Goal: Task Accomplishment & Management: Manage account settings

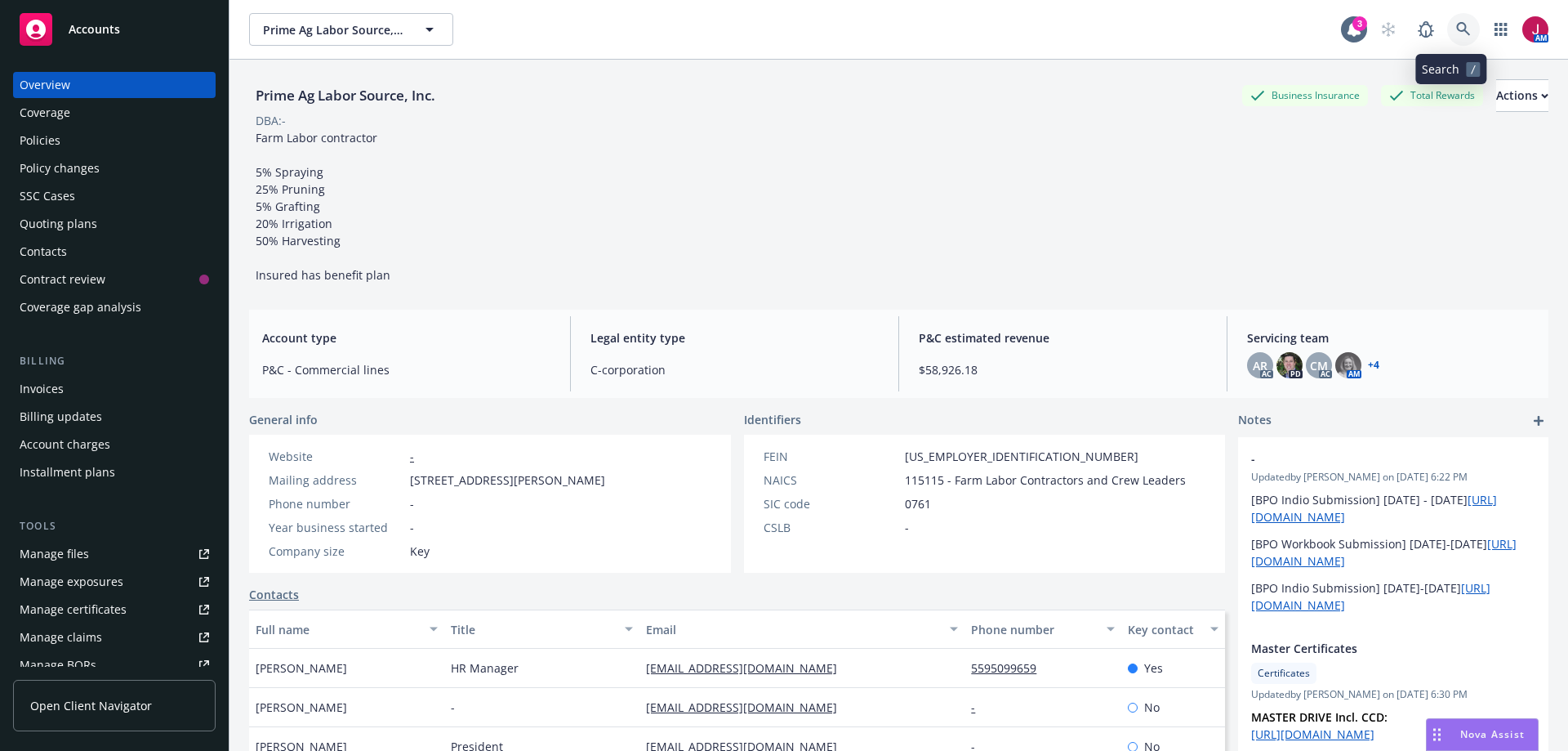
click at [1456, 26] on icon at bounding box center [1463, 30] width 15 height 15
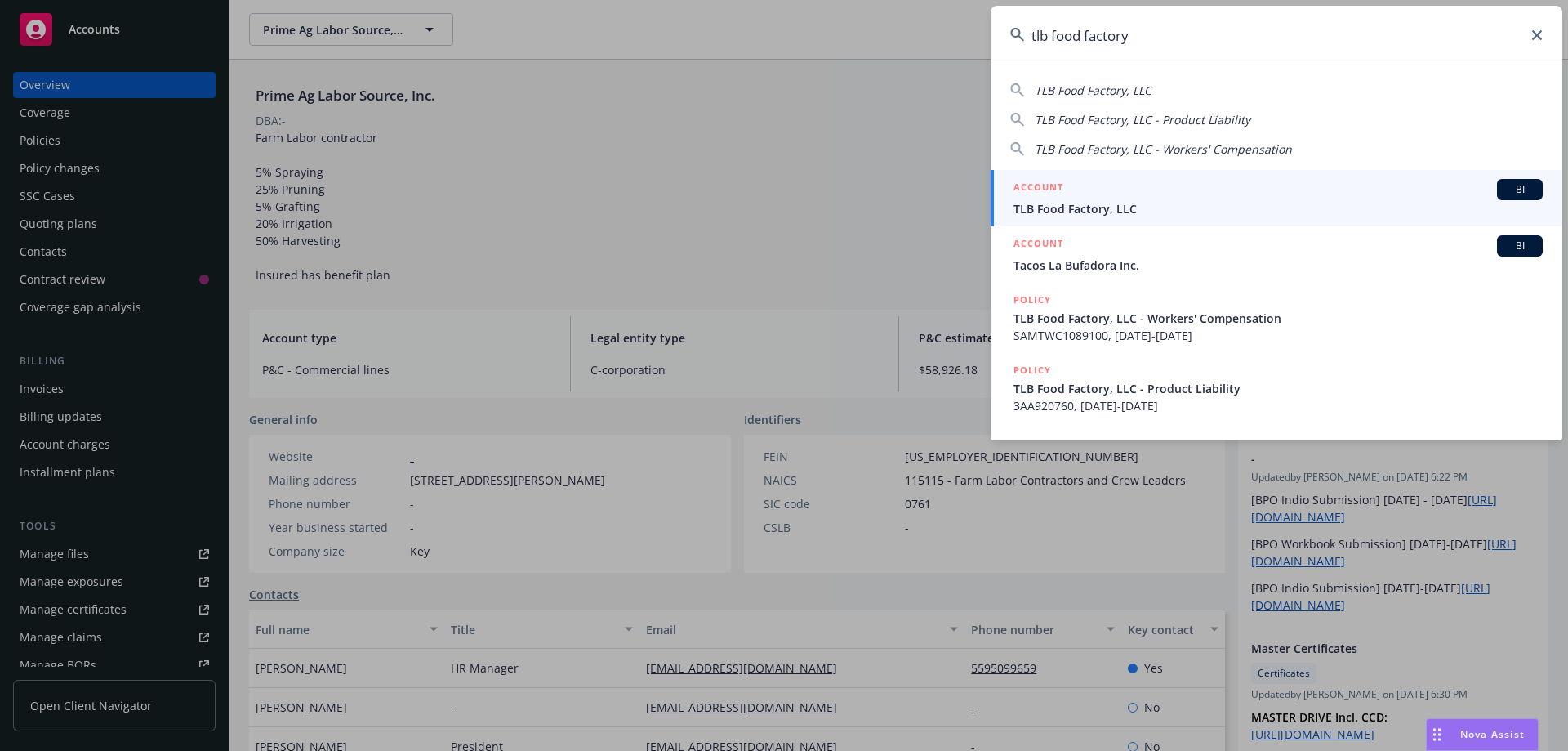
type input "tlb food factory"
click at [1233, 204] on span "TLB Food Factory, LLC" at bounding box center [1278, 209] width 530 height 17
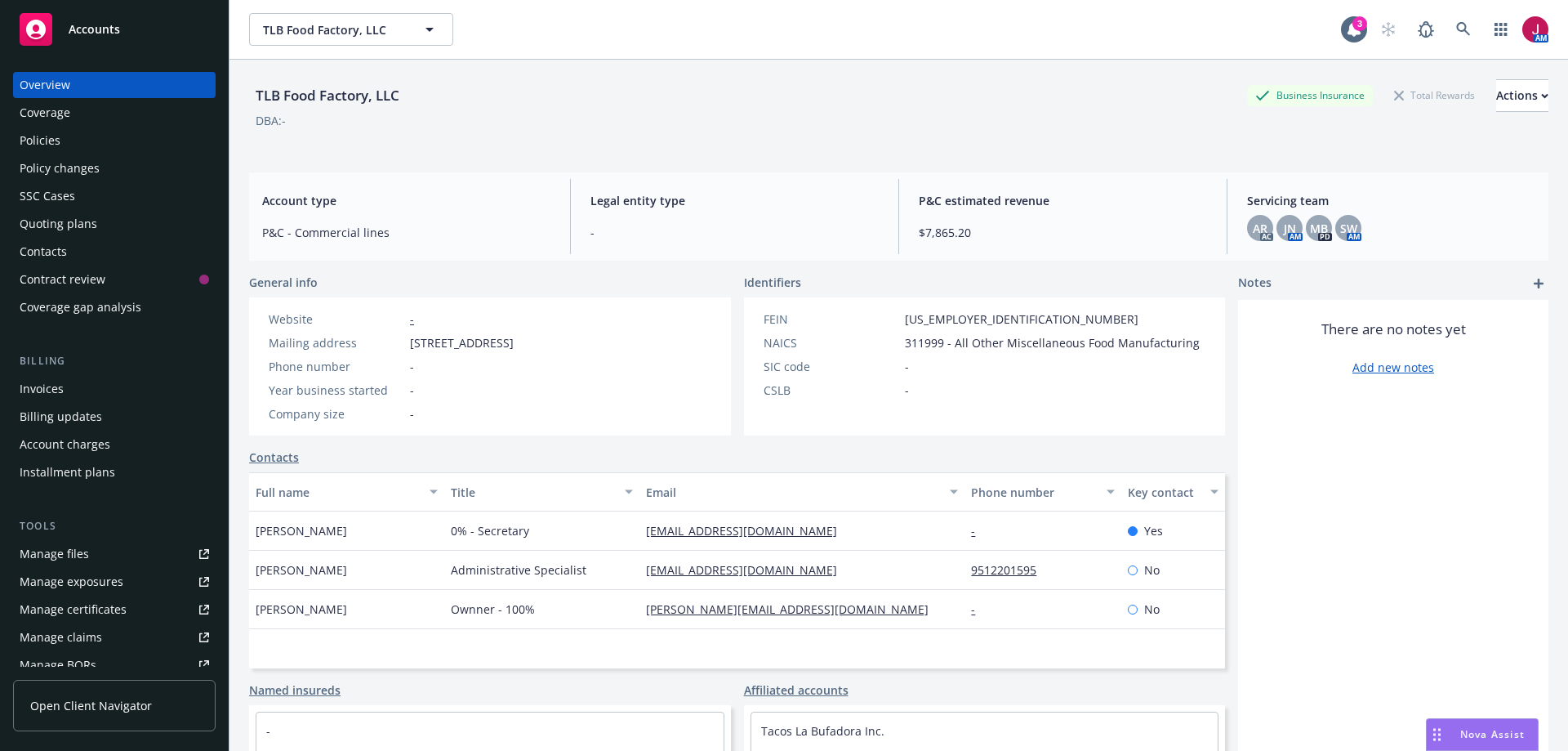
click at [61, 389] on div "Invoices" at bounding box center [41, 389] width 44 height 26
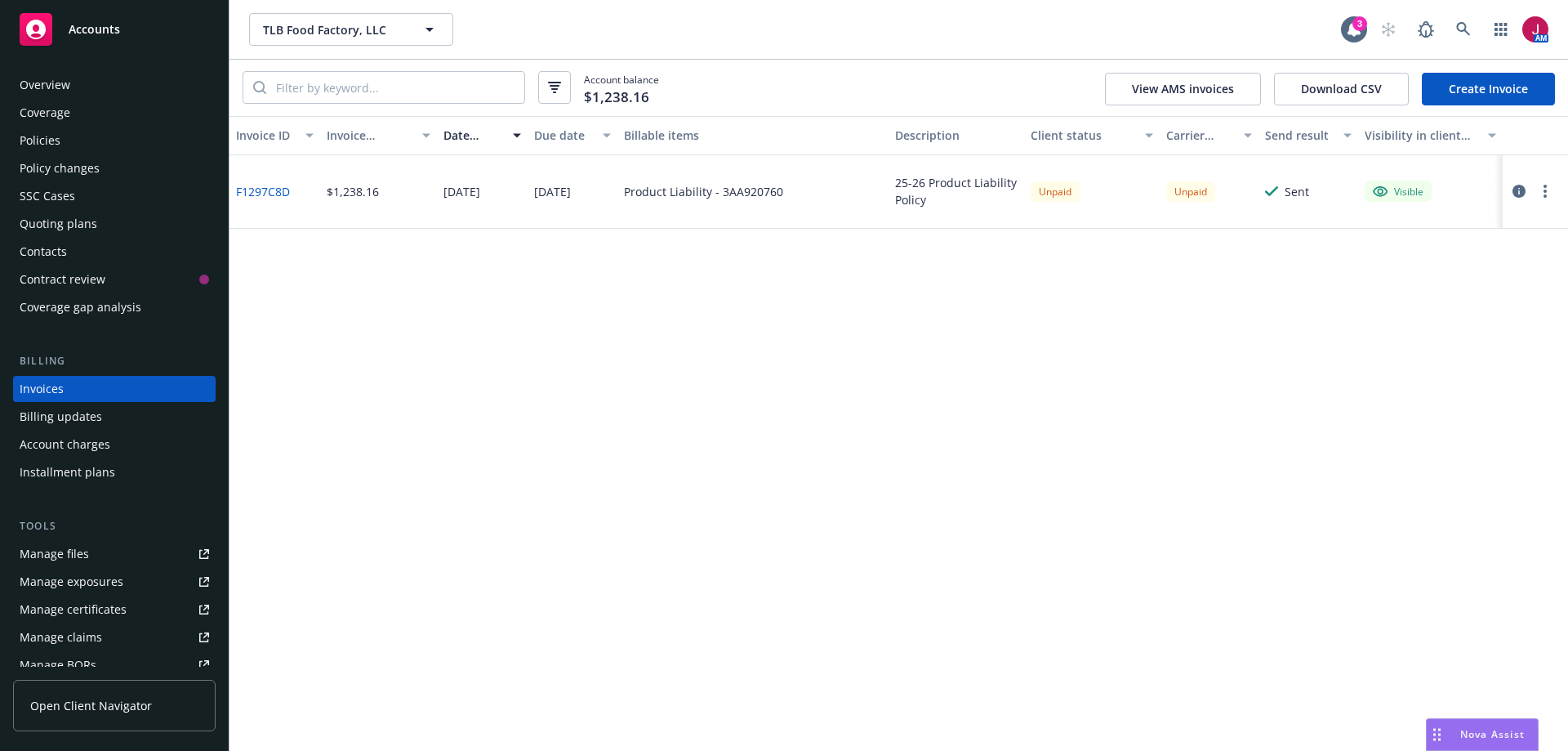
click at [1519, 191] on icon "button" at bounding box center [1519, 191] width 13 height 13
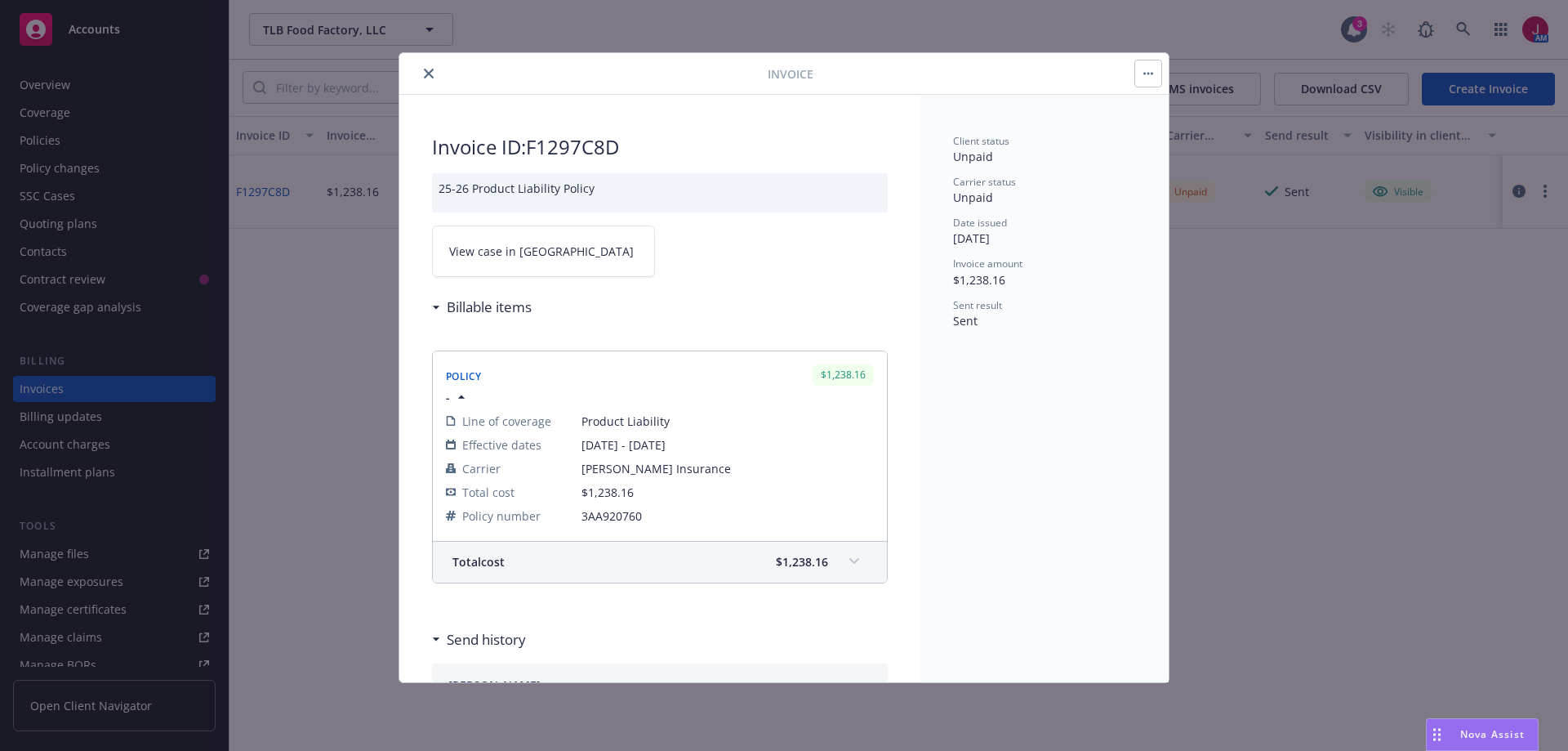
click at [534, 259] on span "View case in SSC" at bounding box center [542, 251] width 185 height 17
click at [426, 71] on icon "close" at bounding box center [429, 73] width 10 height 10
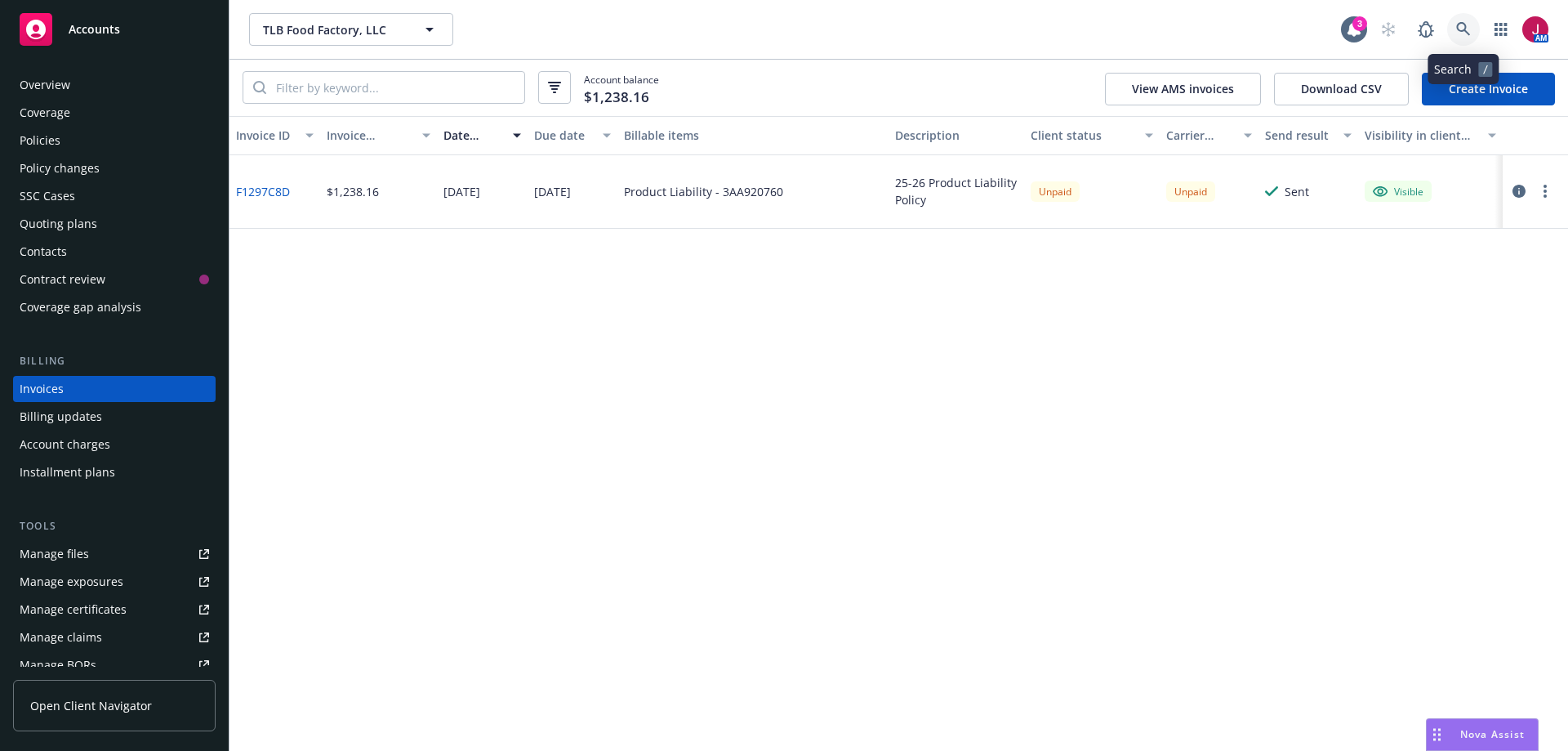
click at [1459, 35] on icon at bounding box center [1463, 30] width 15 height 15
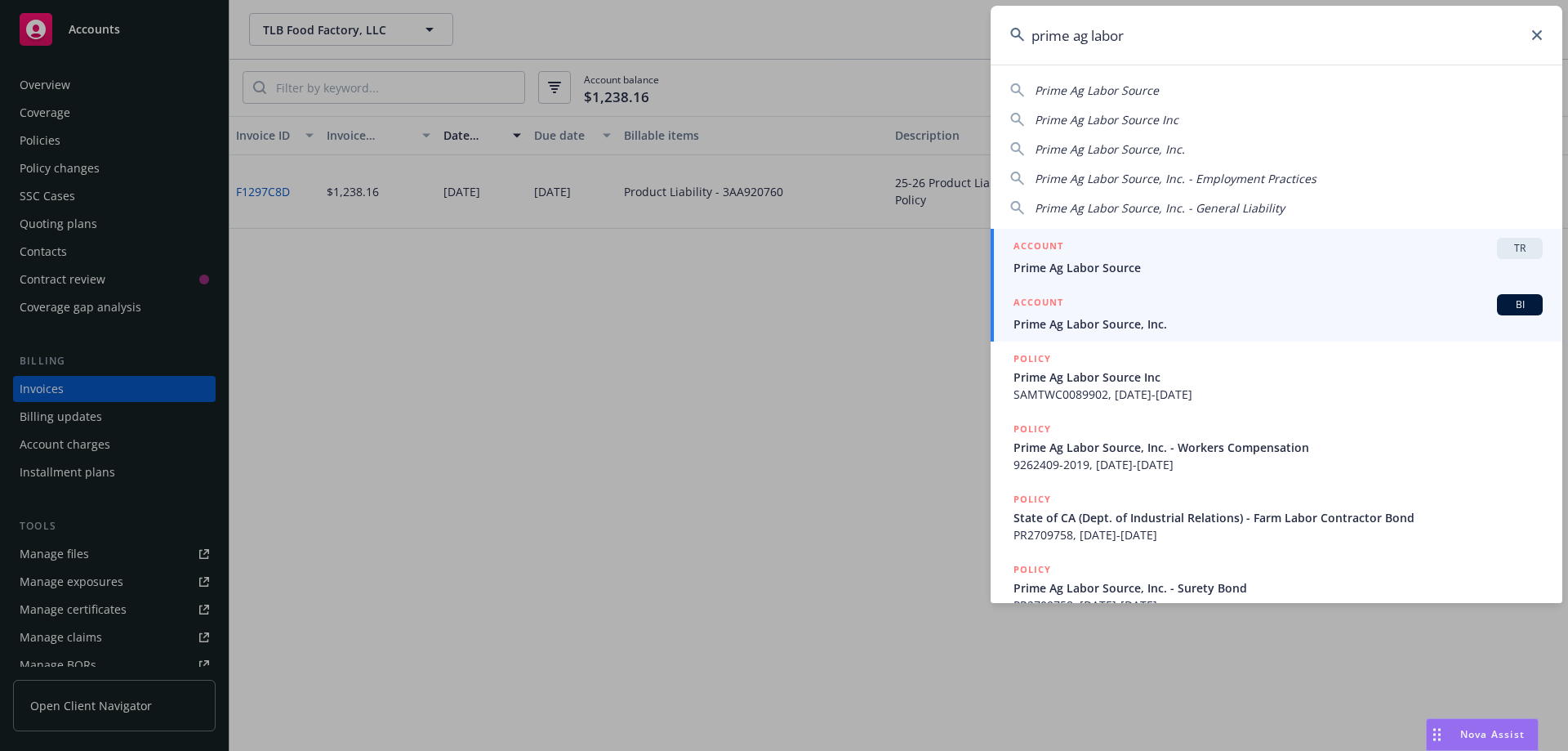
type input "prime ag labor"
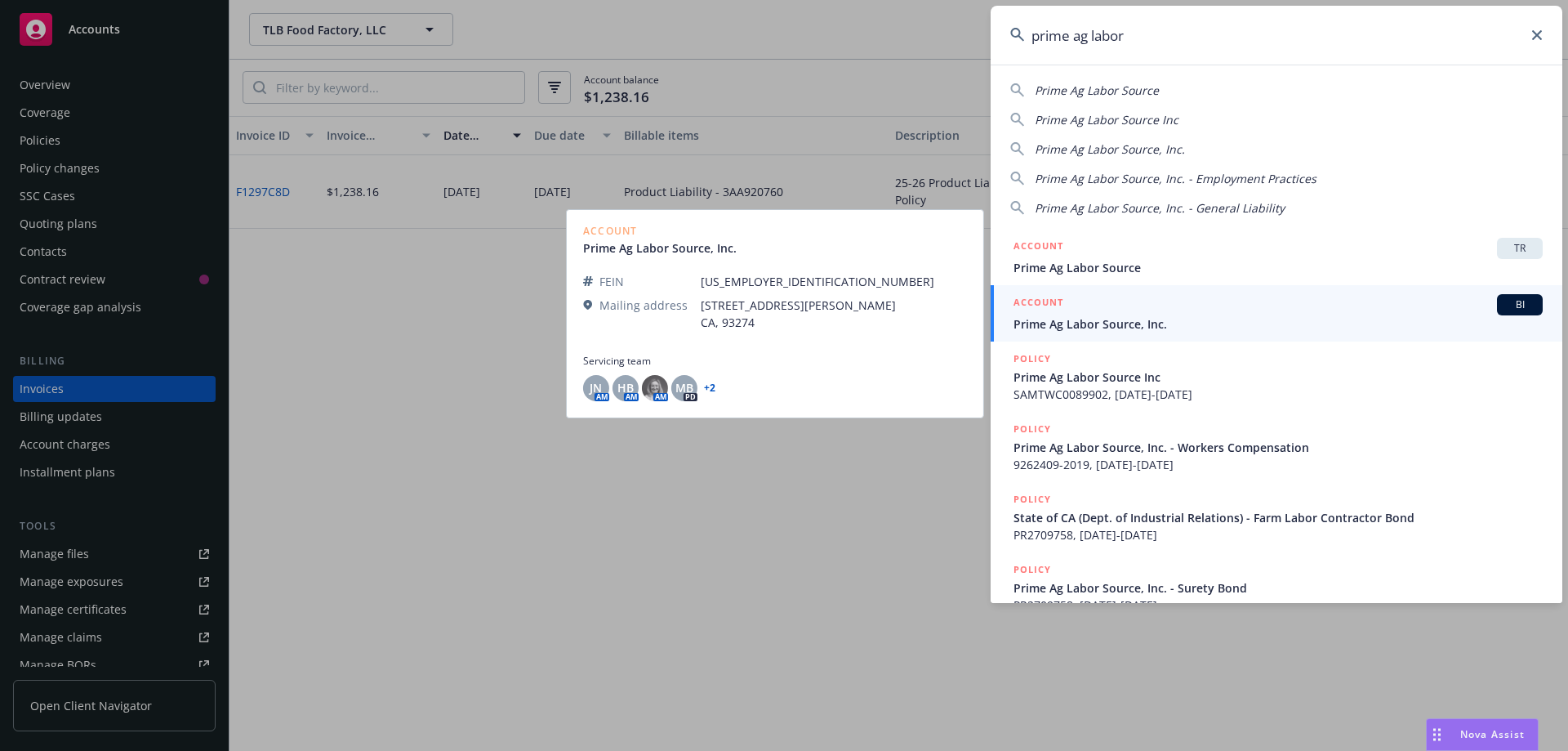
click at [1208, 328] on span "Prime Ag Labor Source, Inc." at bounding box center [1278, 324] width 530 height 17
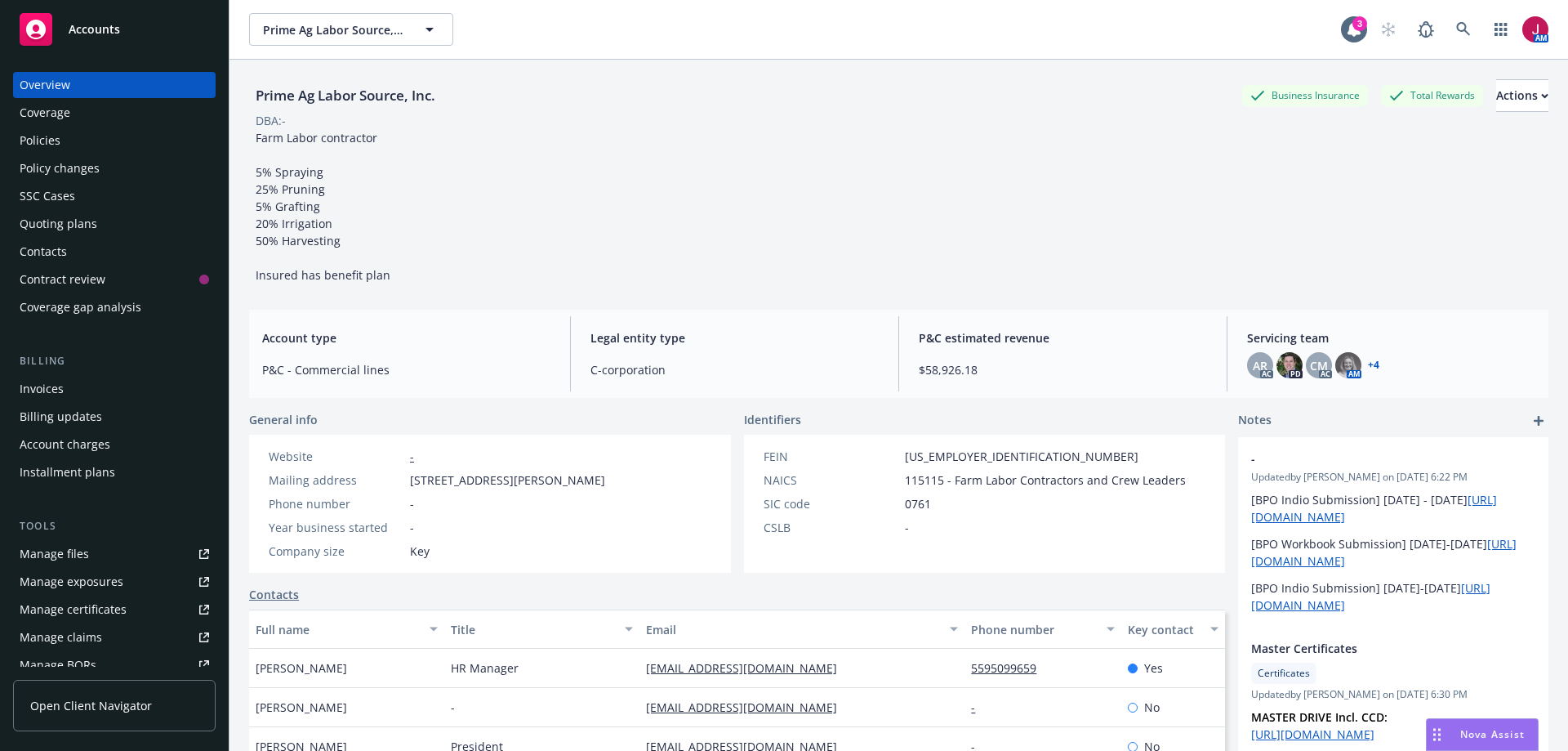
click at [81, 221] on div "Quoting plans" at bounding box center [59, 224] width 78 height 26
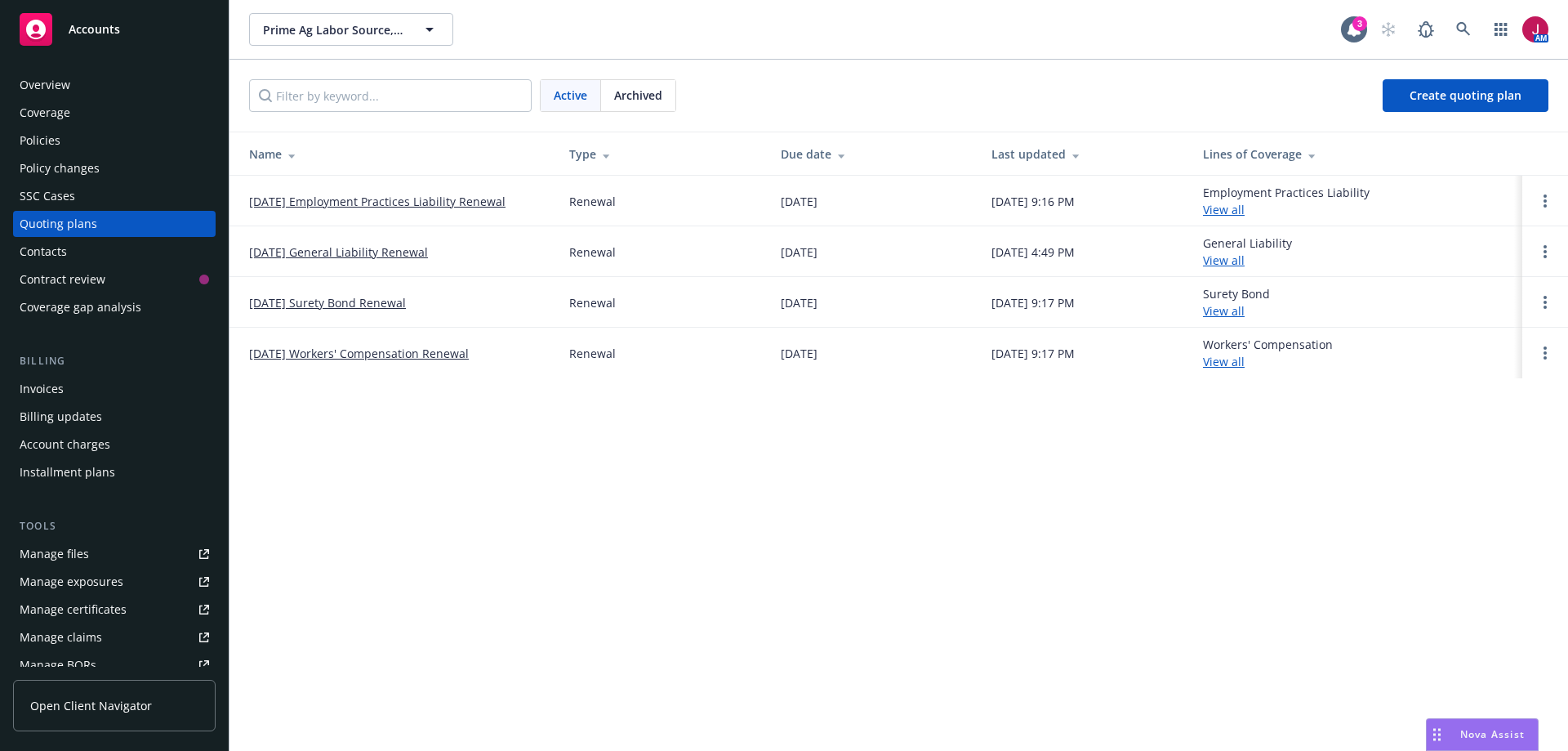
click at [403, 250] on link "[DATE] General Liability Renewal" at bounding box center [338, 252] width 179 height 17
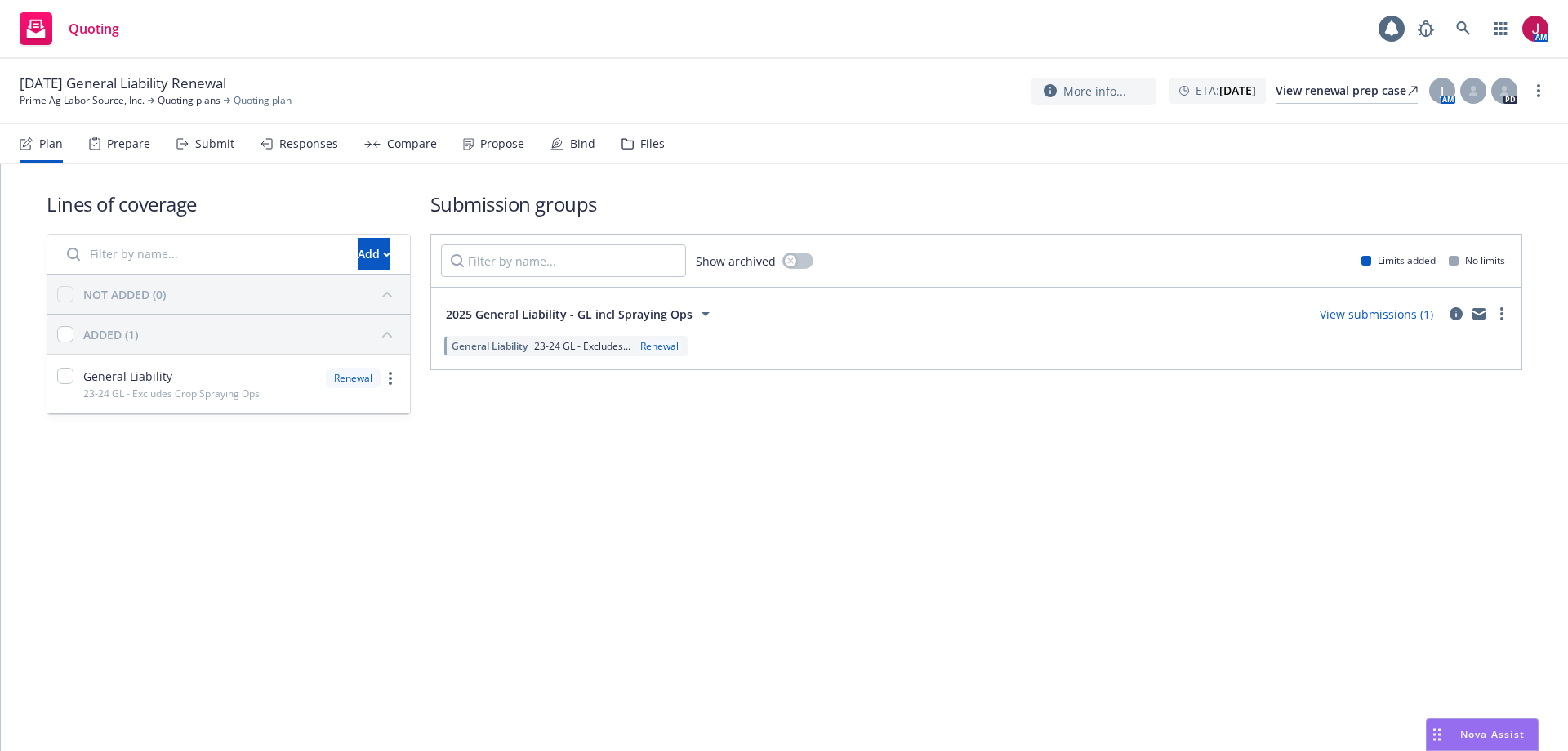
click at [642, 144] on div "Files" at bounding box center [652, 144] width 25 height 13
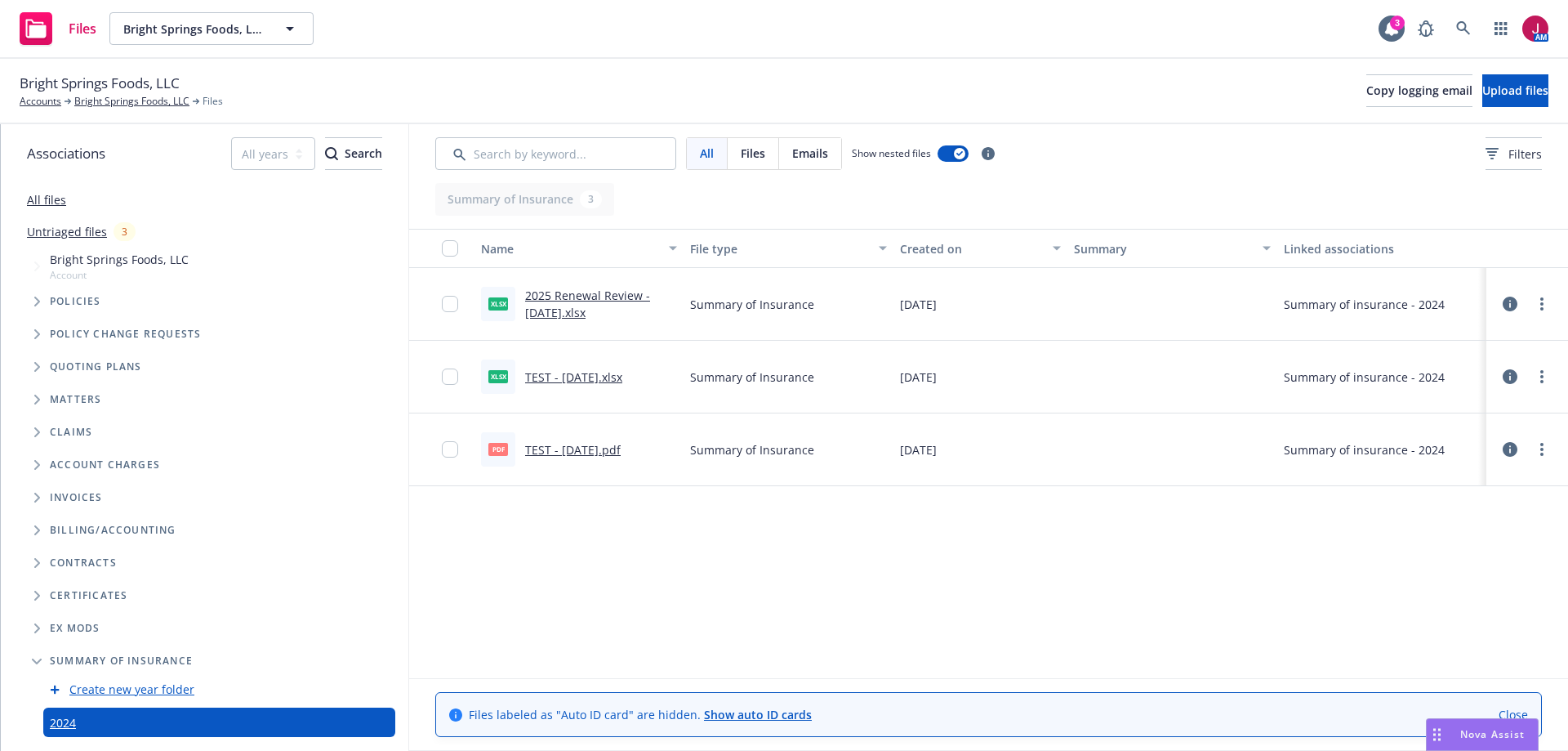
click at [91, 229] on link "Untriaged files" at bounding box center [67, 231] width 80 height 17
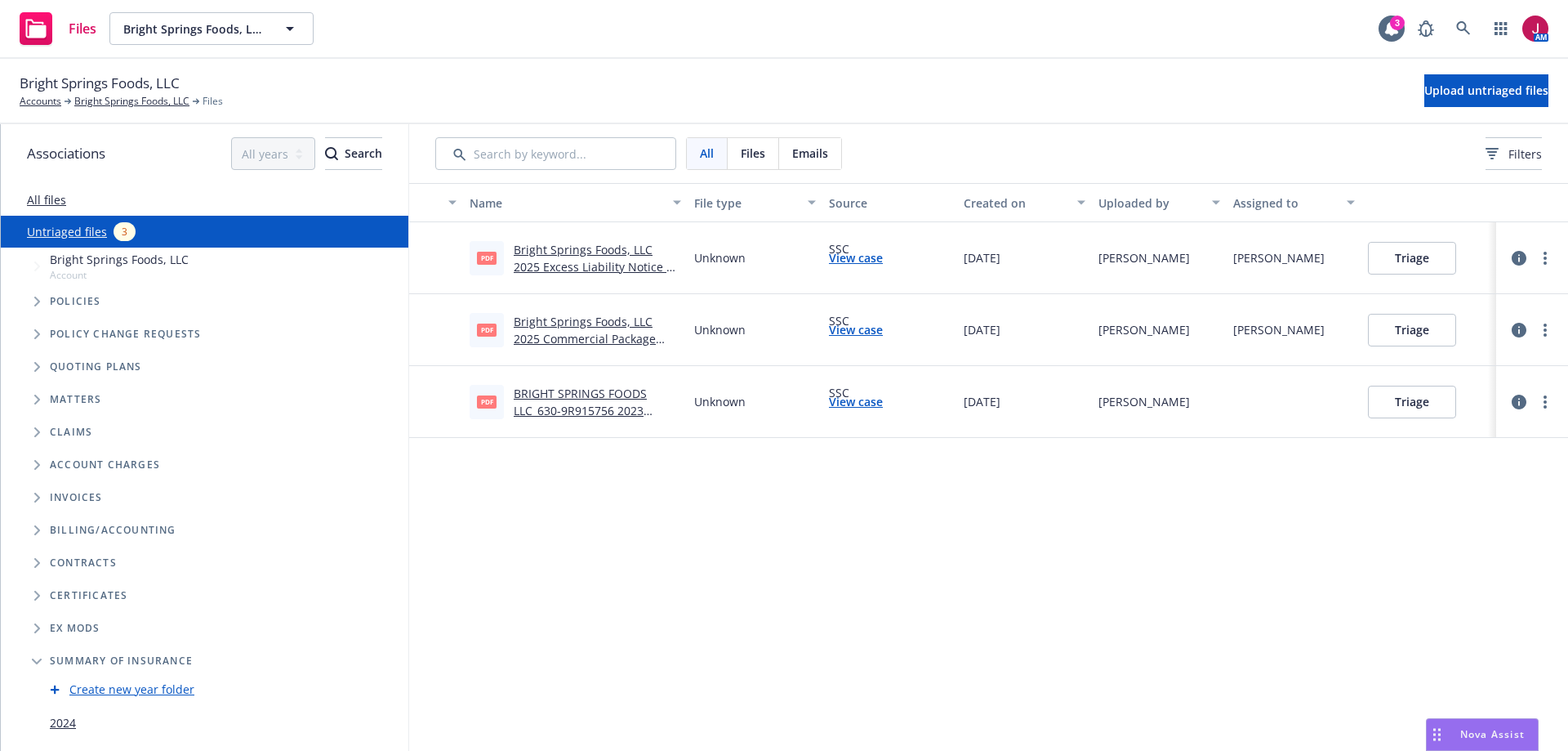
click at [555, 267] on link "Bright Springs Foods, LLC 2025 Excess Liability Notice of Renewal Changes.pdf" at bounding box center [596, 267] width 163 height 50
click at [601, 318] on link "Bright Springs Foods, LLC 2025 Commercial Package Notice of Renewal Changes.pdf" at bounding box center [585, 347] width 142 height 67
click at [551, 400] on link "BRIGHT SPRINGS FOODS LLC_630-9R915756 2023 Premium Audit Adjustment Notice.pdf" at bounding box center [588, 418] width 149 height 67
click at [861, 402] on link "View case" at bounding box center [855, 401] width 54 height 17
click at [1434, 400] on button "Triage" at bounding box center [1411, 402] width 88 height 33
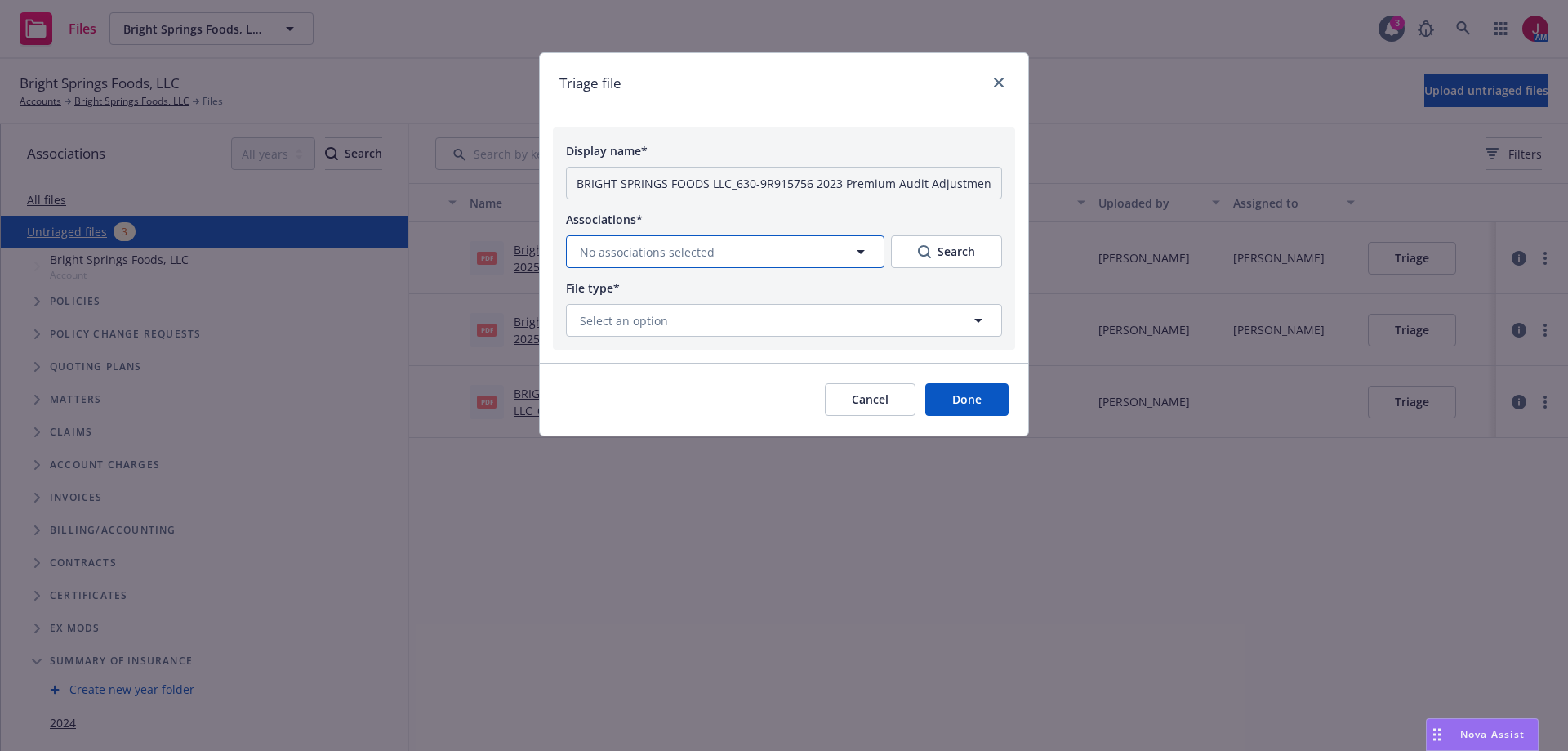
click at [836, 260] on button "No associations selected" at bounding box center [725, 252] width 318 height 33
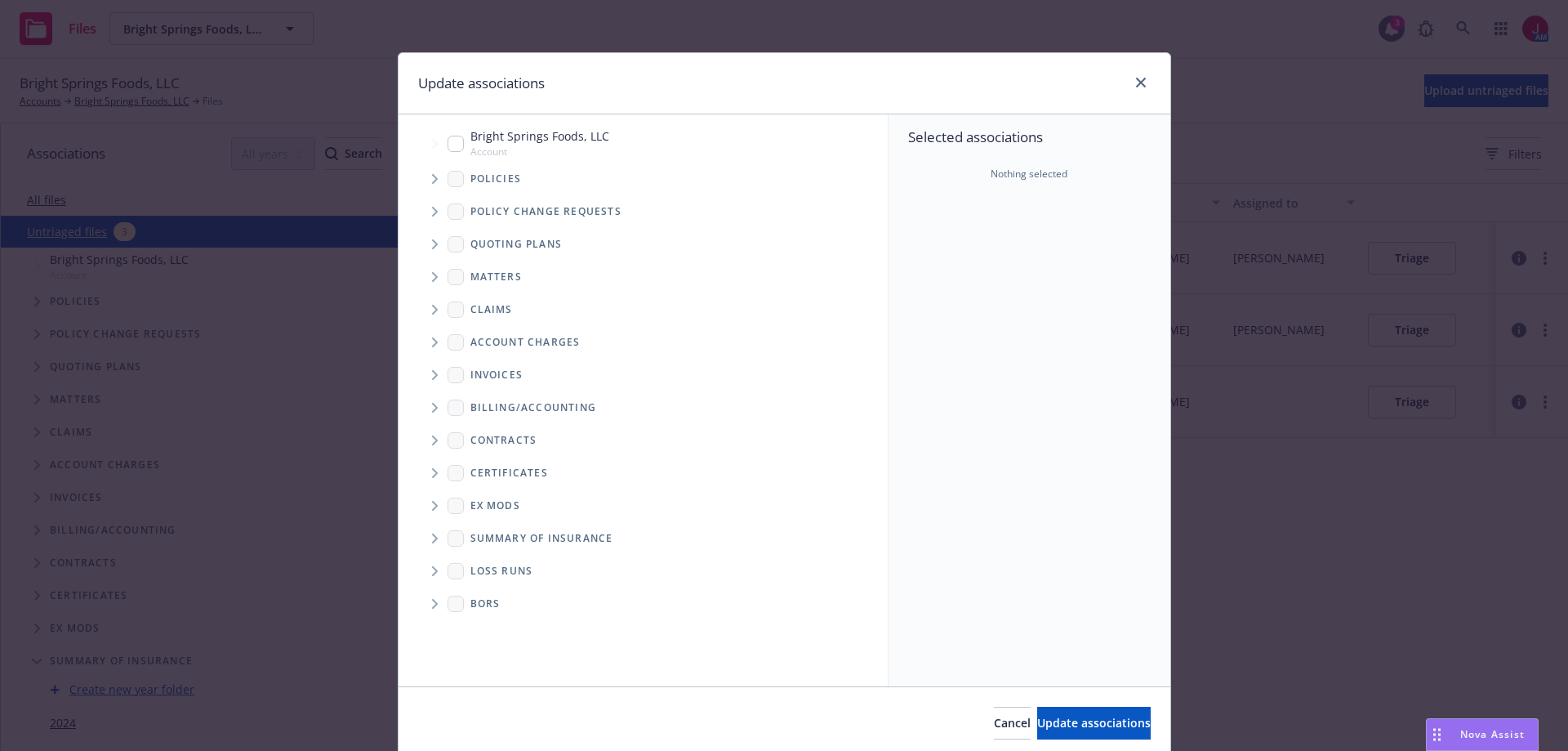
click at [457, 178] on div "Policies" at bounding box center [485, 179] width 74 height 17
click at [432, 181] on icon "Tree Example" at bounding box center [435, 179] width 6 height 10
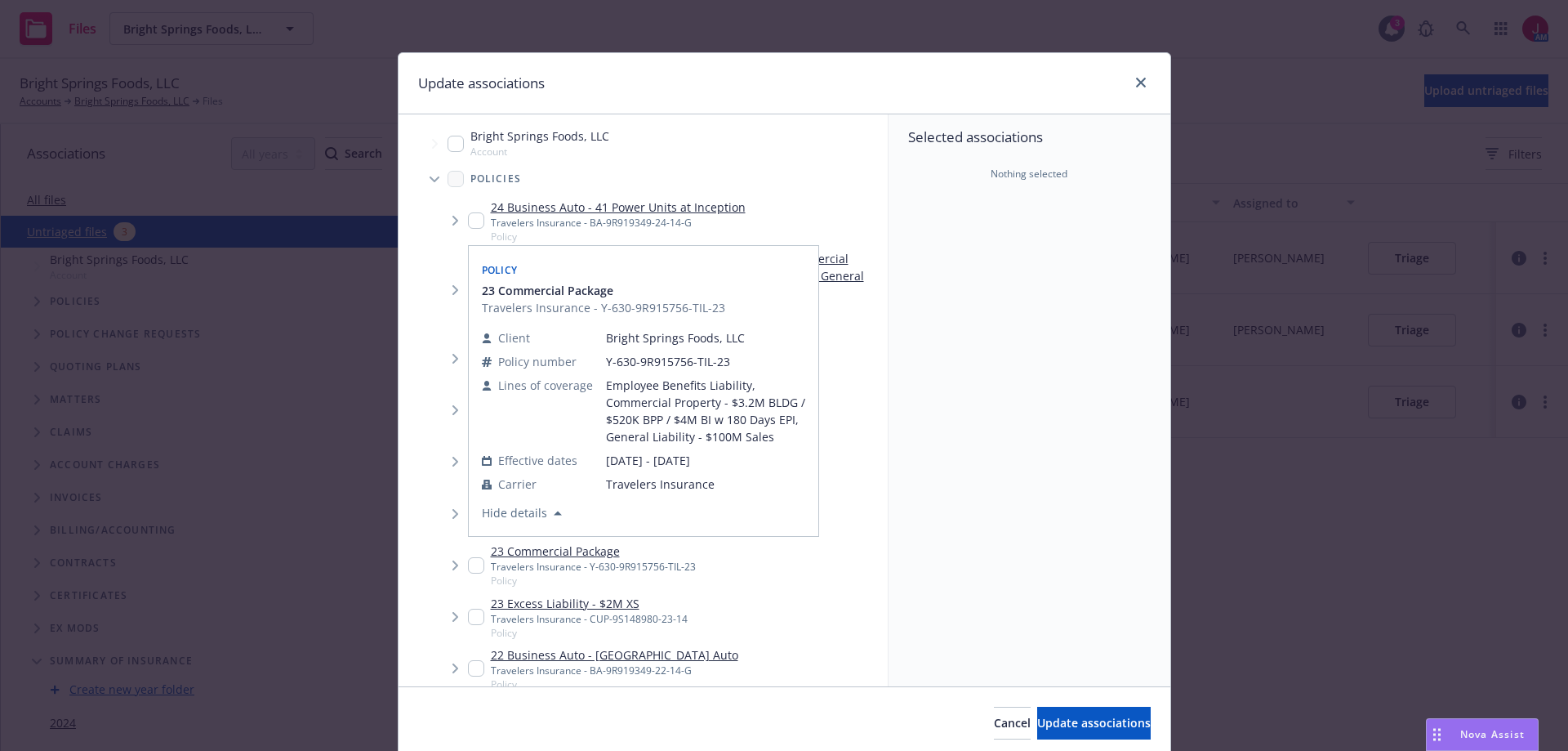
click at [472, 570] on input "Tree Example" at bounding box center [476, 565] width 16 height 17
checkbox input "true"
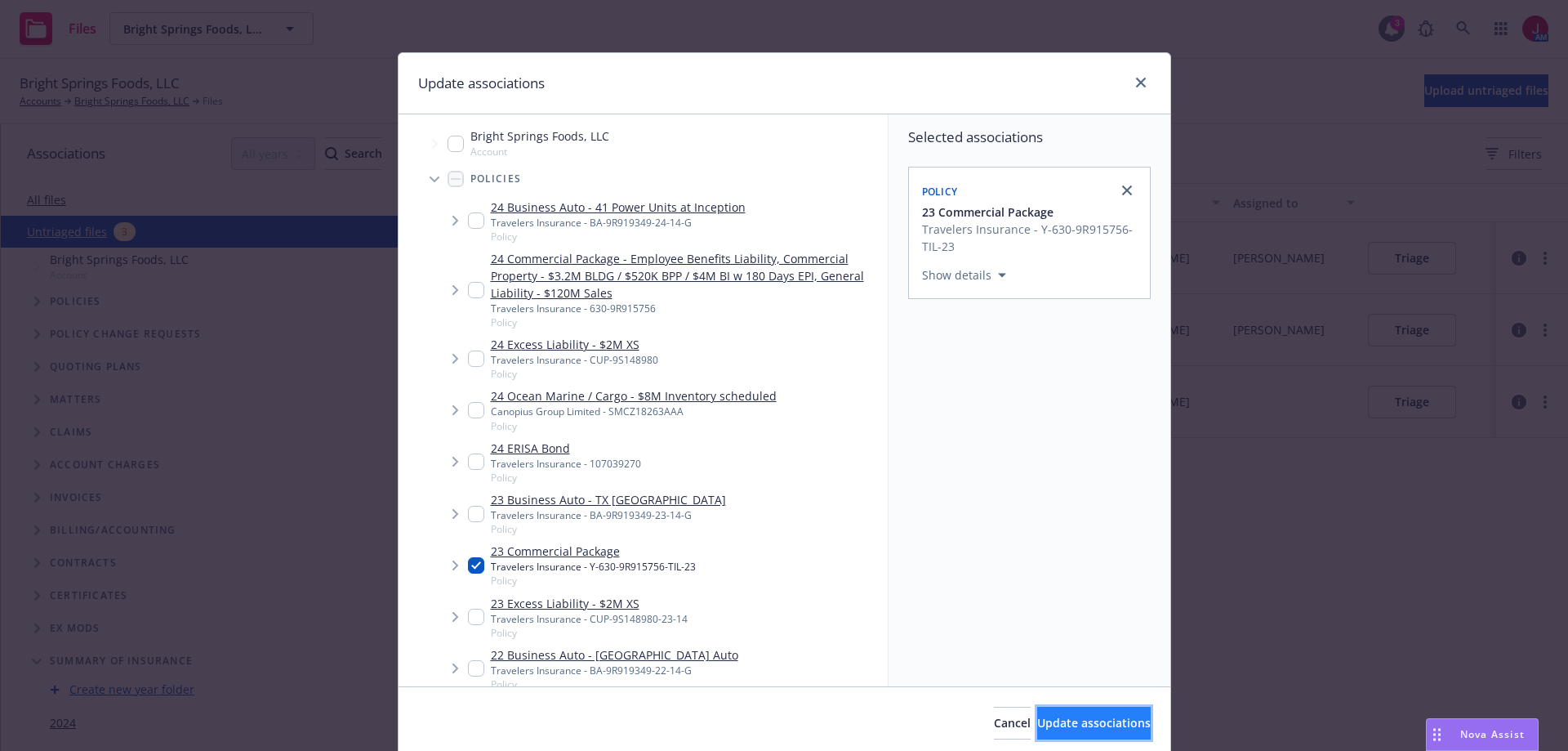
click at [1037, 725] on span "Update associations" at bounding box center [1094, 722] width 114 height 16
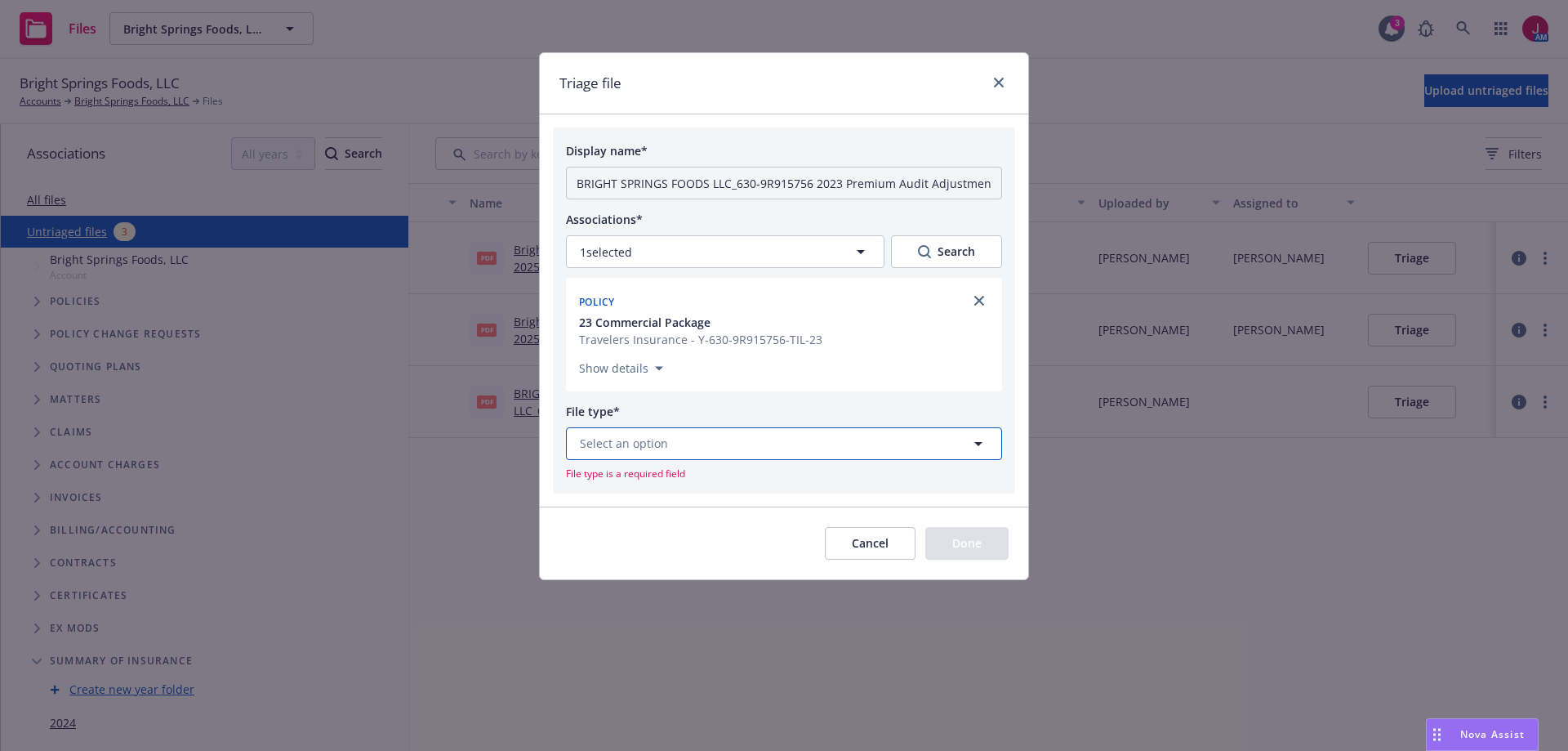
click at [850, 448] on button "Select an option" at bounding box center [784, 444] width 436 height 33
type input "audit"
click at [746, 280] on div "Audits" at bounding box center [784, 268] width 415 height 24
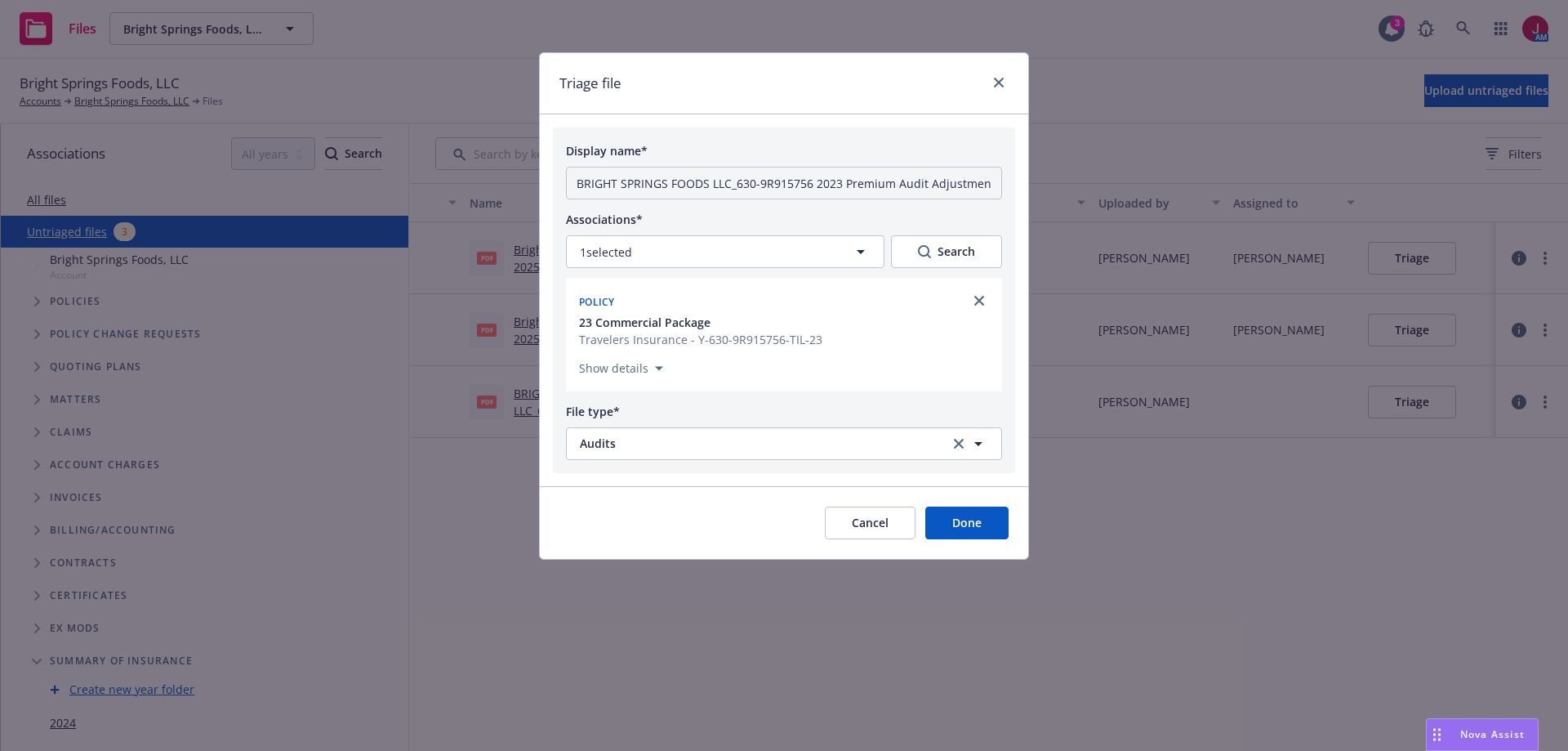
click at [964, 519] on button "Done" at bounding box center [967, 523] width 83 height 33
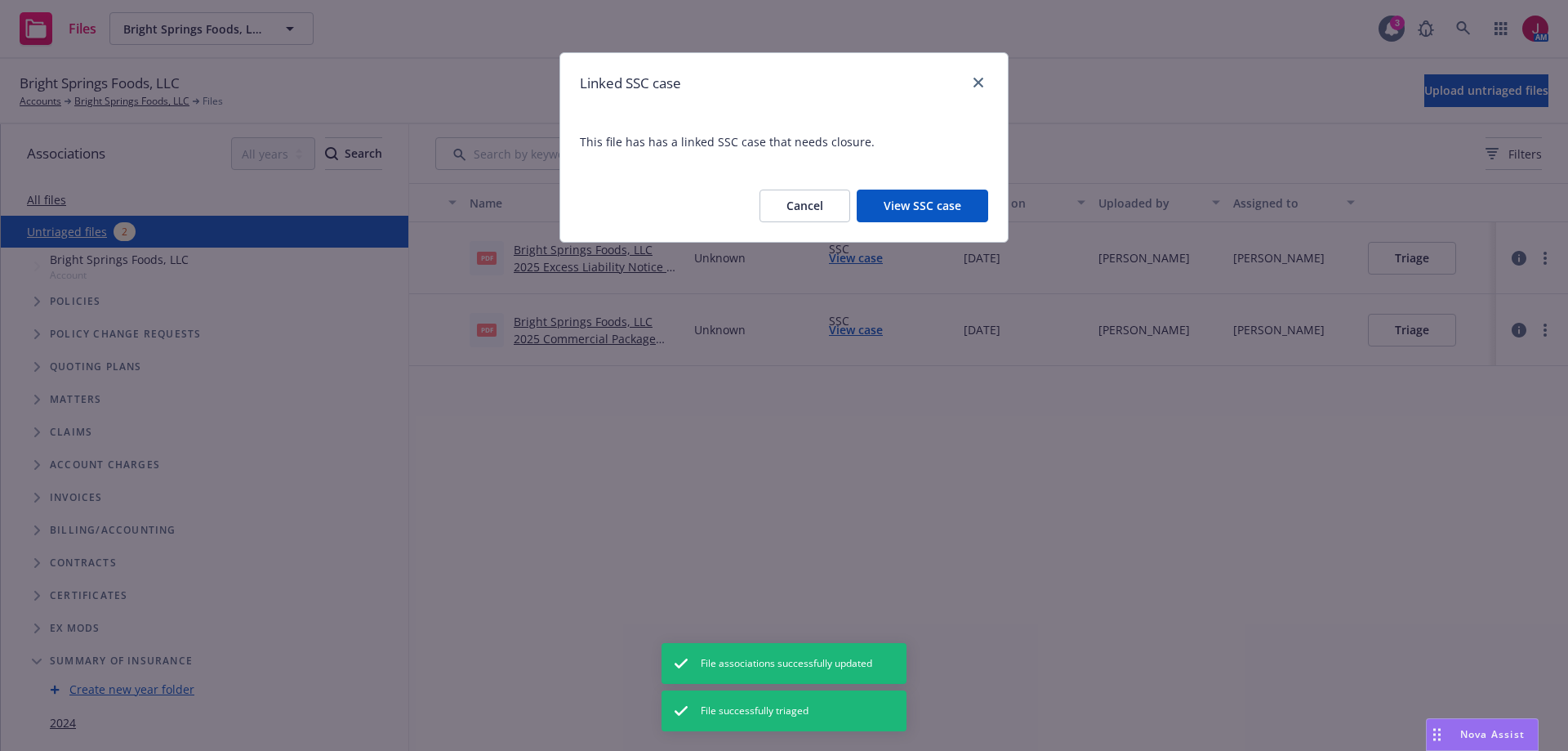
click at [925, 199] on button "View SSC case" at bounding box center [922, 206] width 131 height 33
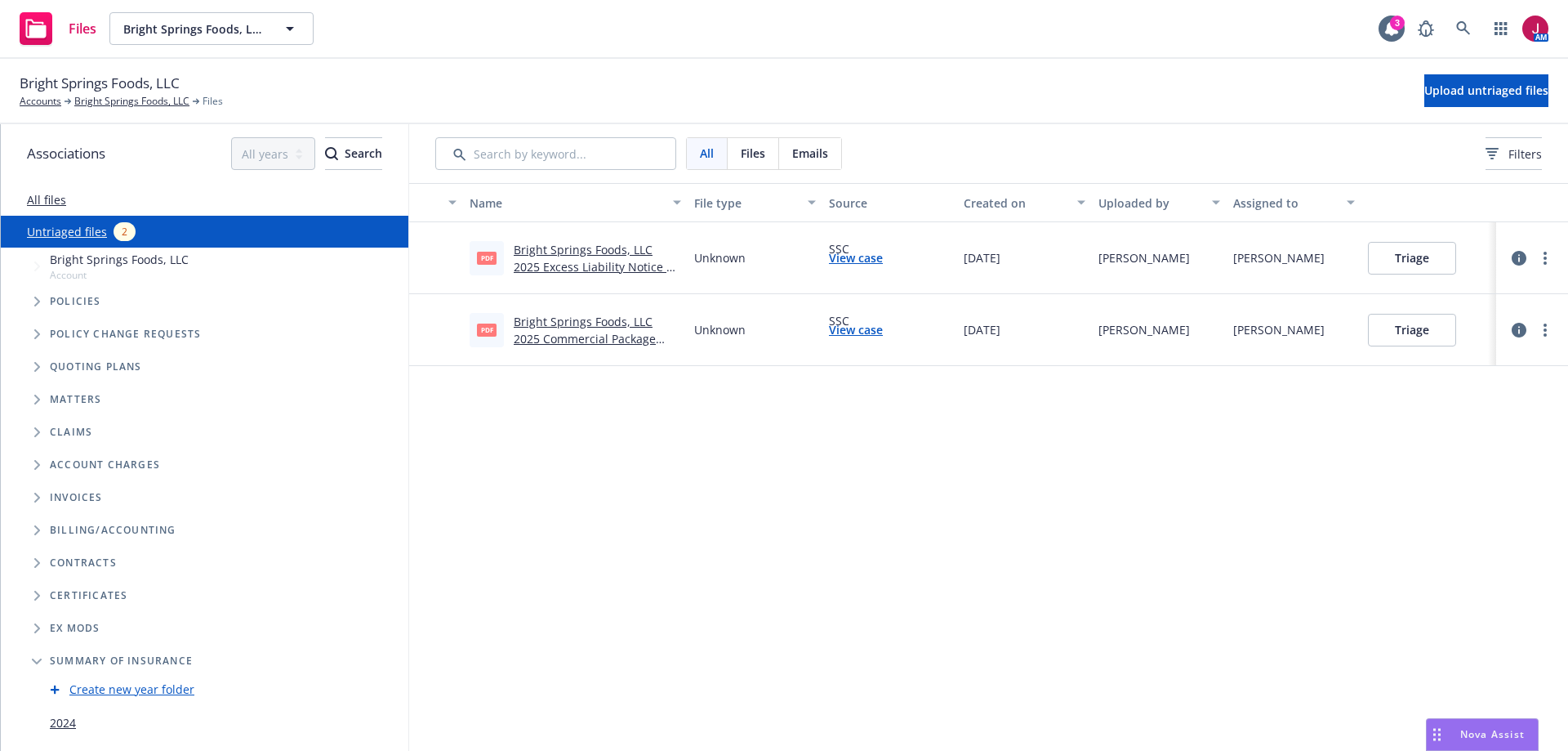
click at [1417, 263] on button "Triage" at bounding box center [1411, 258] width 88 height 33
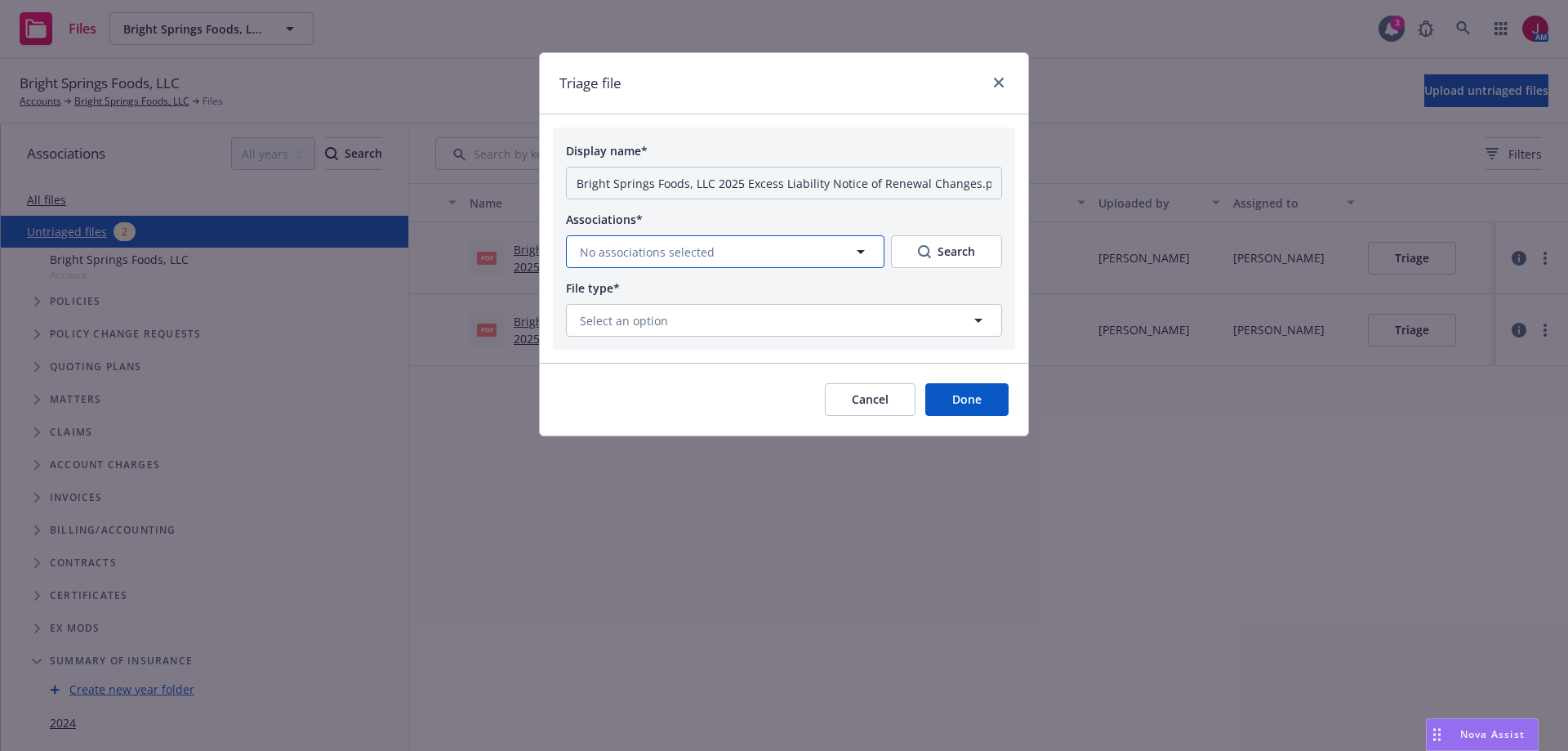
click at [774, 247] on button "No associations selected" at bounding box center [725, 252] width 318 height 33
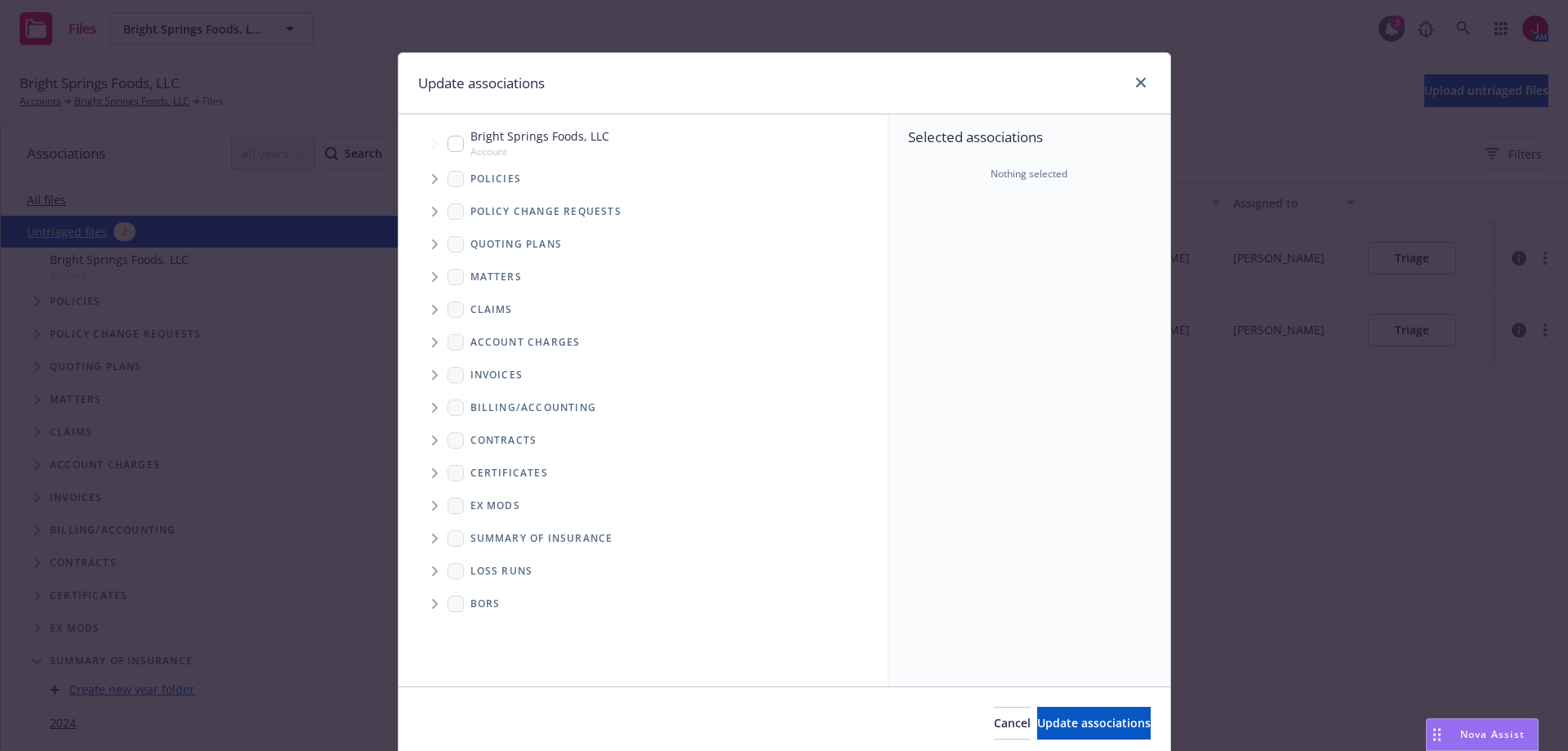
click at [425, 247] on span "Tree Example" at bounding box center [435, 244] width 26 height 26
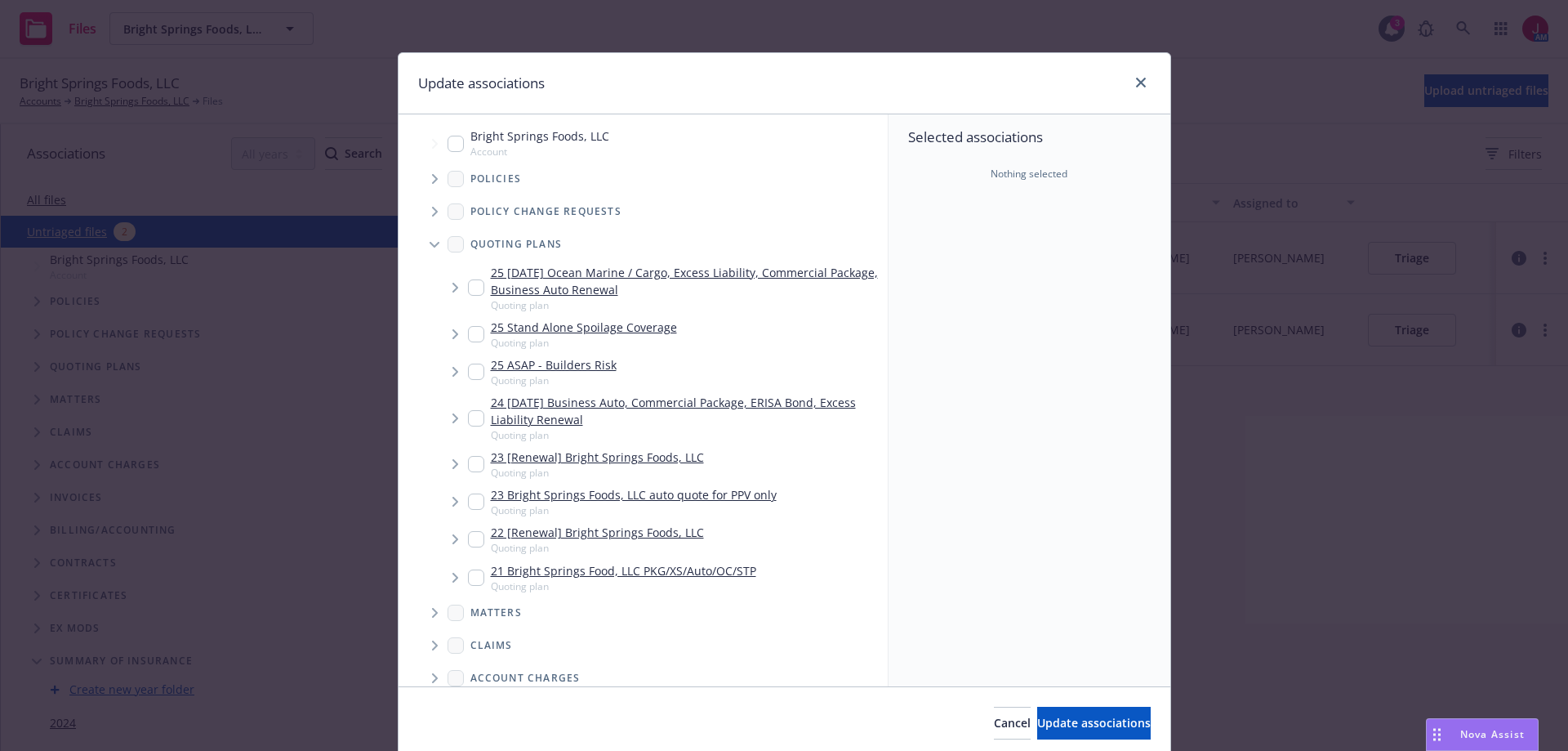
click at [468, 289] on input "Tree Example" at bounding box center [476, 288] width 16 height 17
checkbox input "true"
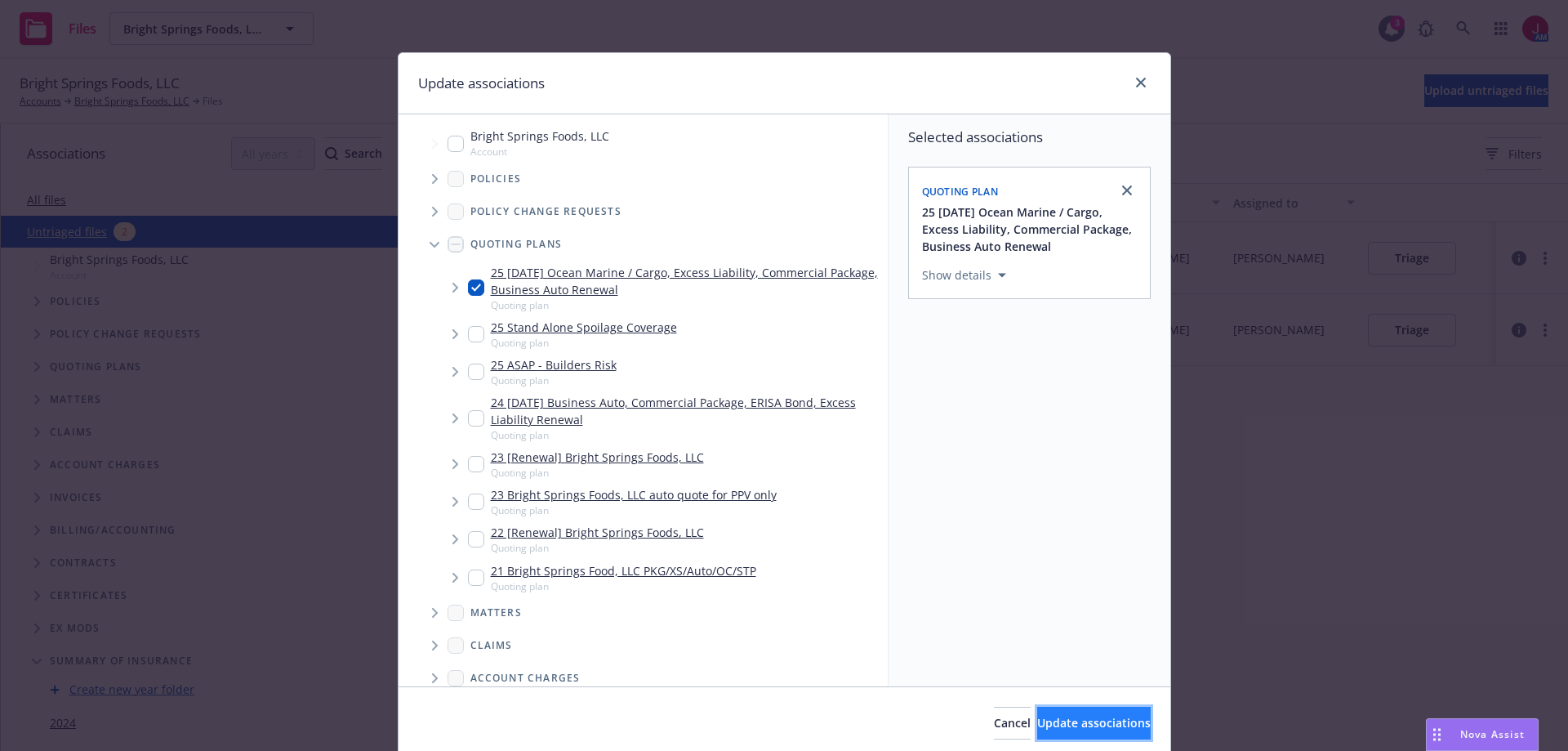
click at [1082, 727] on span "Update associations" at bounding box center [1094, 722] width 114 height 16
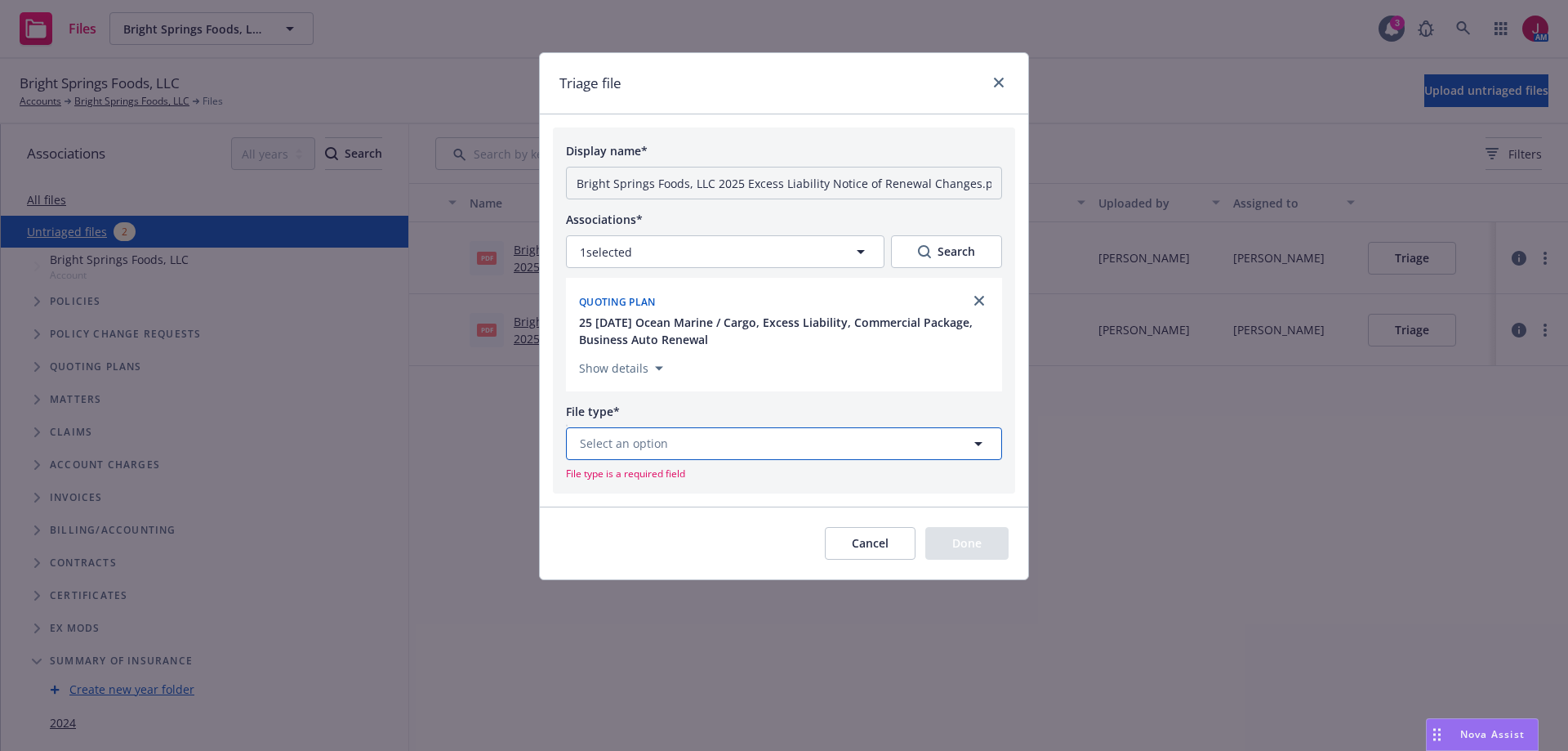
click at [828, 451] on button "Select an option" at bounding box center [784, 444] width 436 height 33
type input "condit"
click at [749, 391] on div "Conditional Renewal Notice" at bounding box center [784, 398] width 415 height 24
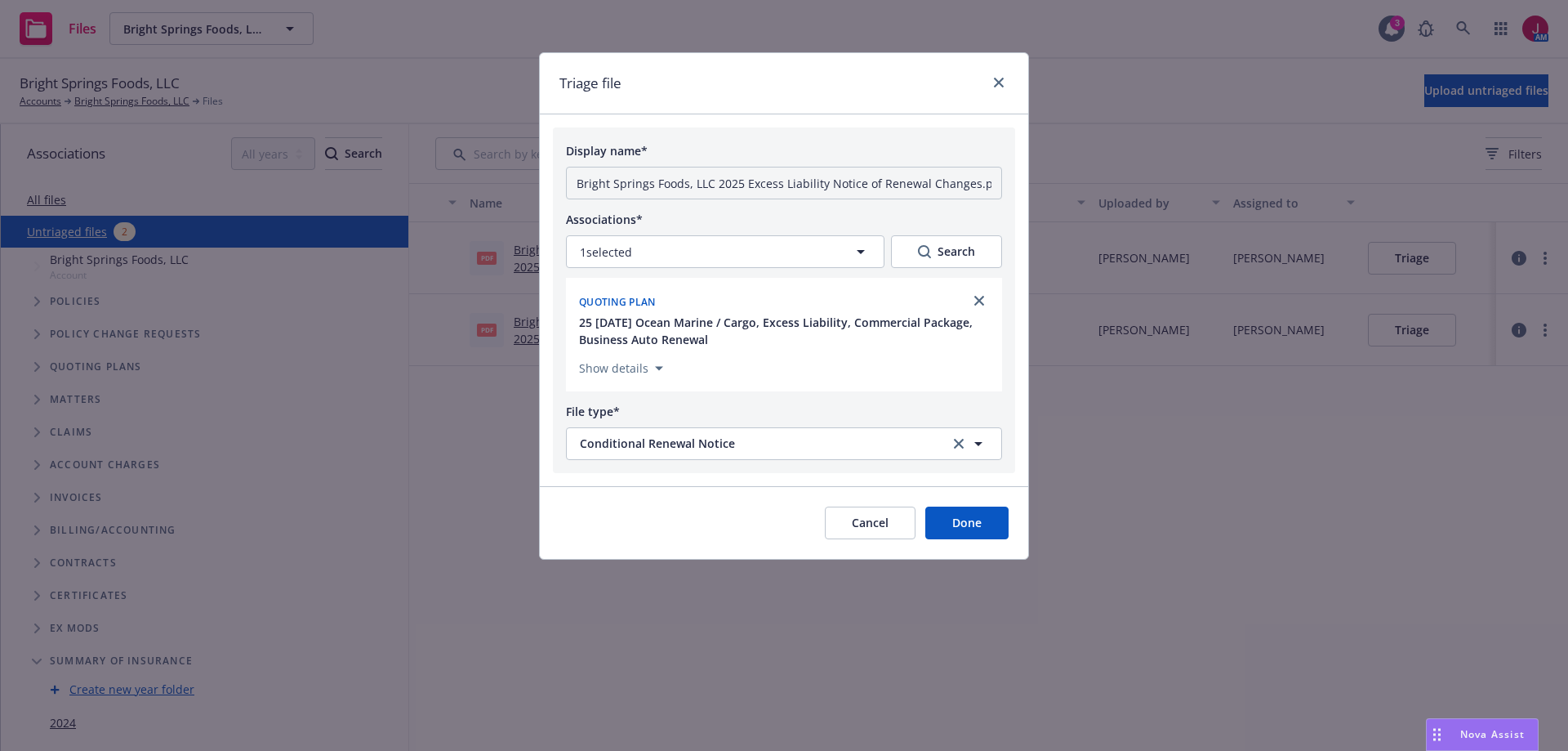
click at [963, 517] on button "Done" at bounding box center [967, 523] width 83 height 33
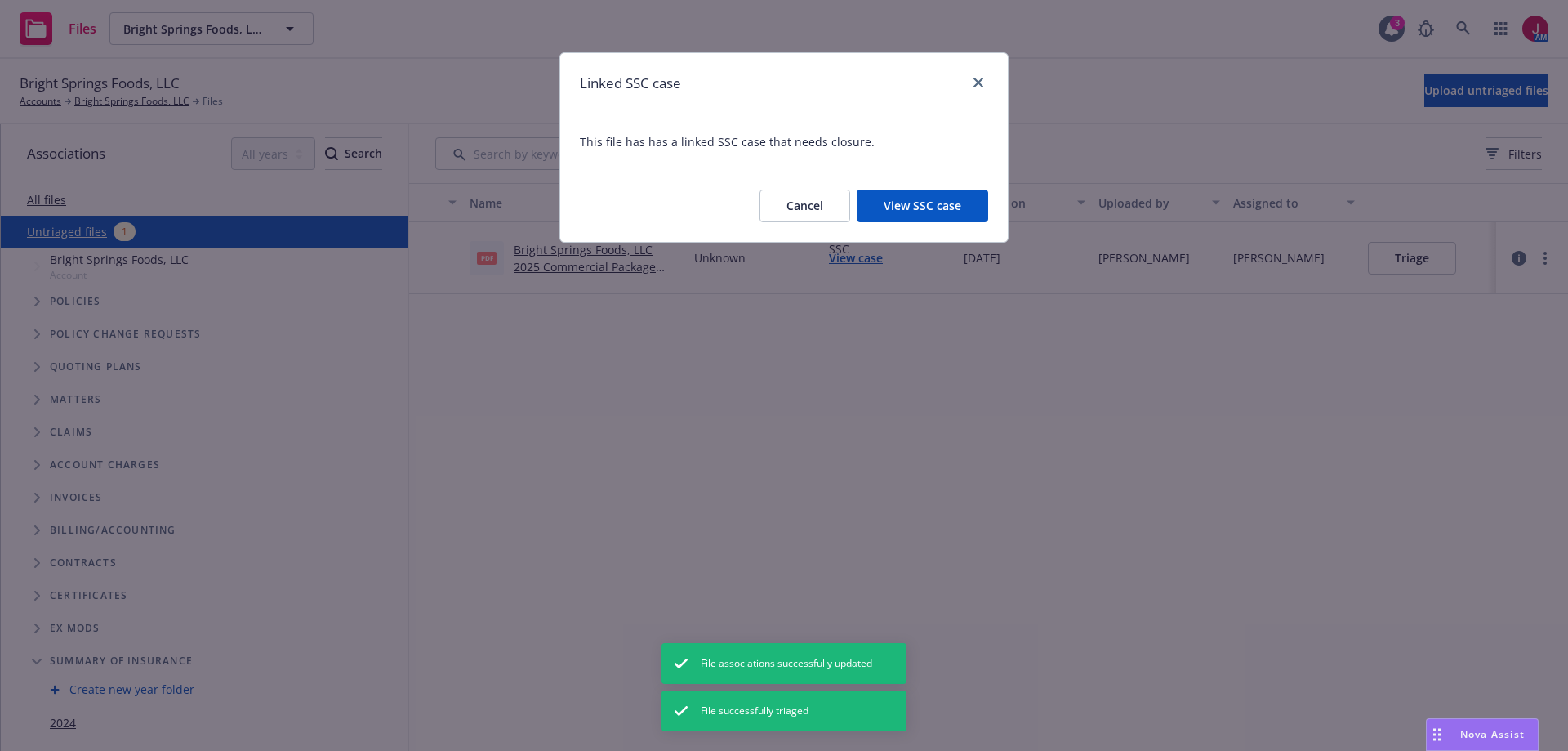
click at [809, 206] on button "Cancel" at bounding box center [805, 206] width 91 height 33
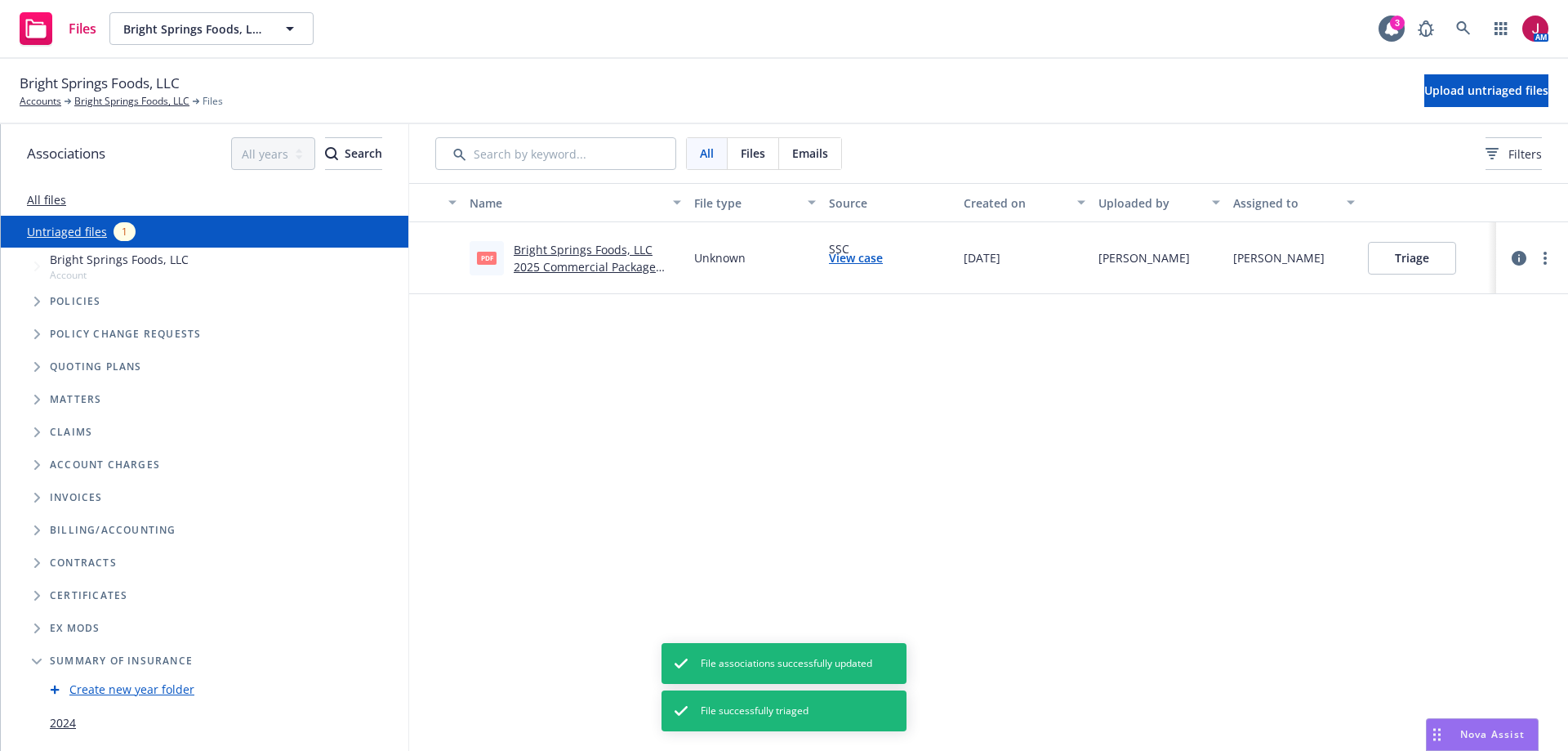
click at [1412, 257] on button "Triage" at bounding box center [1411, 258] width 88 height 33
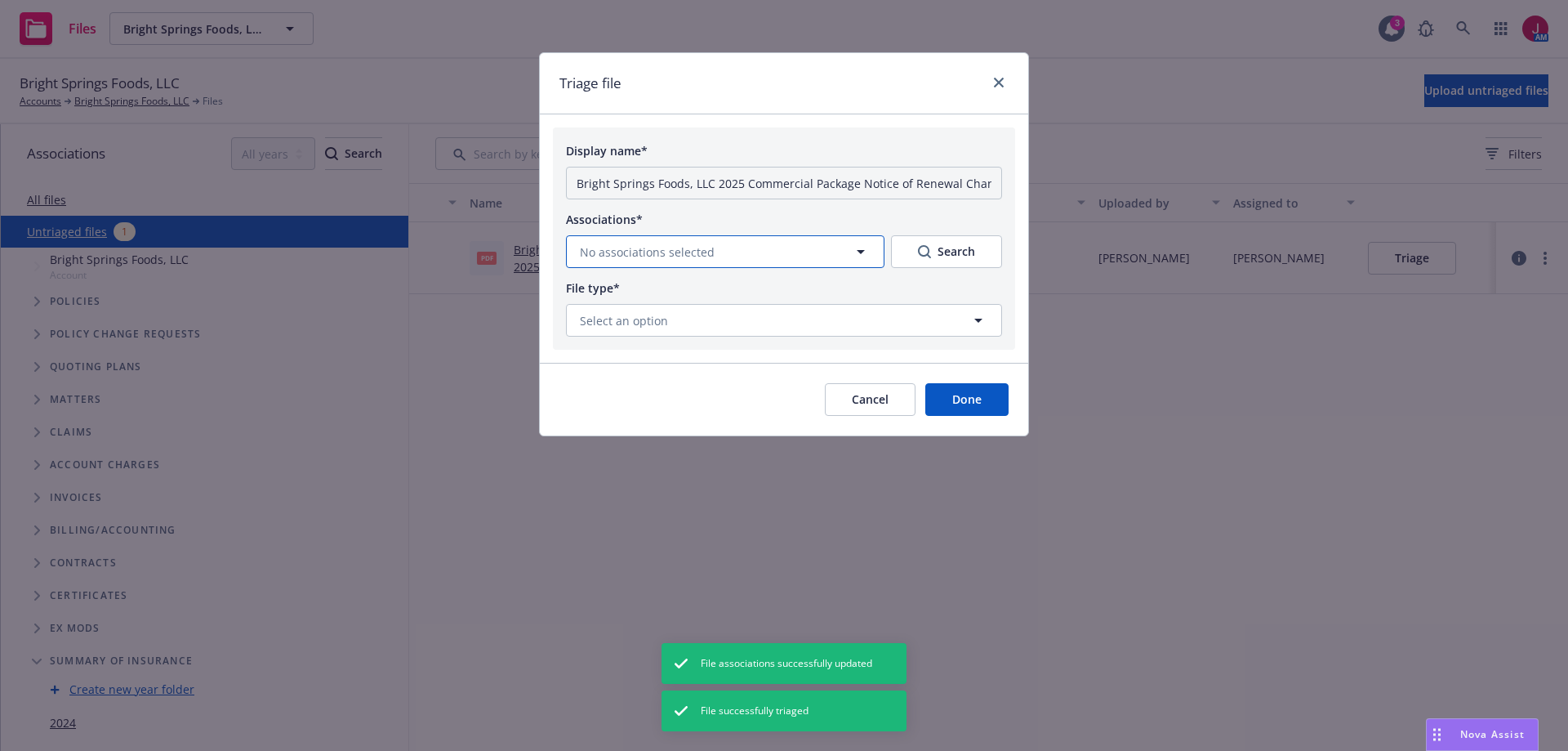
click at [789, 255] on button "No associations selected" at bounding box center [725, 252] width 318 height 33
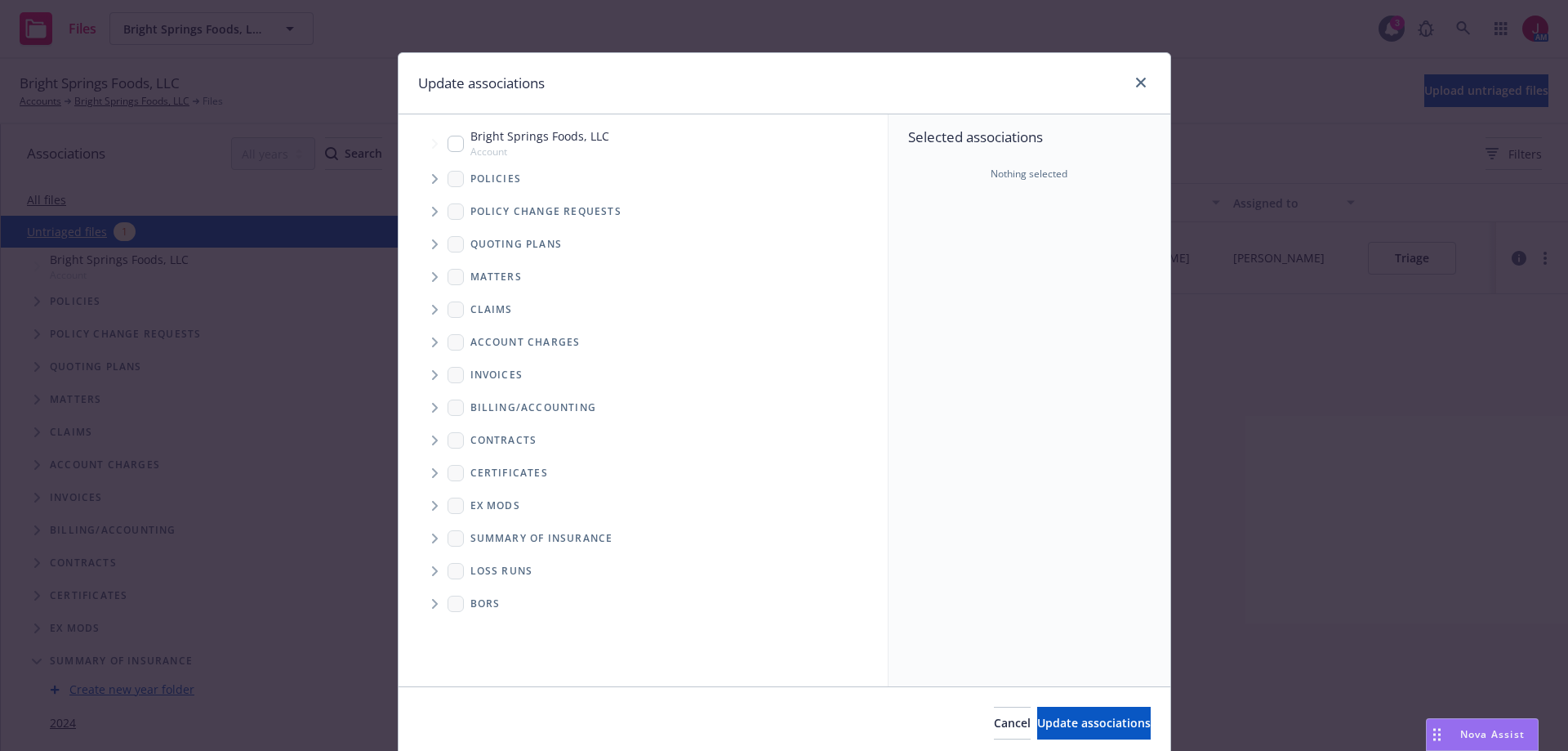
click at [432, 243] on icon "Tree Example" at bounding box center [435, 244] width 6 height 10
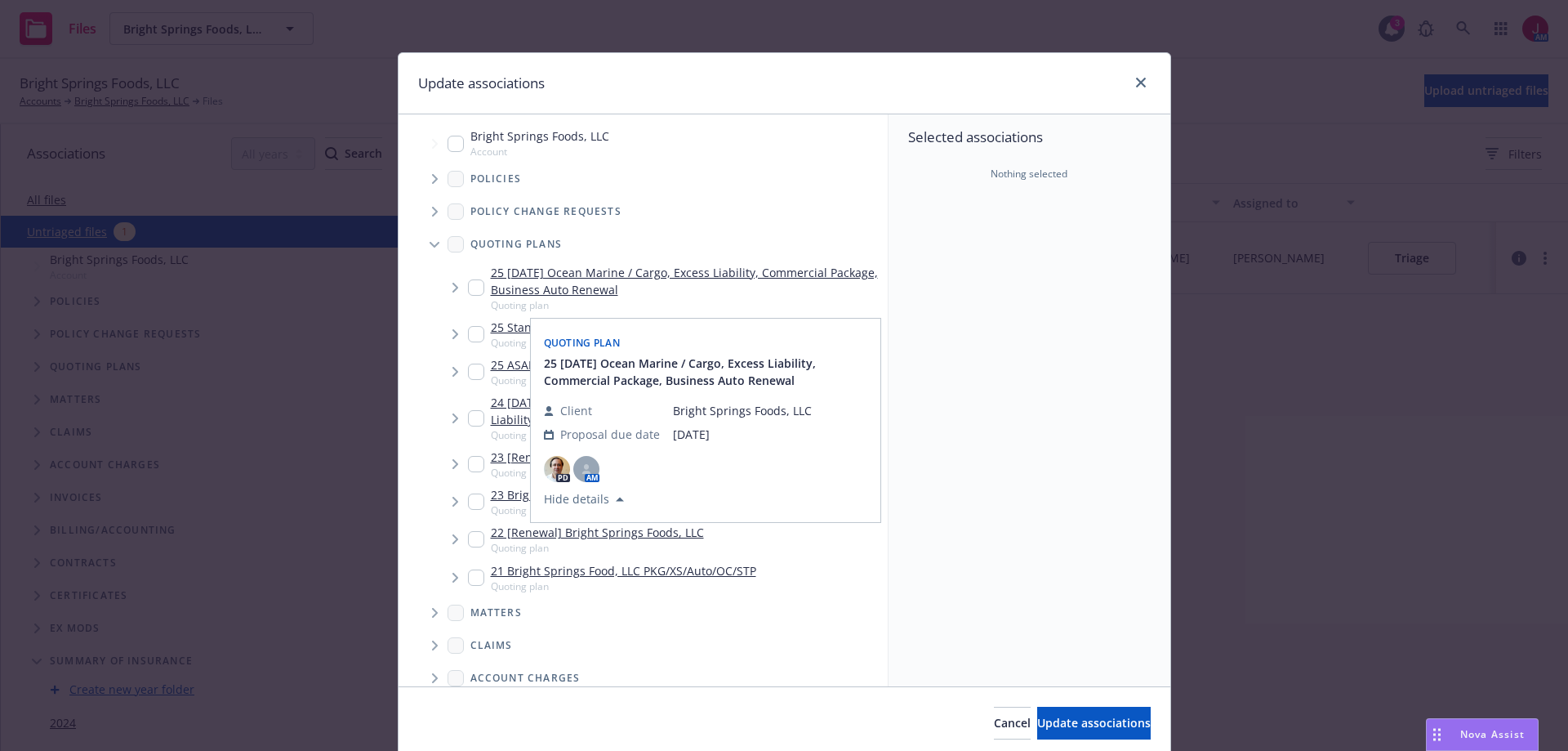
click at [469, 284] on input "Tree Example" at bounding box center [476, 288] width 16 height 17
checkbox input "true"
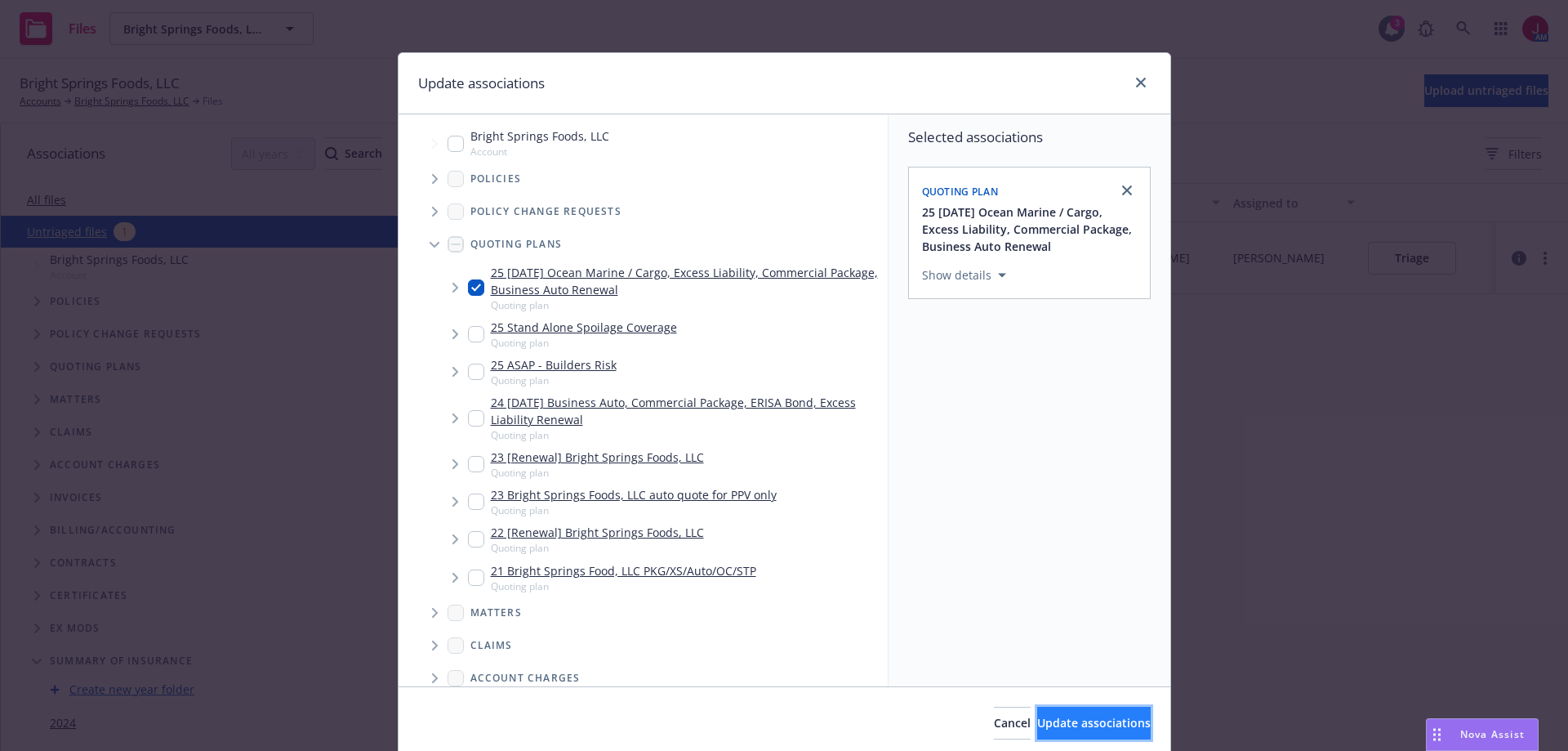
click at [1124, 733] on button "Update associations" at bounding box center [1094, 723] width 114 height 33
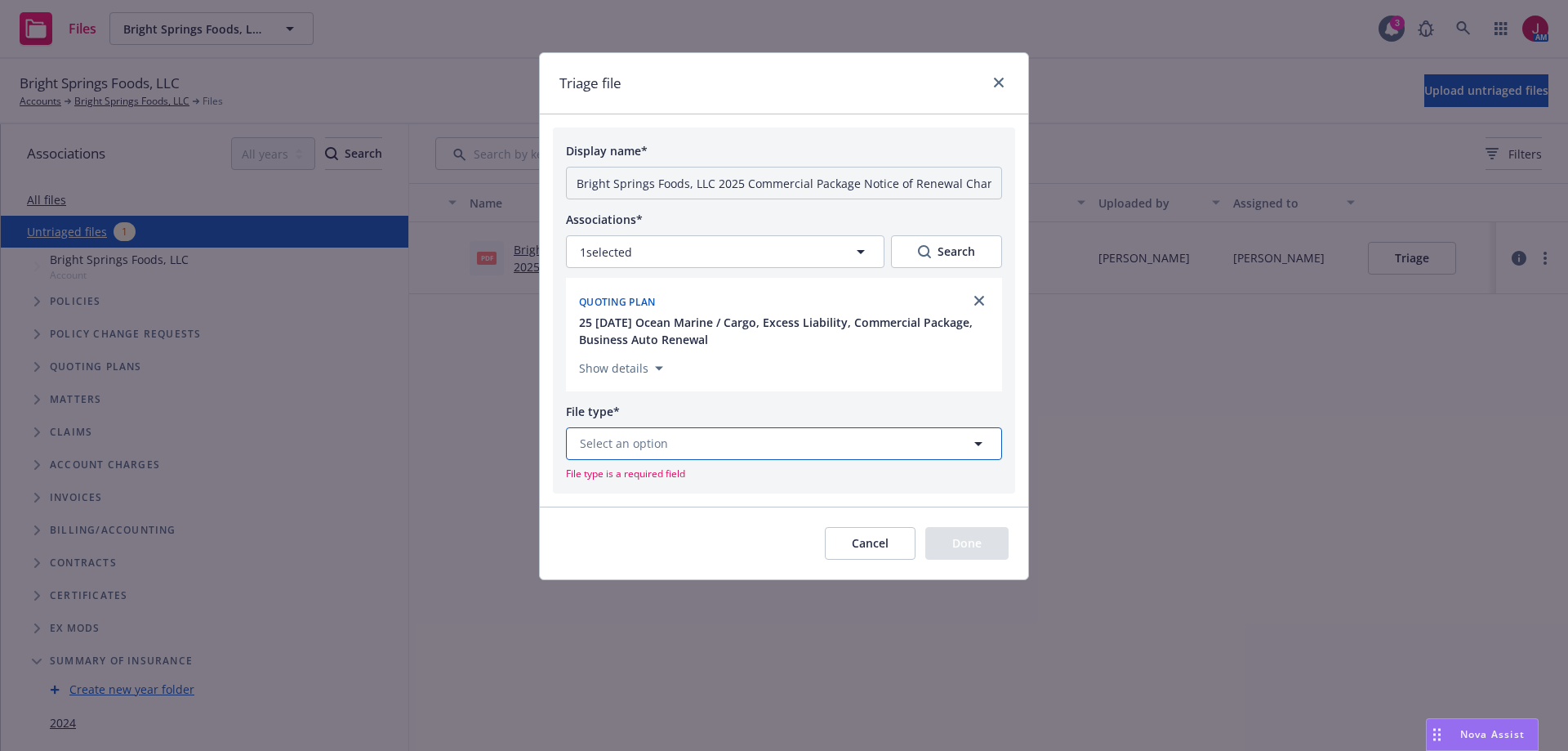
click at [779, 447] on button "Select an option" at bounding box center [784, 444] width 436 height 33
type input "conditional ren"
click at [747, 399] on div "Conditional Renewal Notice" at bounding box center [784, 398] width 415 height 24
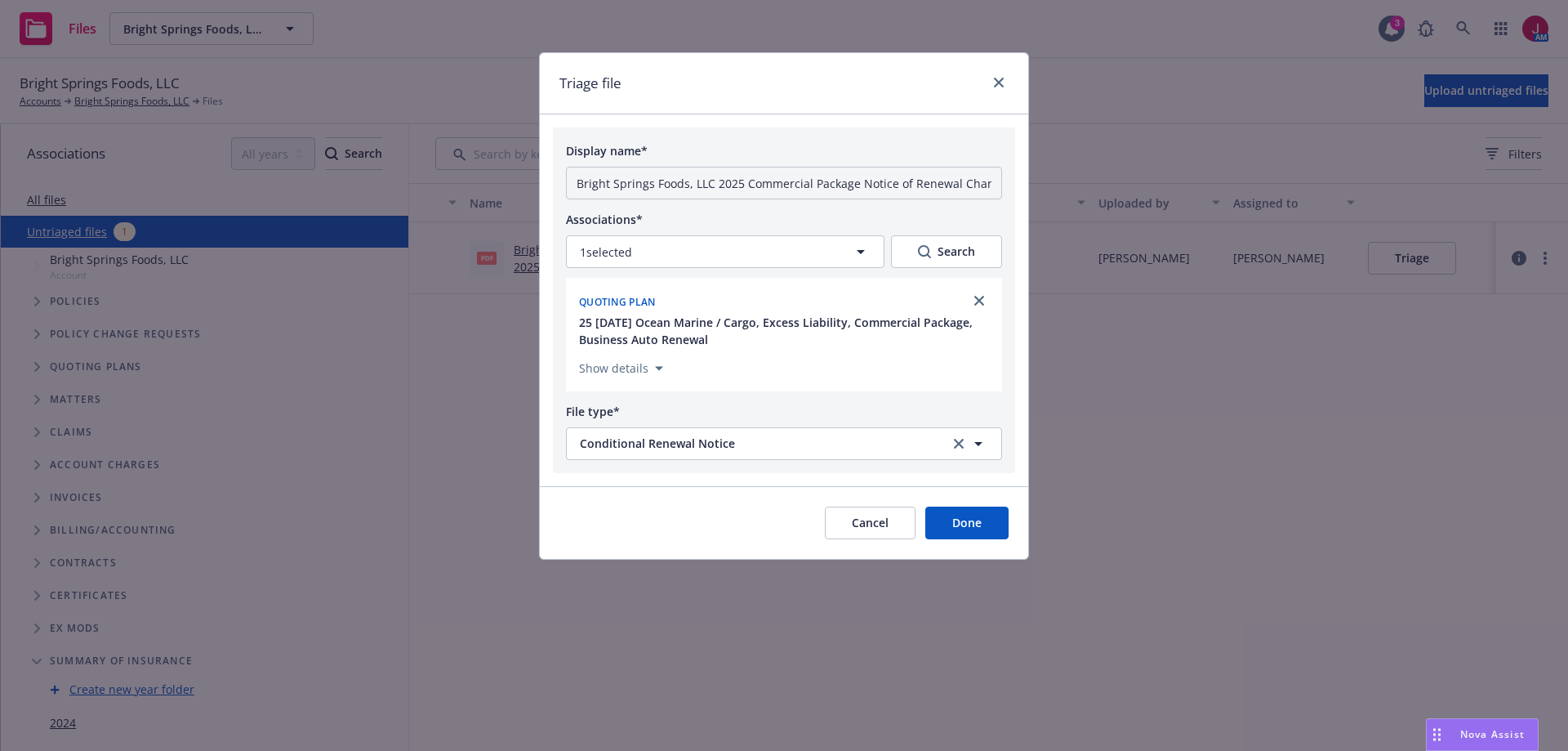
click at [965, 523] on button "Done" at bounding box center [967, 523] width 83 height 33
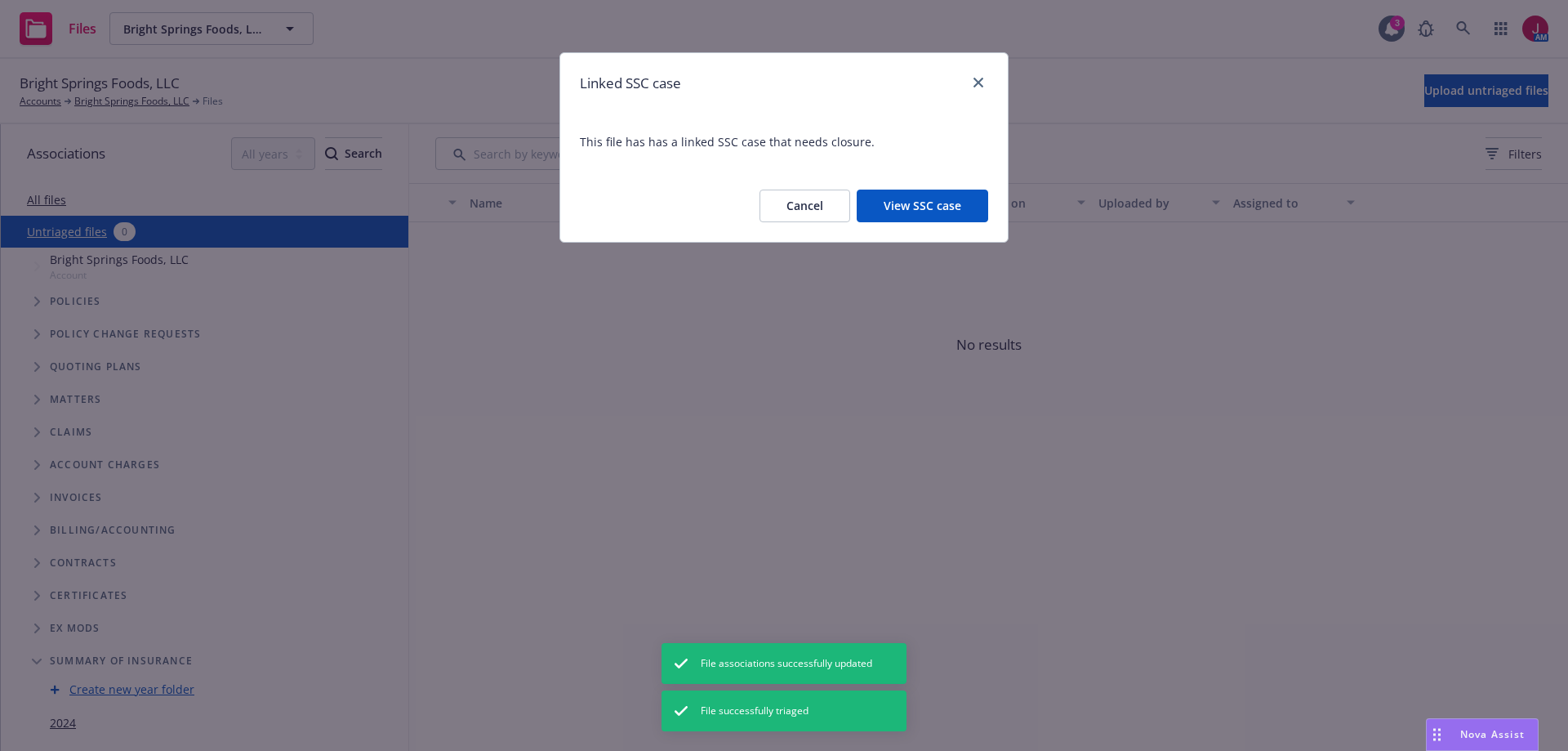
click at [790, 201] on button "Cancel" at bounding box center [805, 206] width 91 height 33
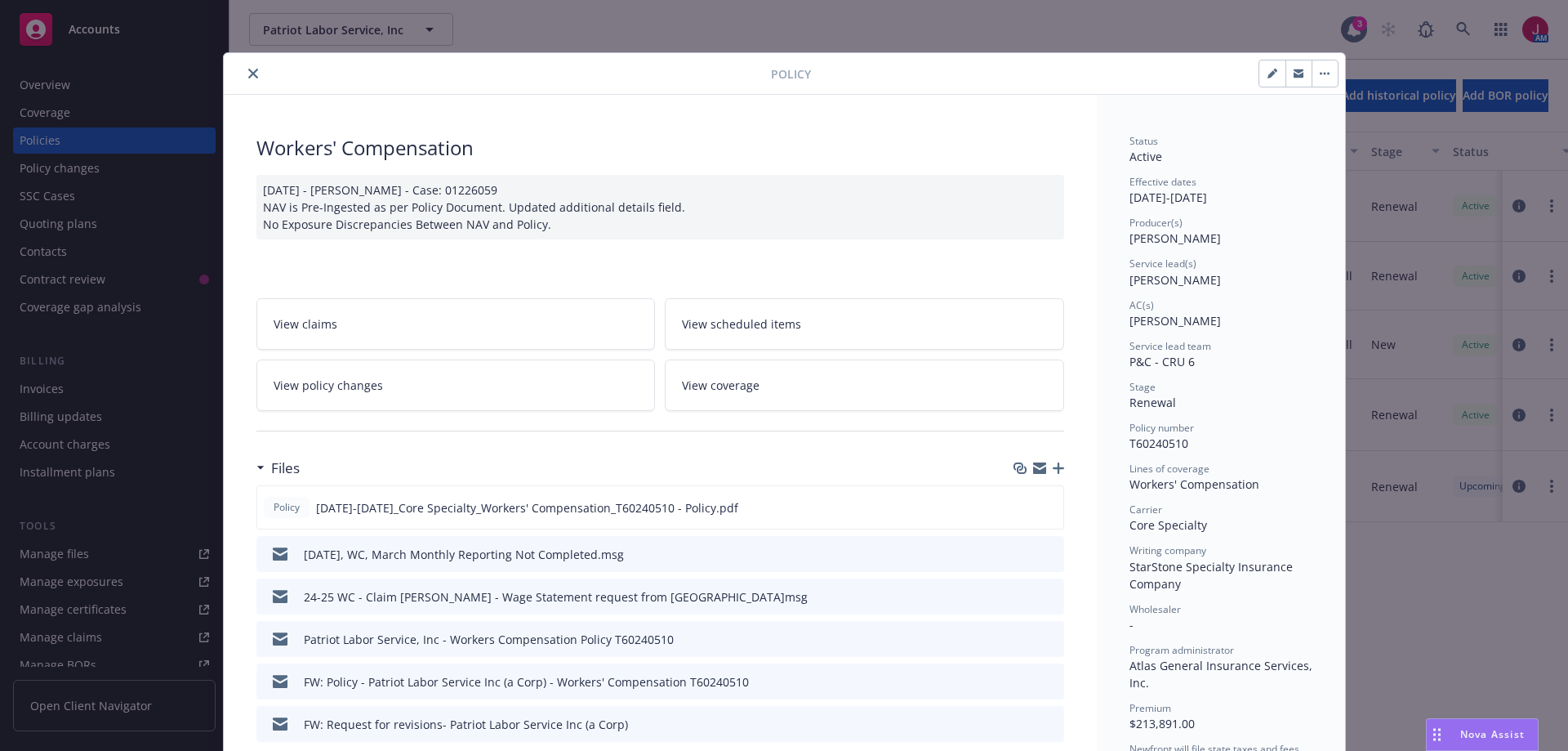
scroll to position [49, 0]
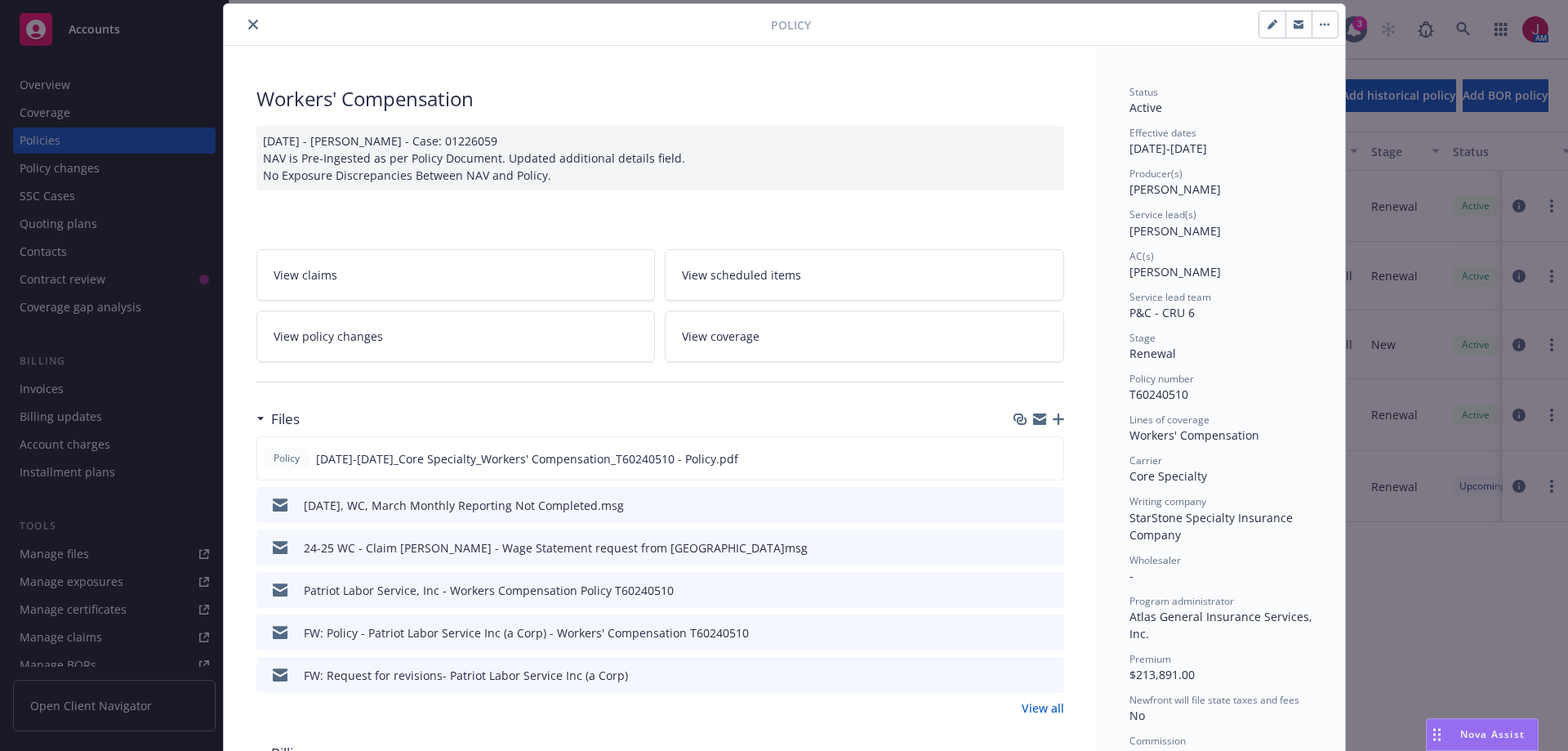
click at [251, 18] on button "close" at bounding box center [253, 25] width 20 height 20
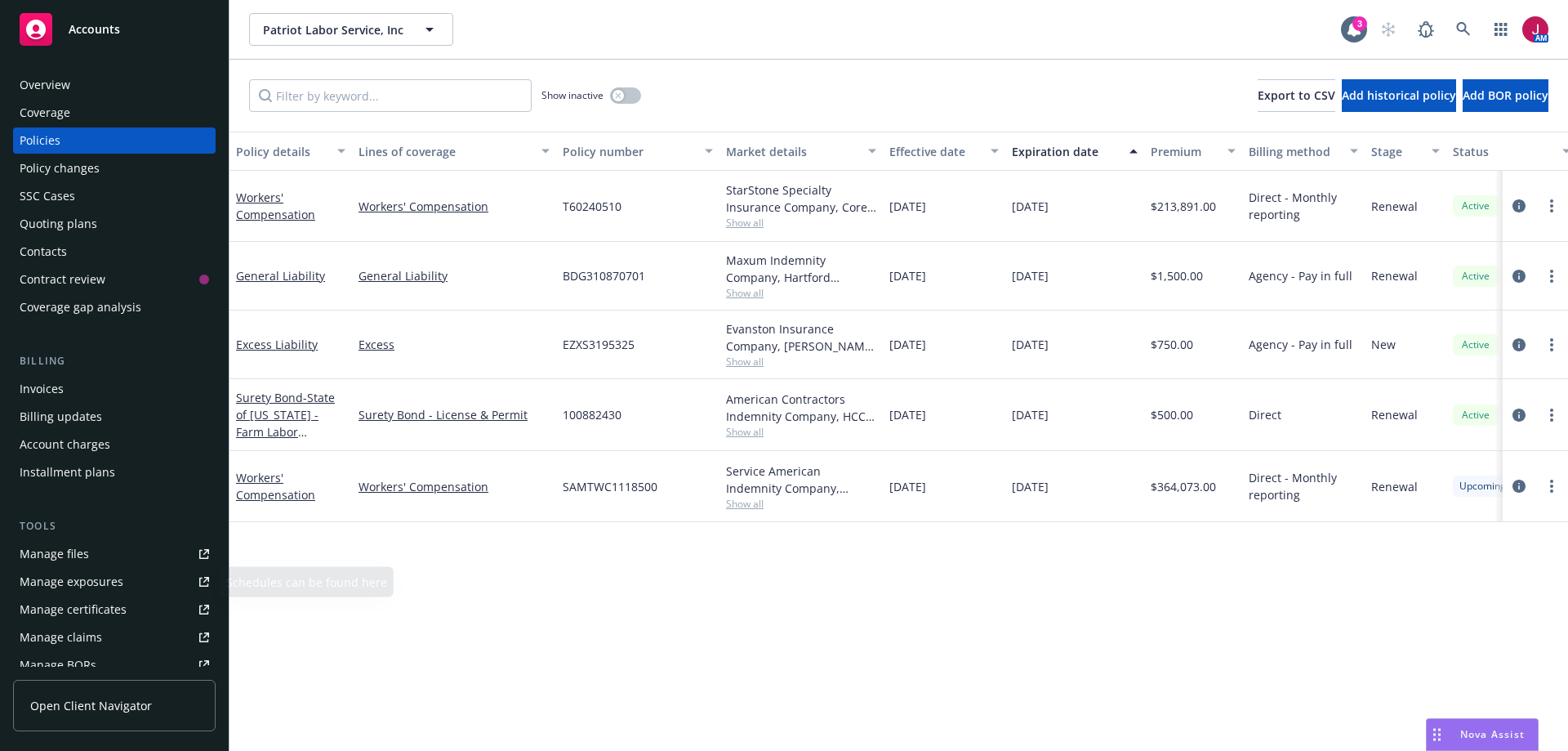
click at [77, 546] on div "Manage files" at bounding box center [54, 554] width 69 height 26
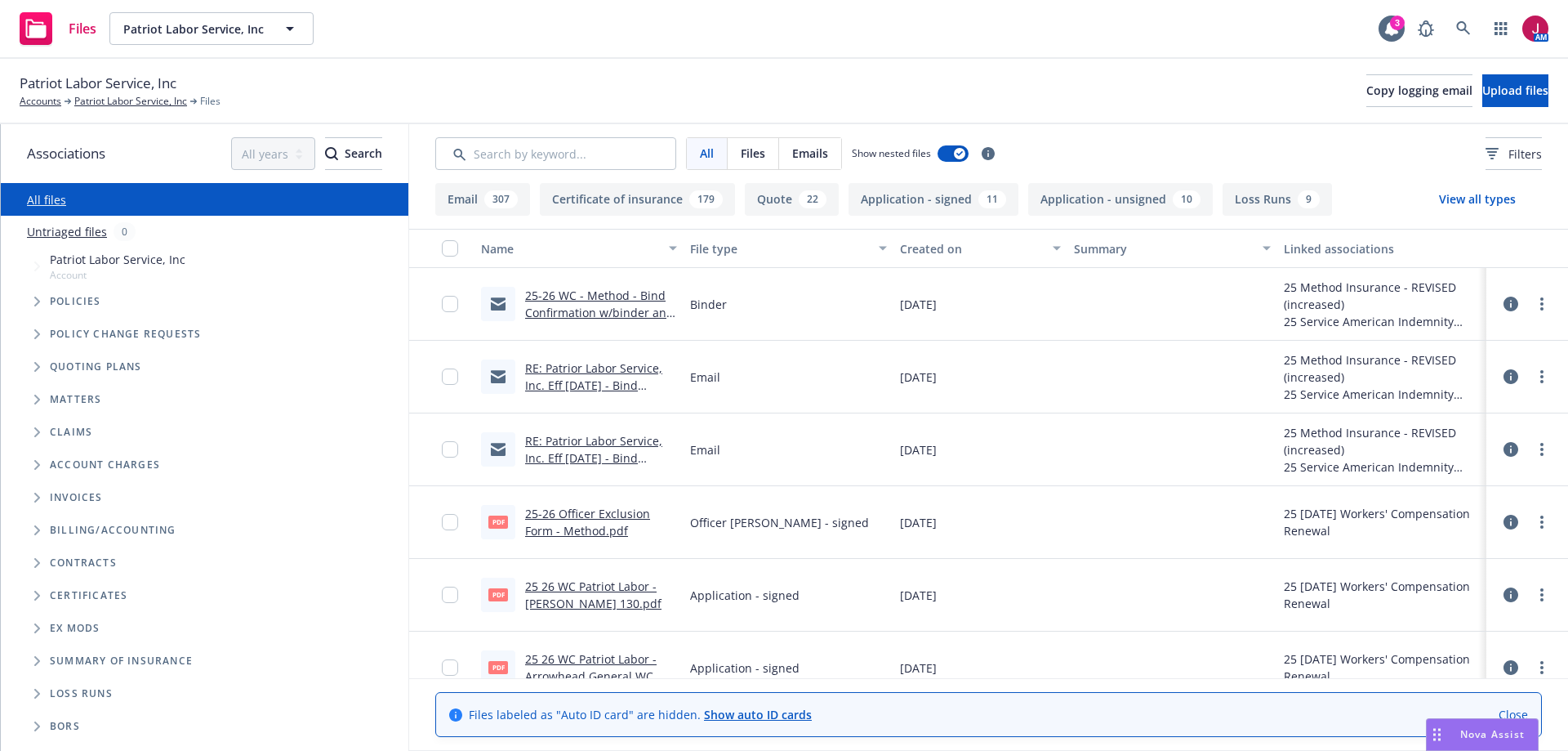
click at [75, 231] on link "Untriaged files" at bounding box center [67, 231] width 80 height 17
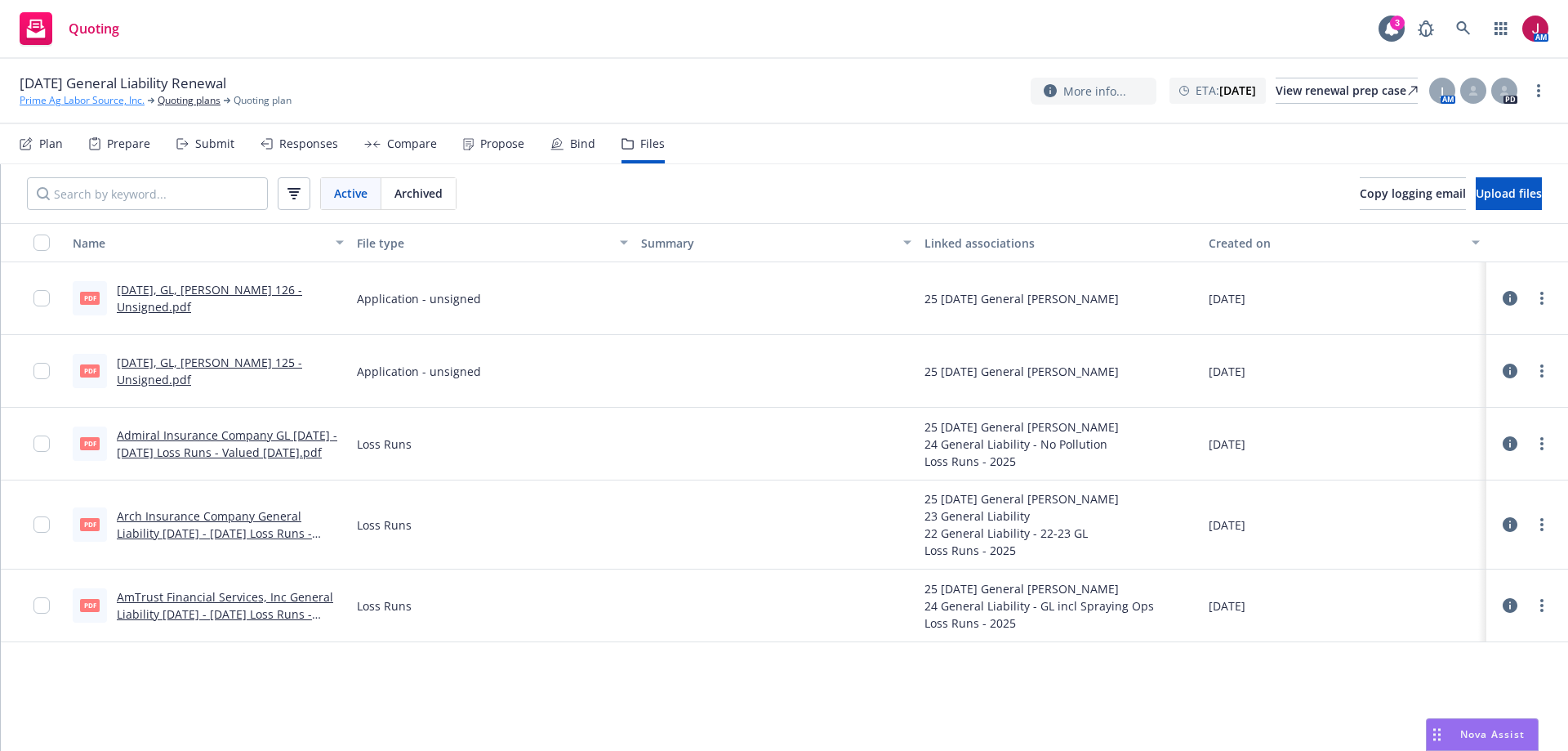
click at [112, 103] on link "Prime Ag Labor Source, Inc." at bounding box center [82, 101] width 125 height 15
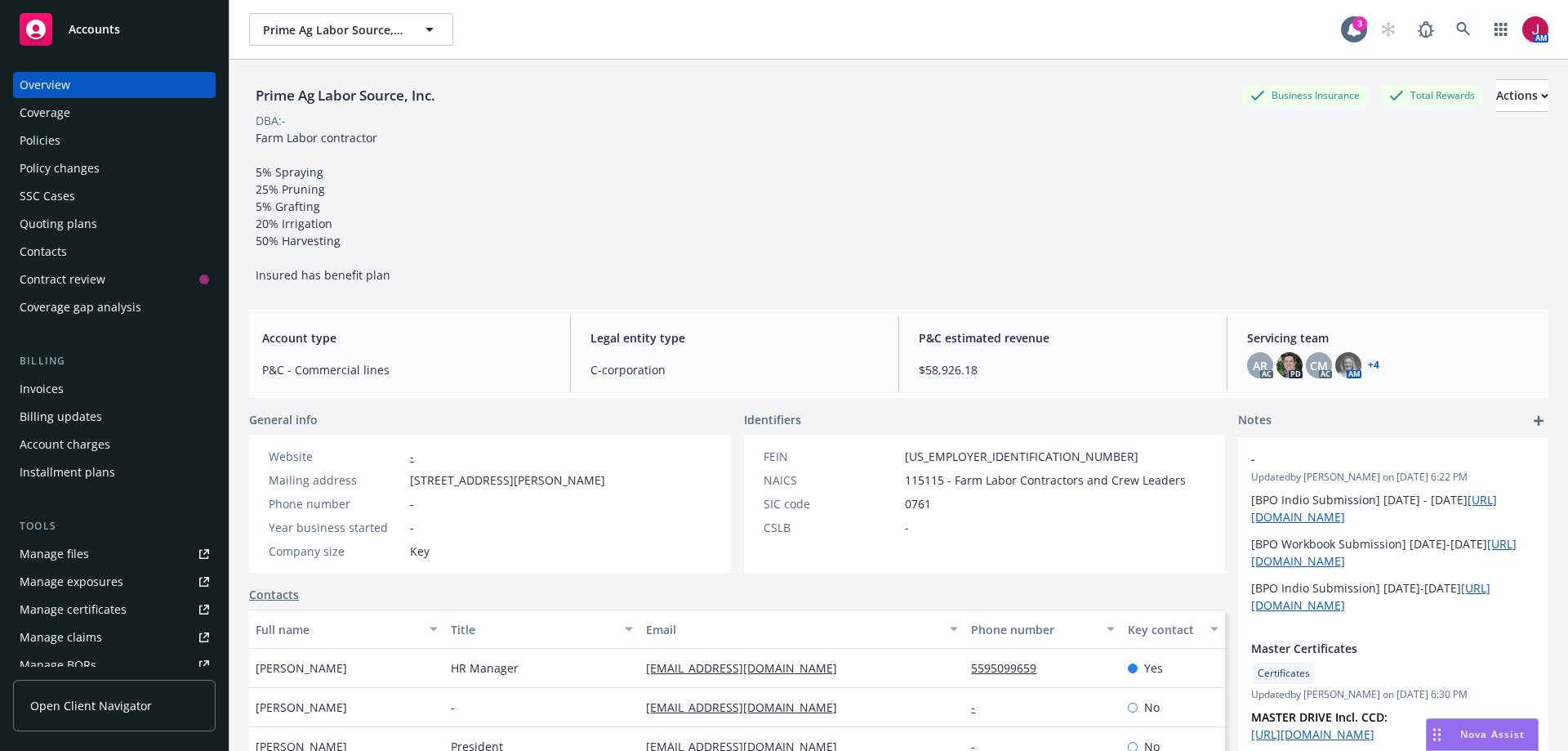
click at [70, 564] on div "Manage files" at bounding box center [54, 554] width 69 height 26
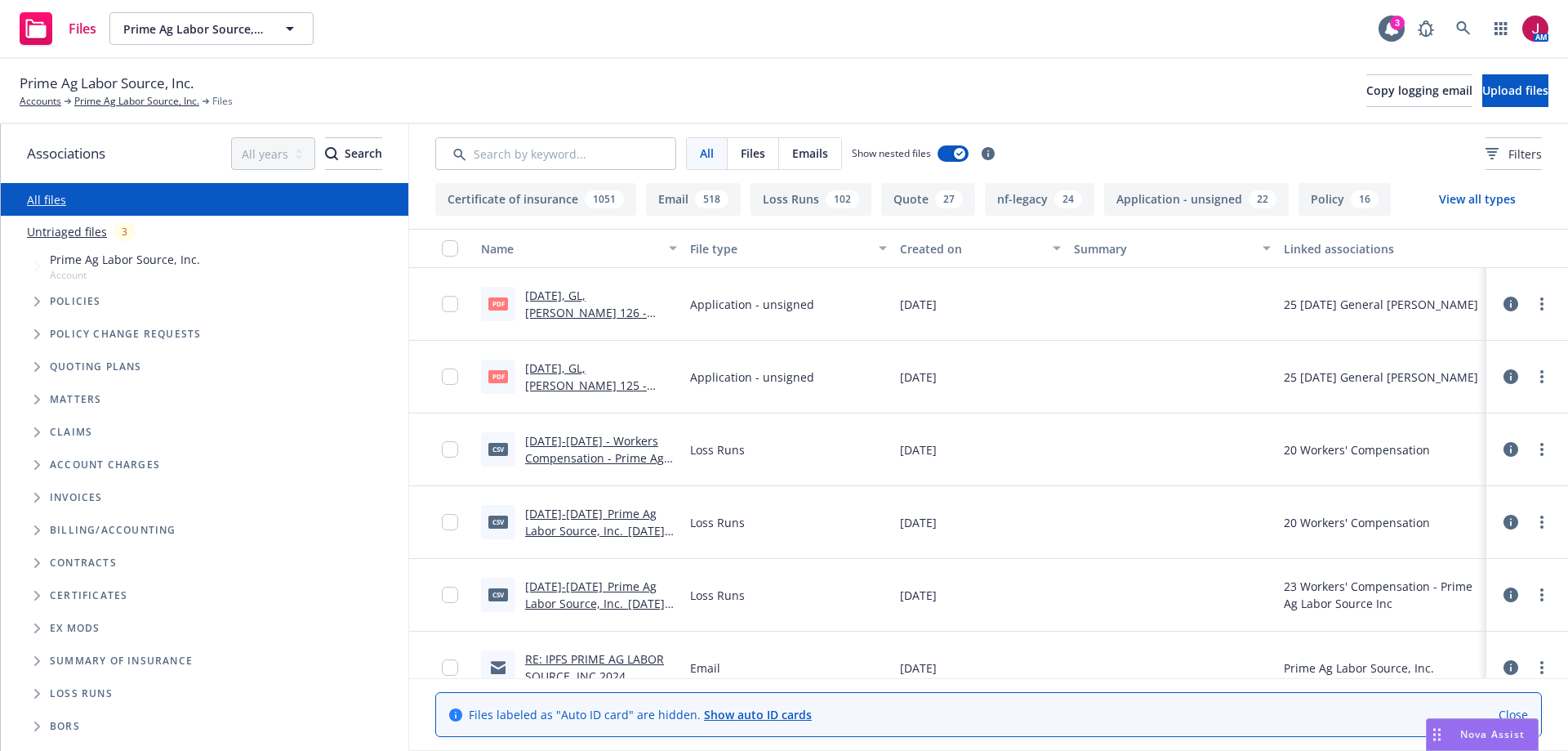
click at [69, 232] on link "Untriaged files" at bounding box center [67, 231] width 80 height 17
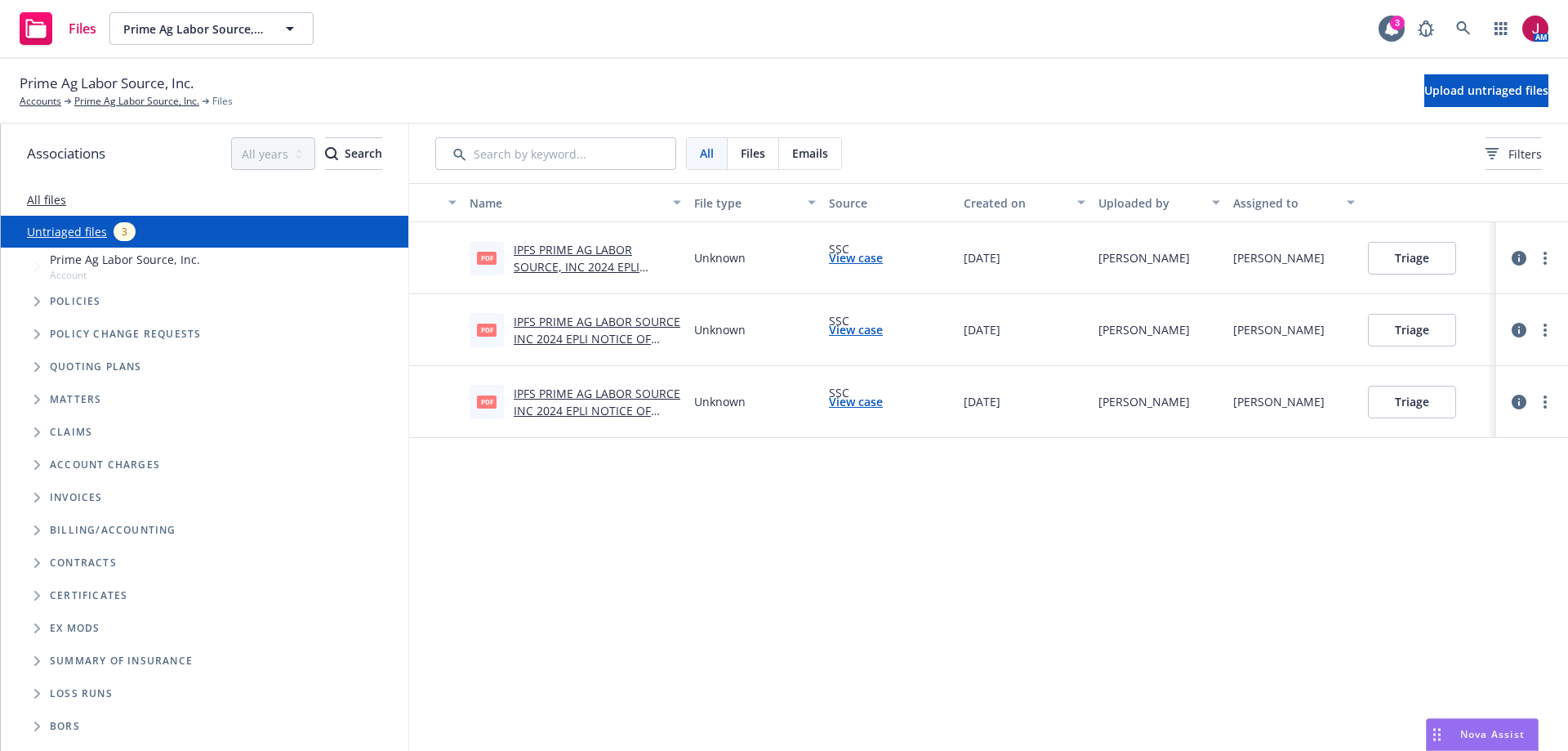
click at [591, 260] on link "IPFS PRIME AG LABOR SOURCE, INC 2024 EPLI REQUEST FOR REINSTATEMENT.pdf" at bounding box center [577, 275] width 125 height 67
click at [1419, 268] on button "Triage" at bounding box center [1411, 258] width 88 height 33
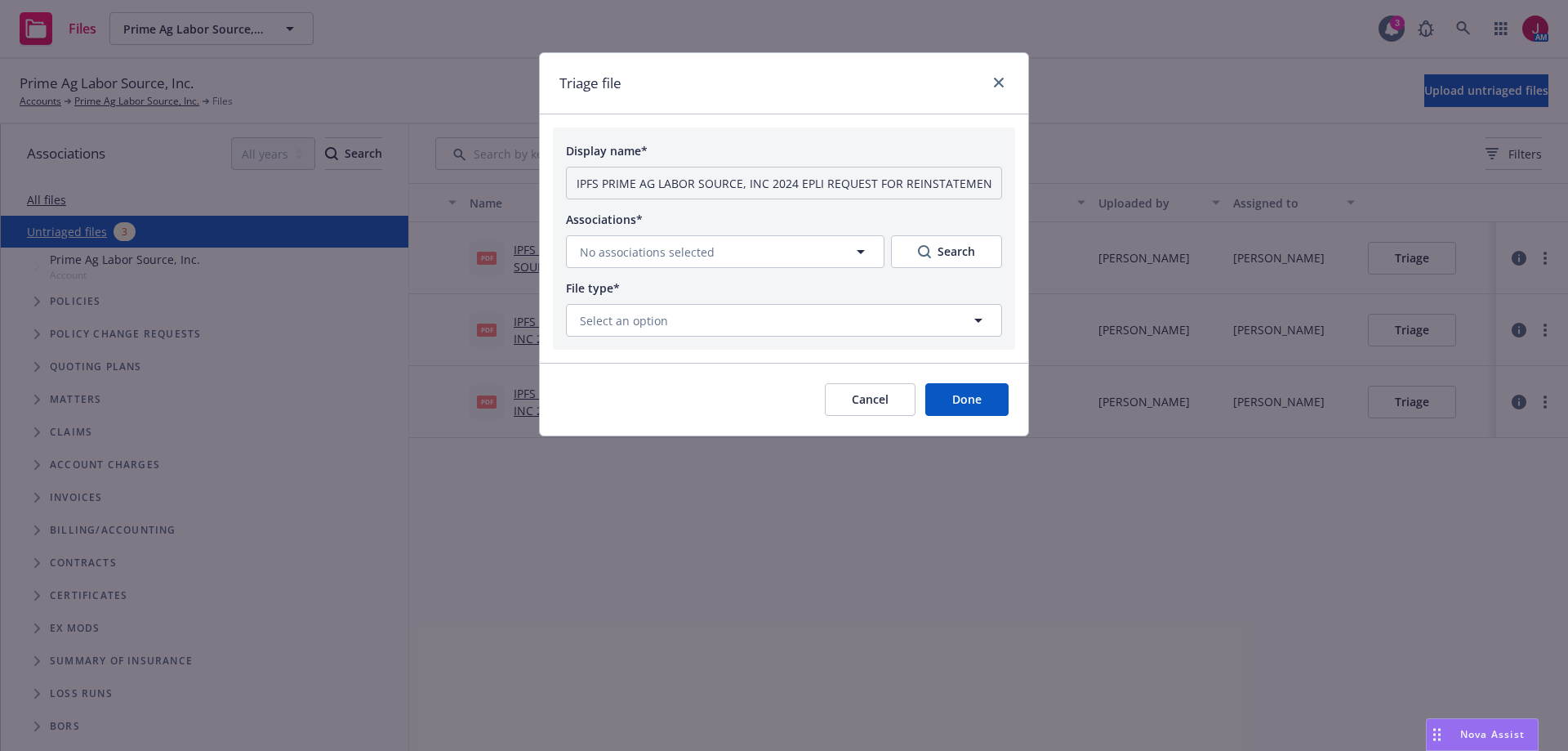
click at [862, 403] on button "Cancel" at bounding box center [870, 399] width 91 height 33
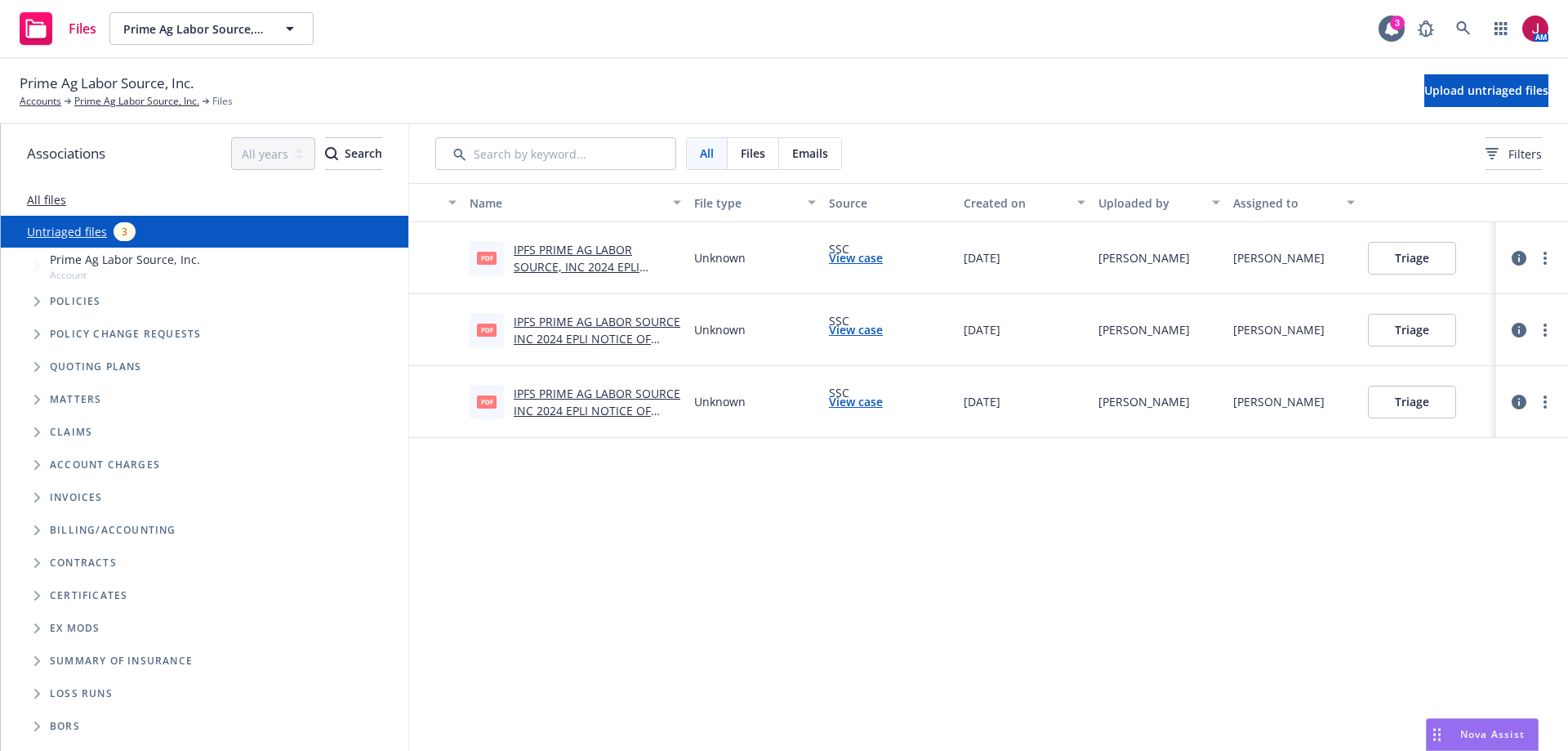
click at [862, 257] on link "View case" at bounding box center [855, 257] width 54 height 17
click at [1406, 257] on button "Triage" at bounding box center [1411, 258] width 88 height 33
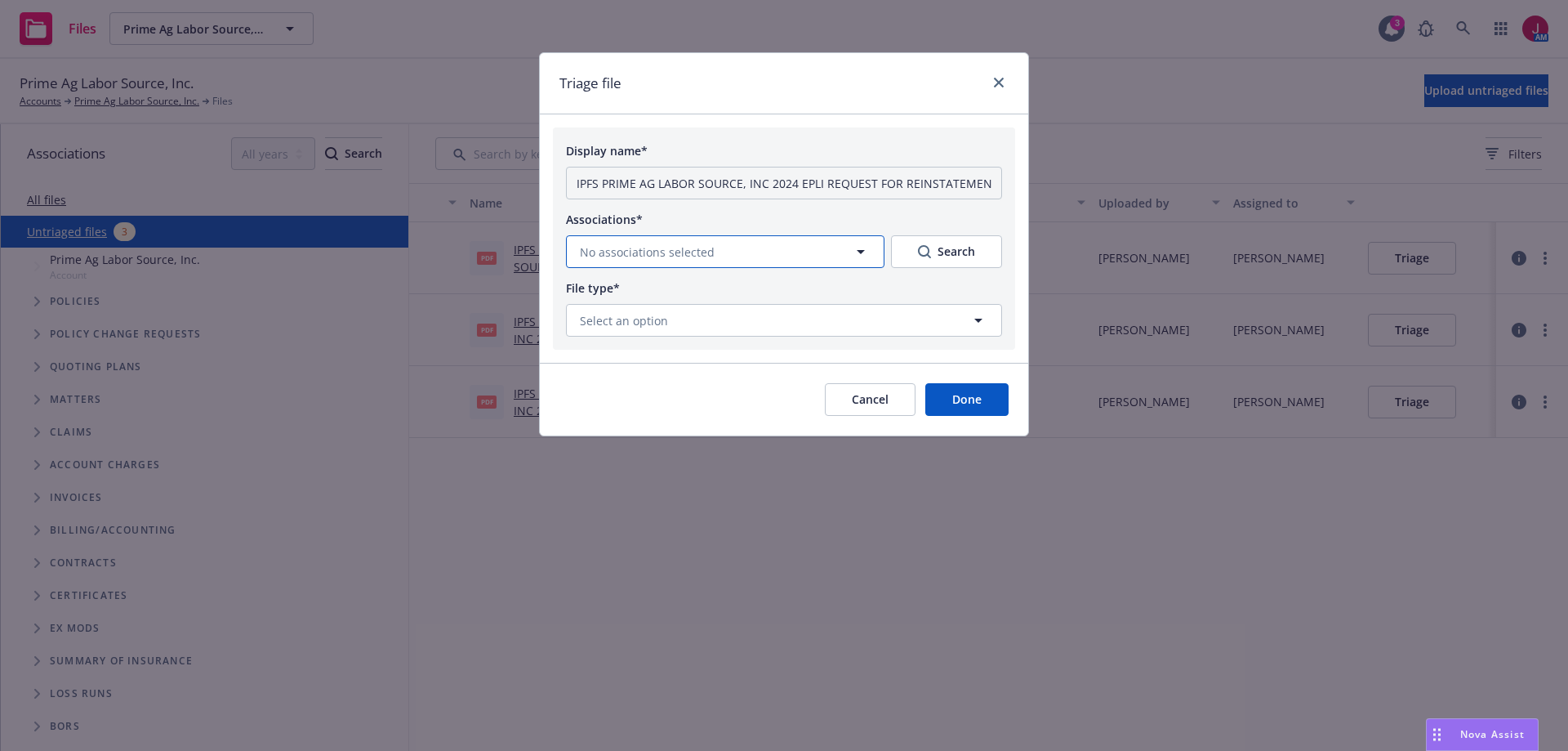
click at [737, 256] on button "No associations selected" at bounding box center [725, 252] width 318 height 33
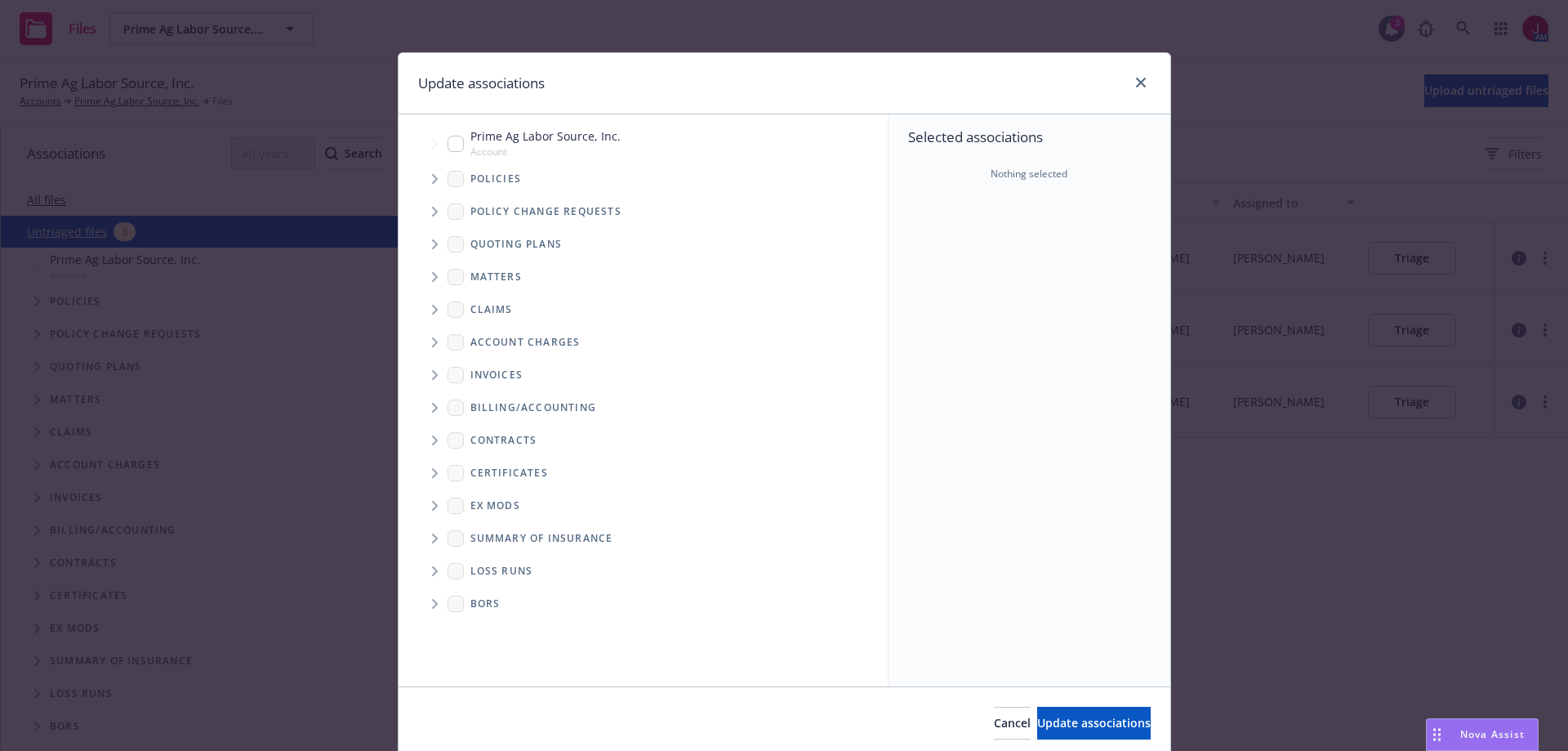
click at [432, 180] on icon "Tree Example" at bounding box center [436, 179] width 7 height 10
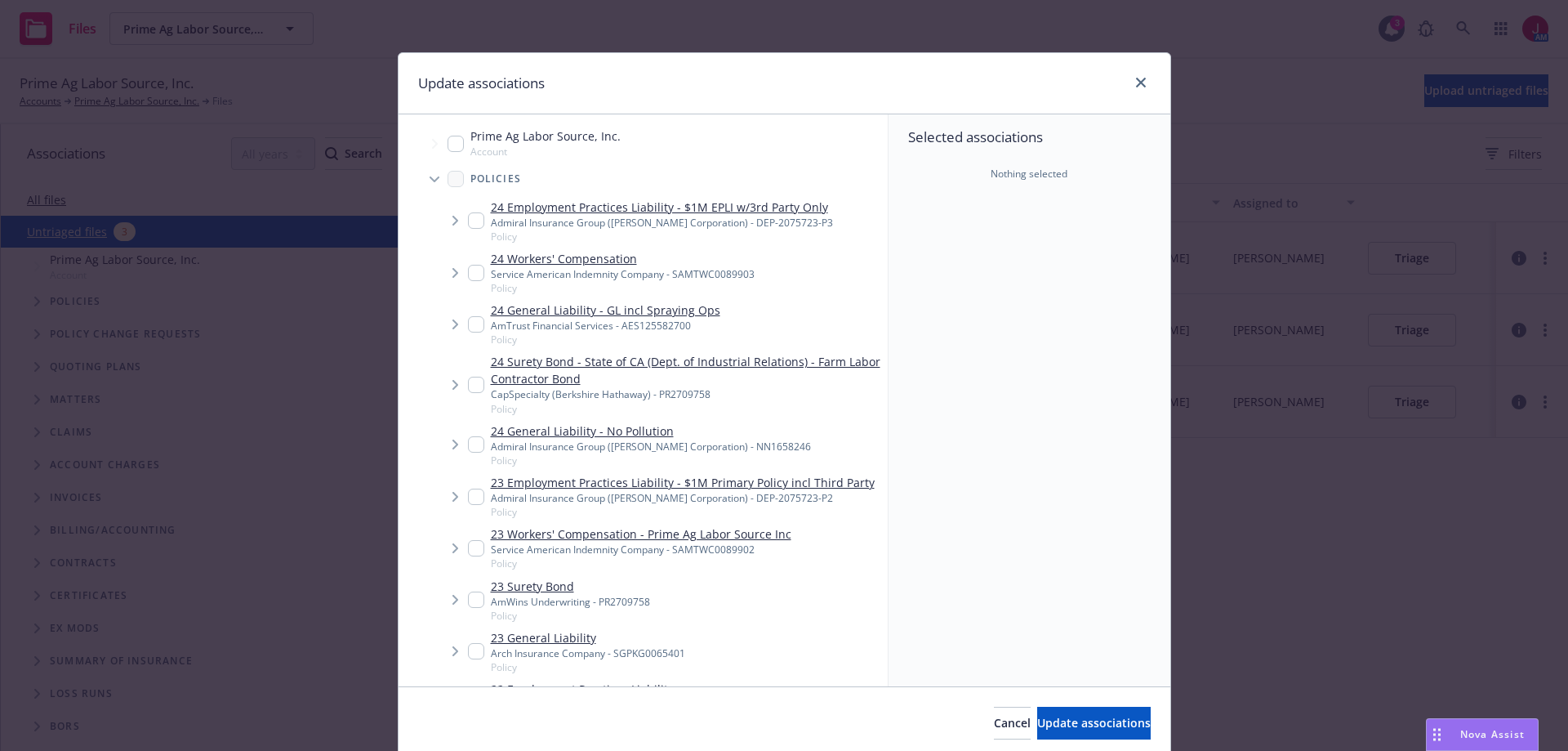
click at [468, 220] on input "Tree Example" at bounding box center [476, 220] width 16 height 17
checkbox input "true"
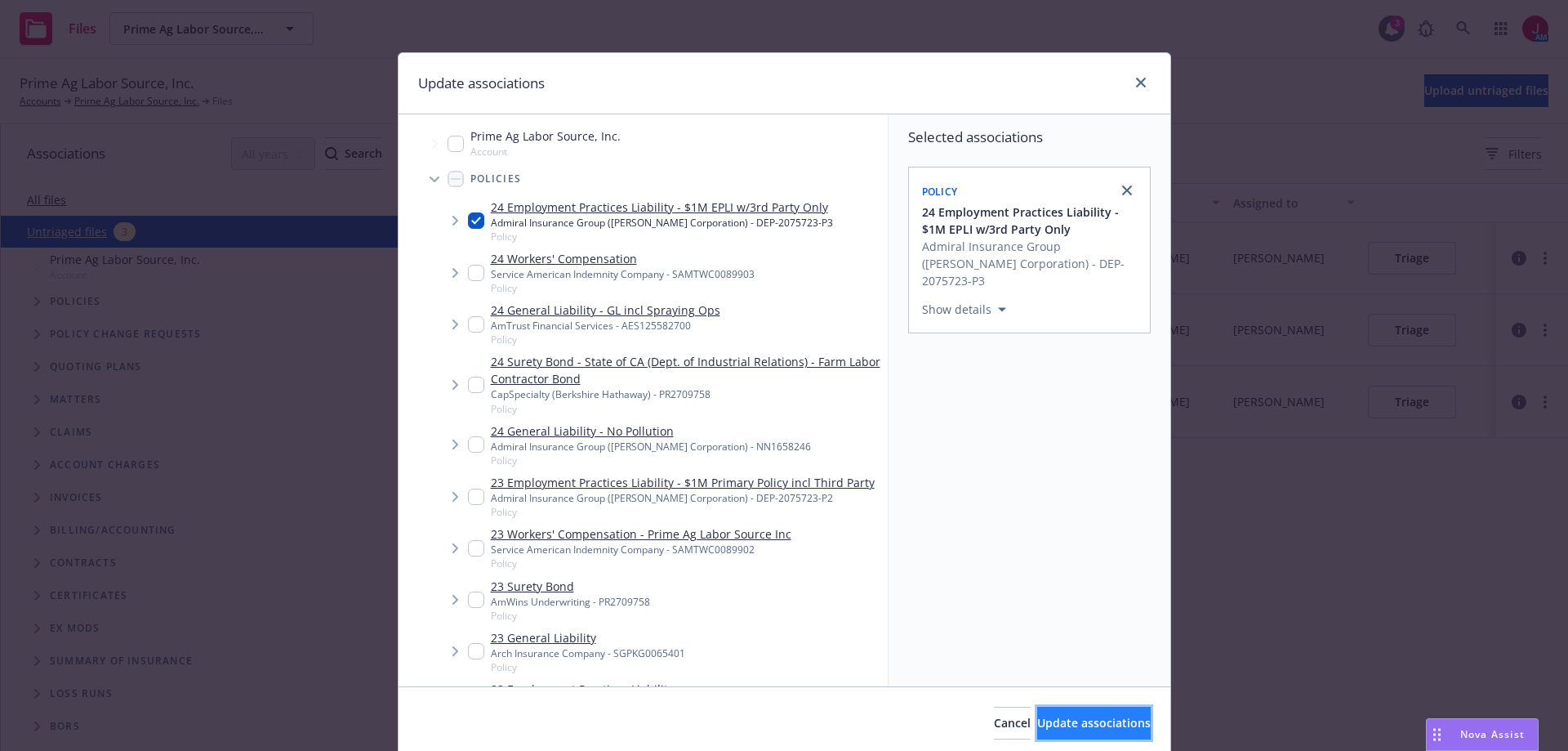
click at [1078, 730] on span "Update associations" at bounding box center [1094, 722] width 114 height 16
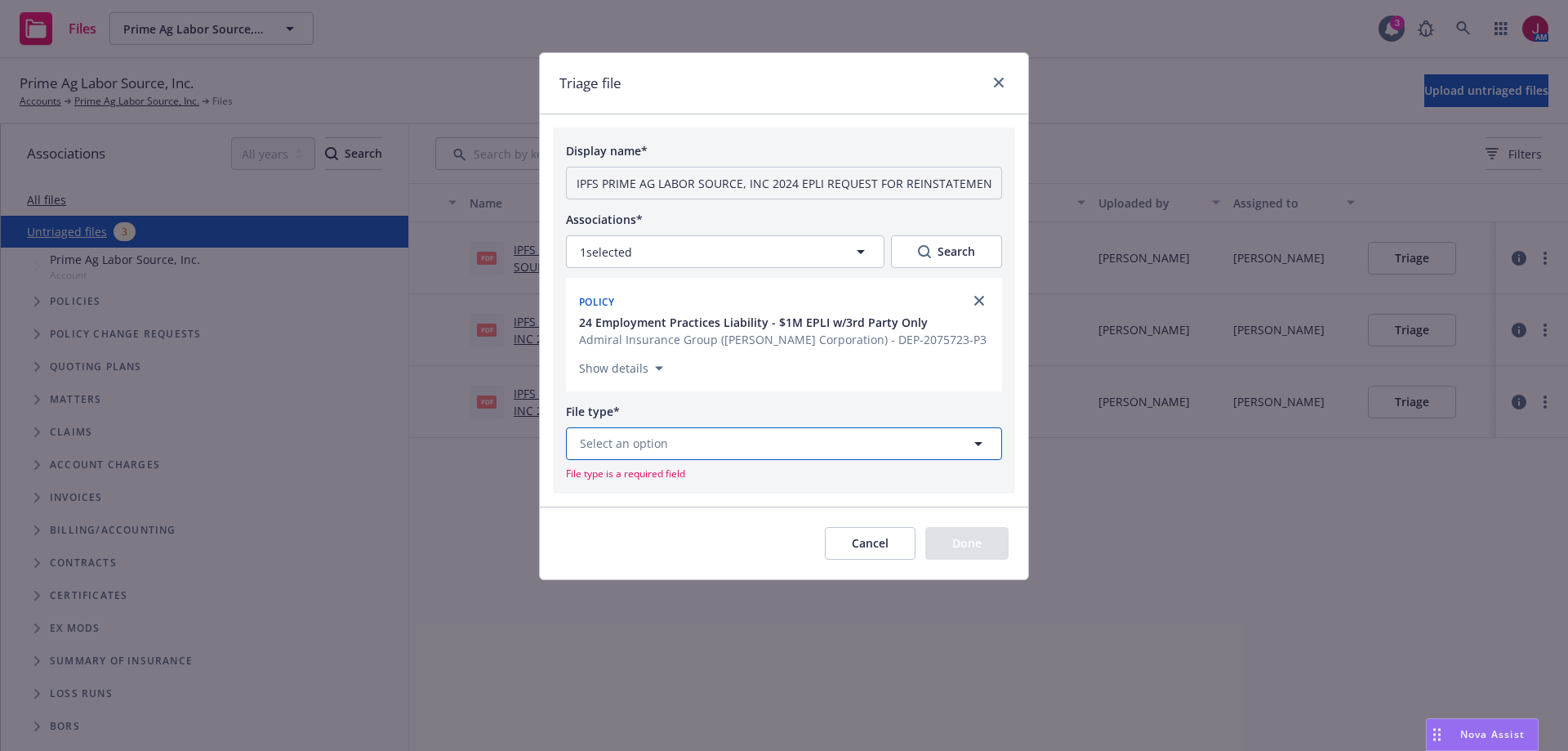
drag, startPoint x: 797, startPoint y: 427, endPoint x: 804, endPoint y: 447, distance: 21.2
click at [803, 446] on button "Select an option" at bounding box center [784, 444] width 436 height 33
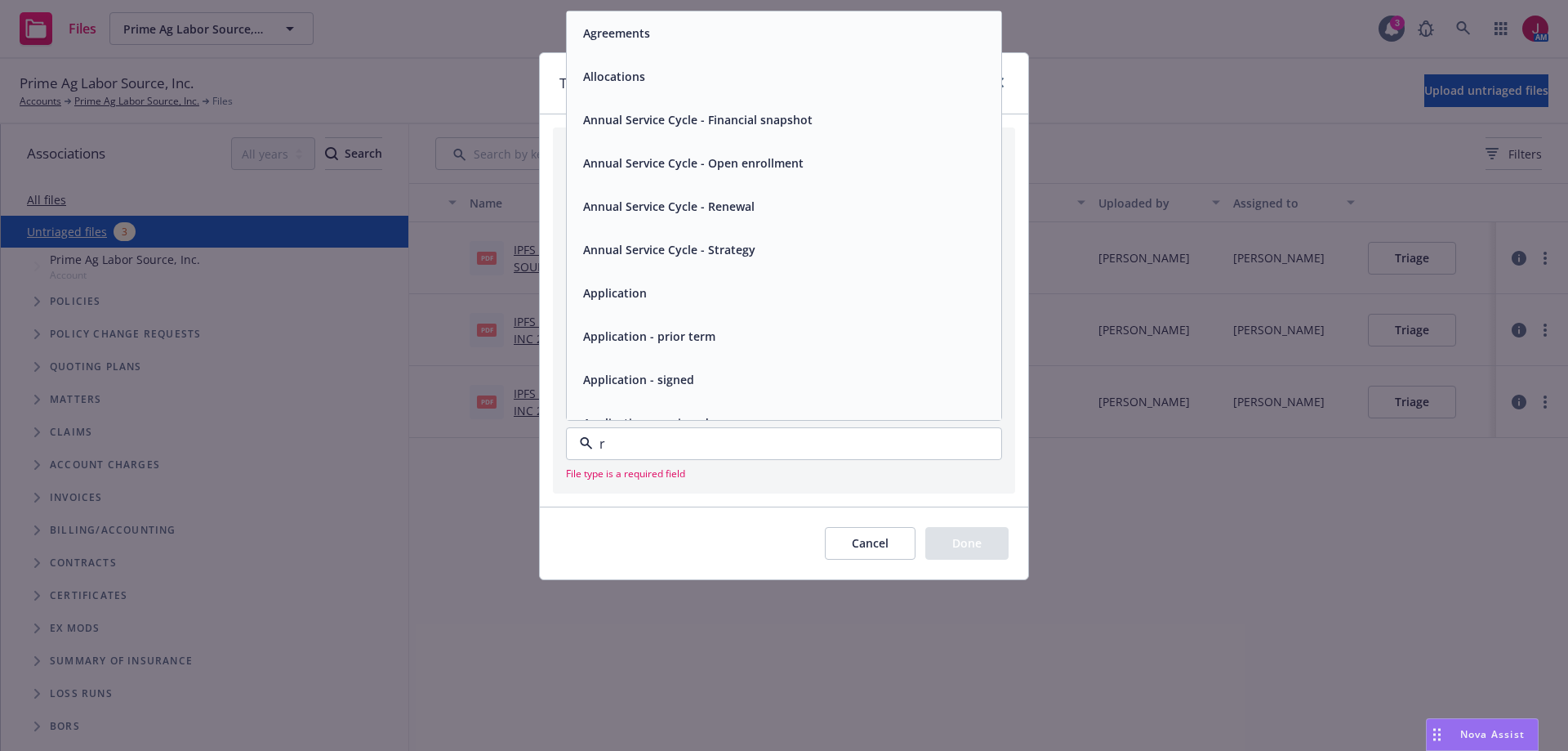
type input "re"
click at [677, 292] on div "Request" at bounding box center [784, 293] width 415 height 24
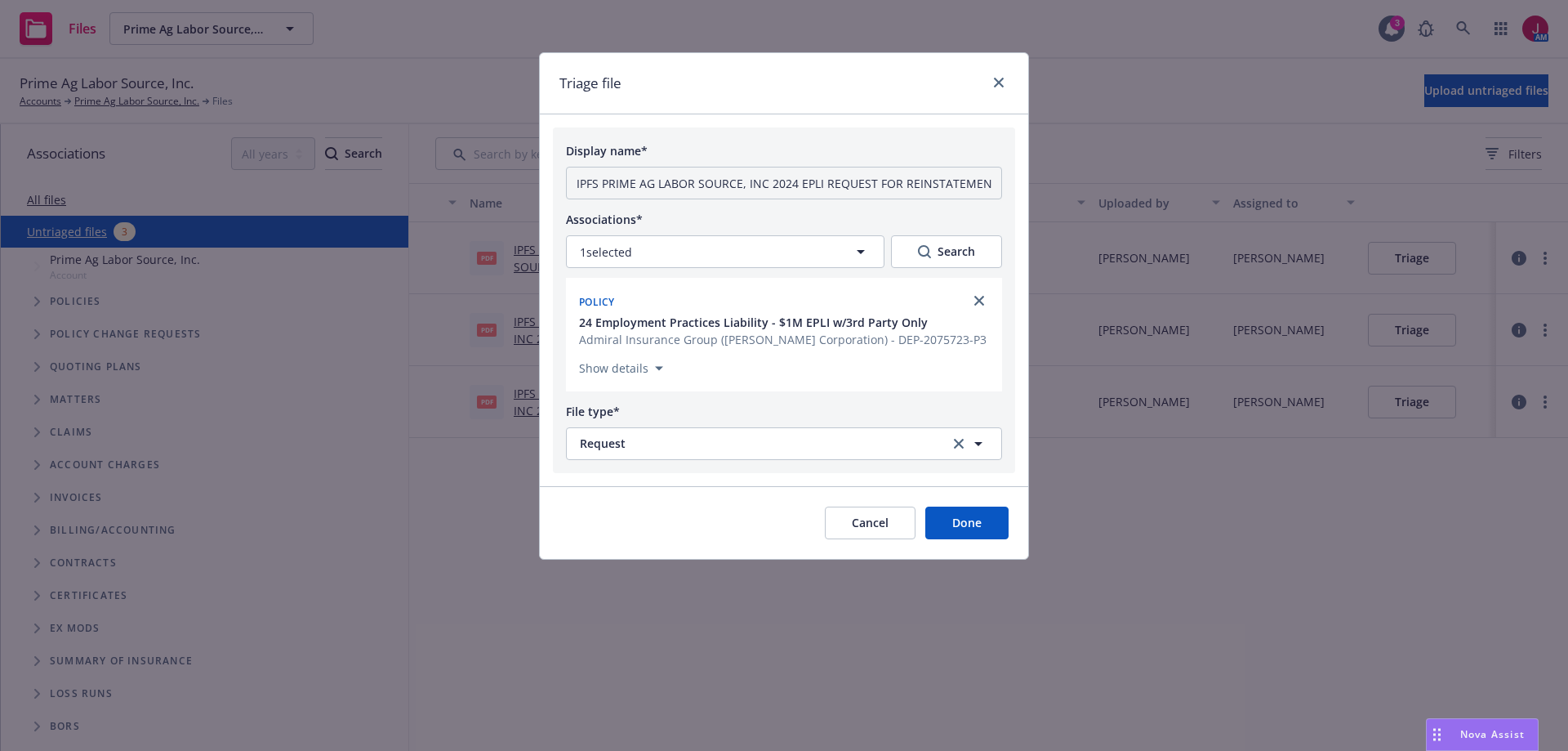
click at [958, 523] on button "Done" at bounding box center [967, 523] width 83 height 33
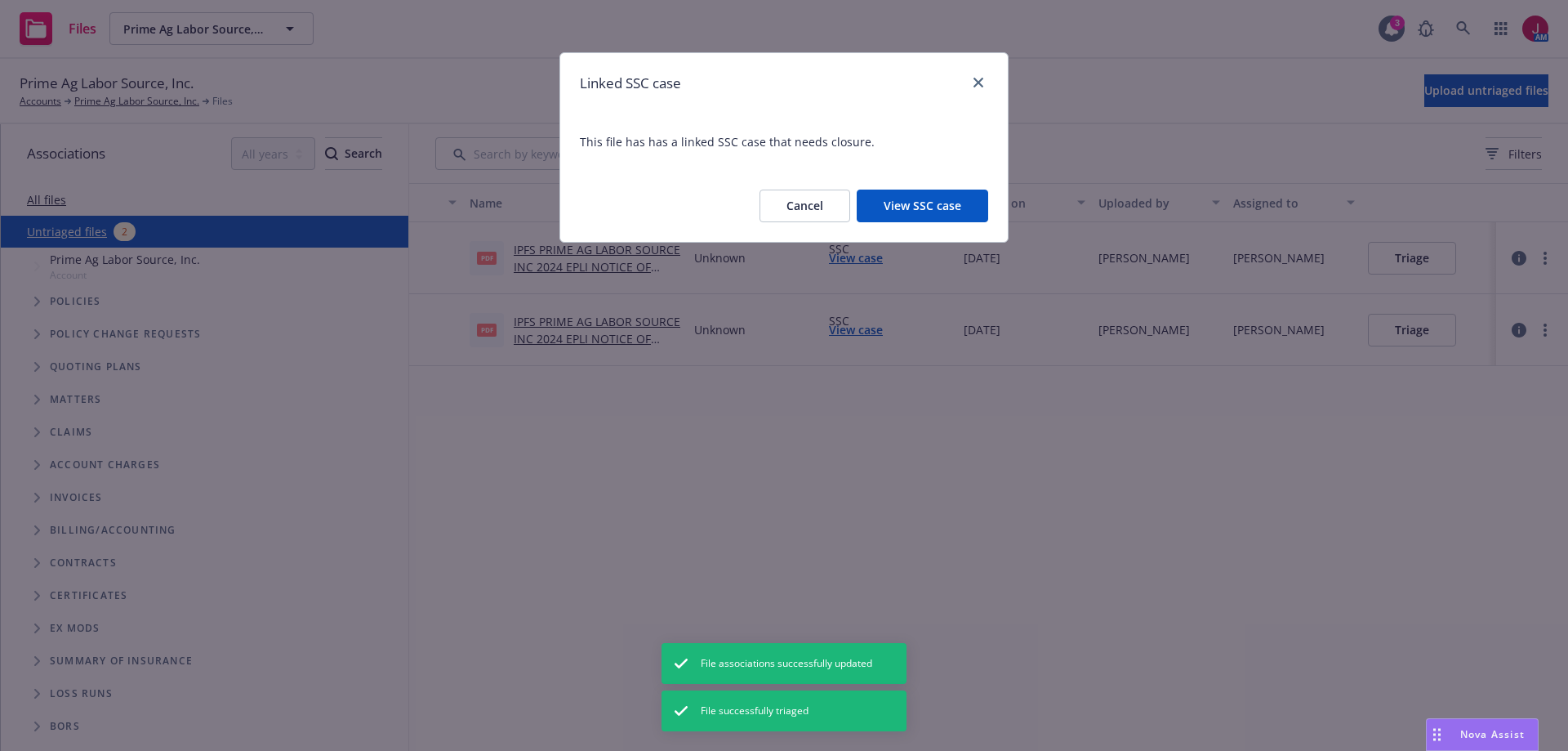
click at [810, 204] on button "Cancel" at bounding box center [805, 206] width 91 height 33
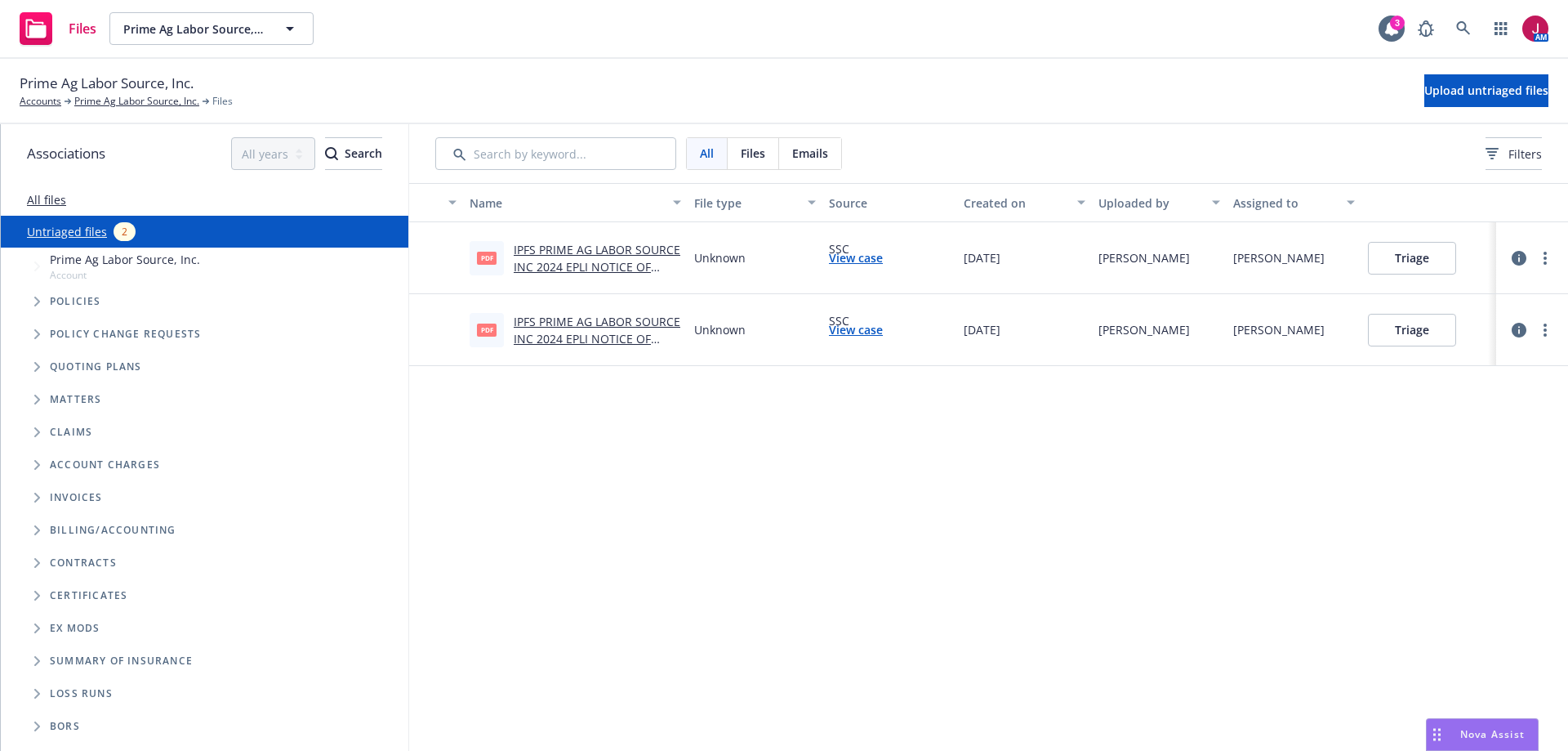
click at [1397, 256] on button "Triage" at bounding box center [1411, 258] width 88 height 33
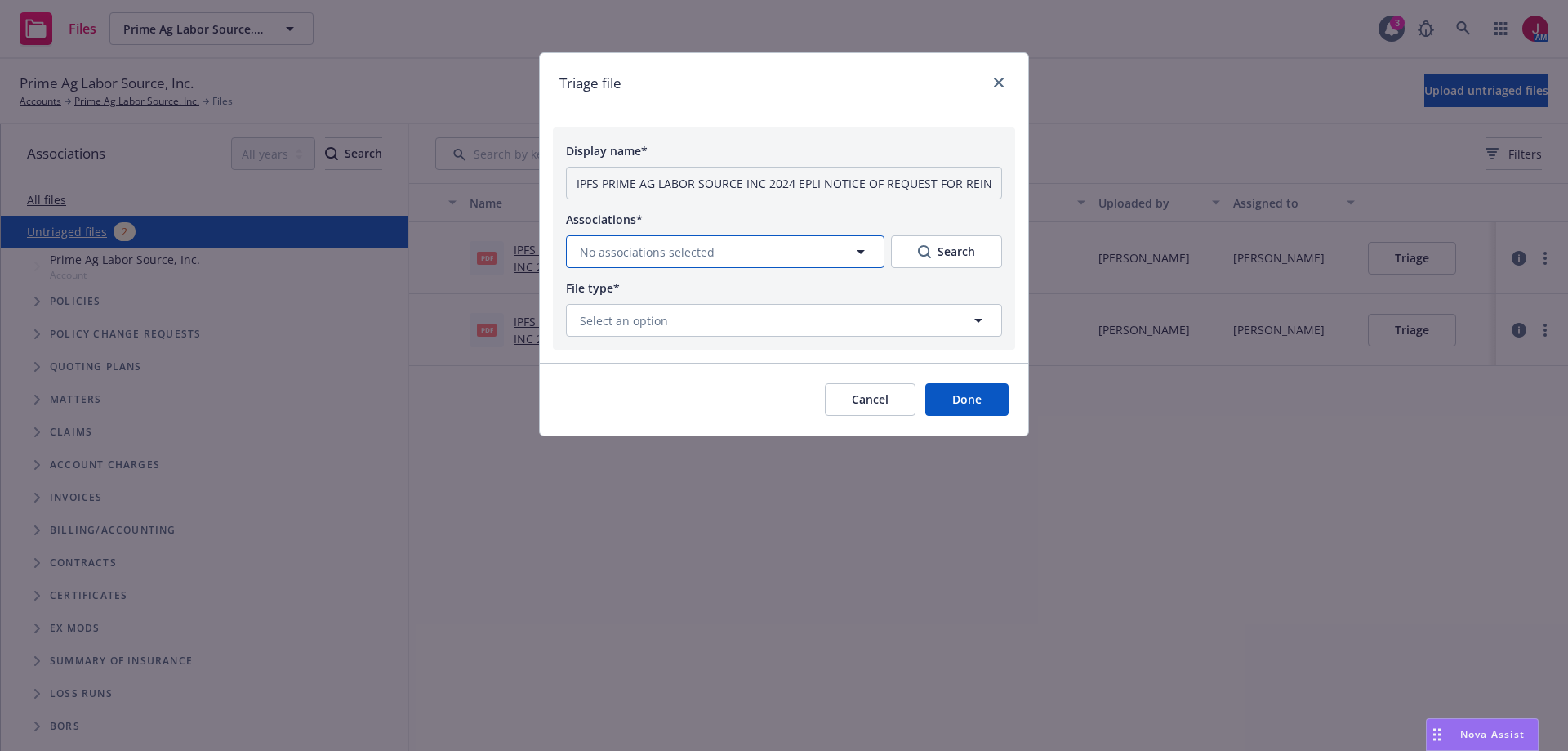
click at [771, 244] on button "No associations selected" at bounding box center [725, 252] width 318 height 33
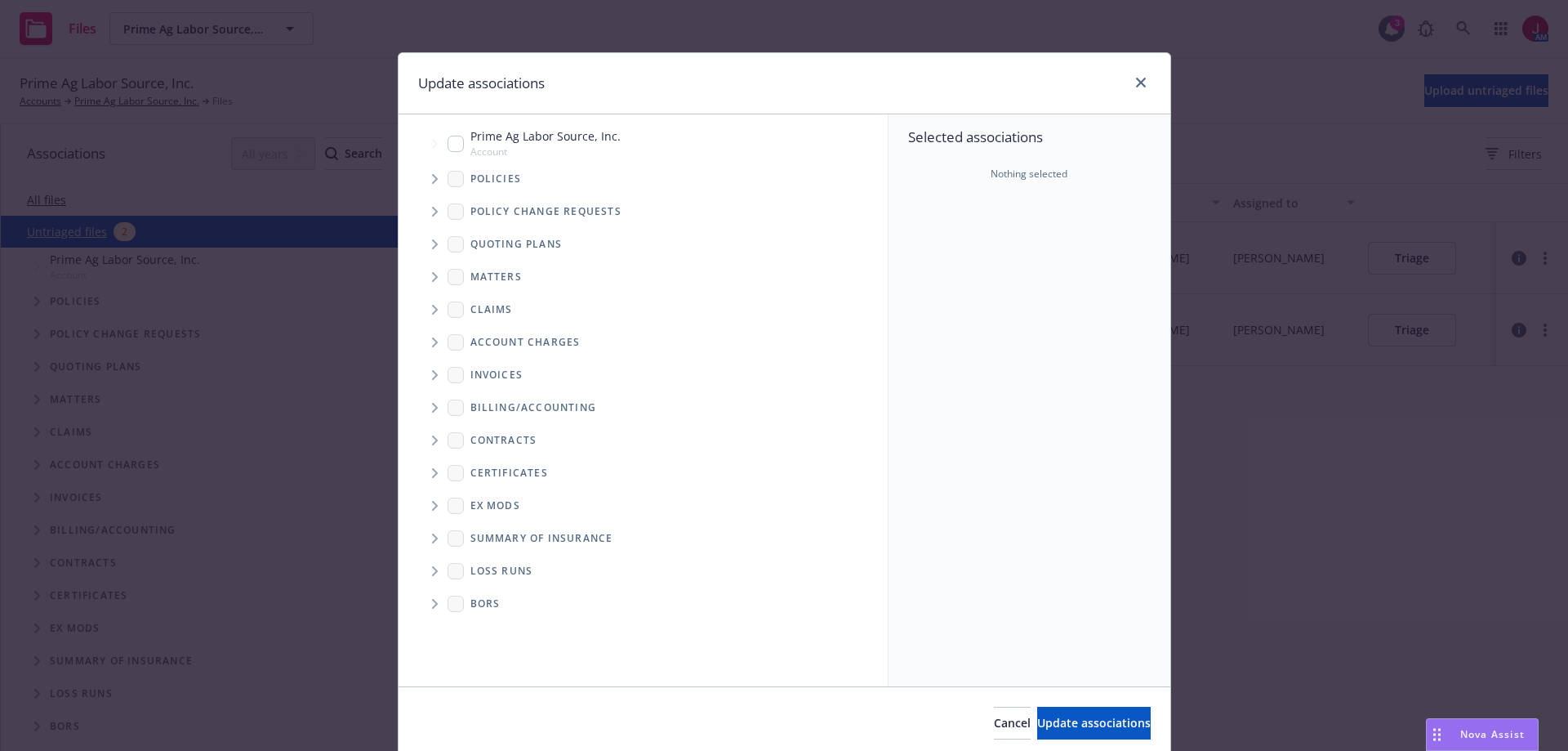
click at [432, 179] on icon "Tree Example" at bounding box center [435, 179] width 6 height 10
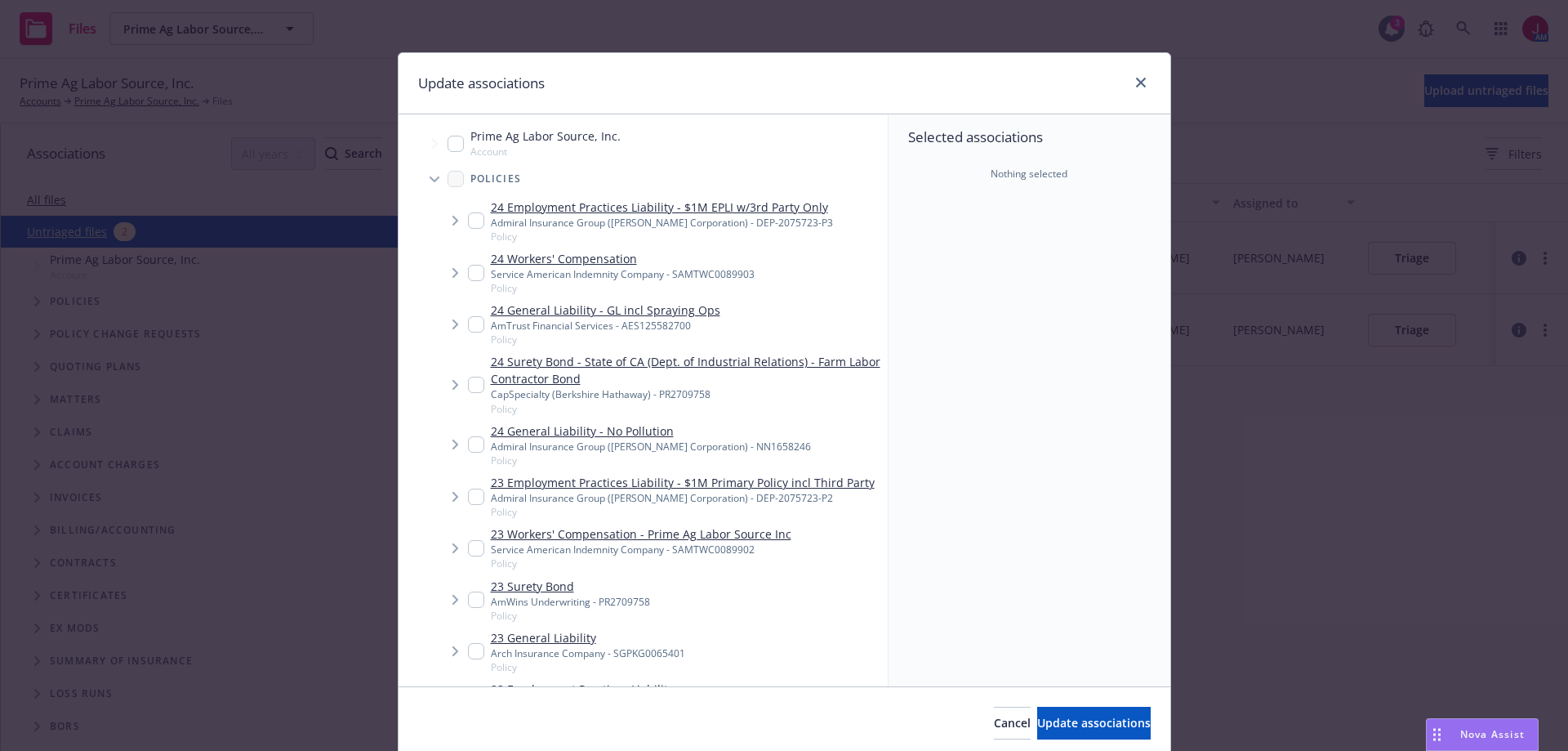
click at [472, 224] on input "Tree Example" at bounding box center [476, 220] width 16 height 17
checkbox input "true"
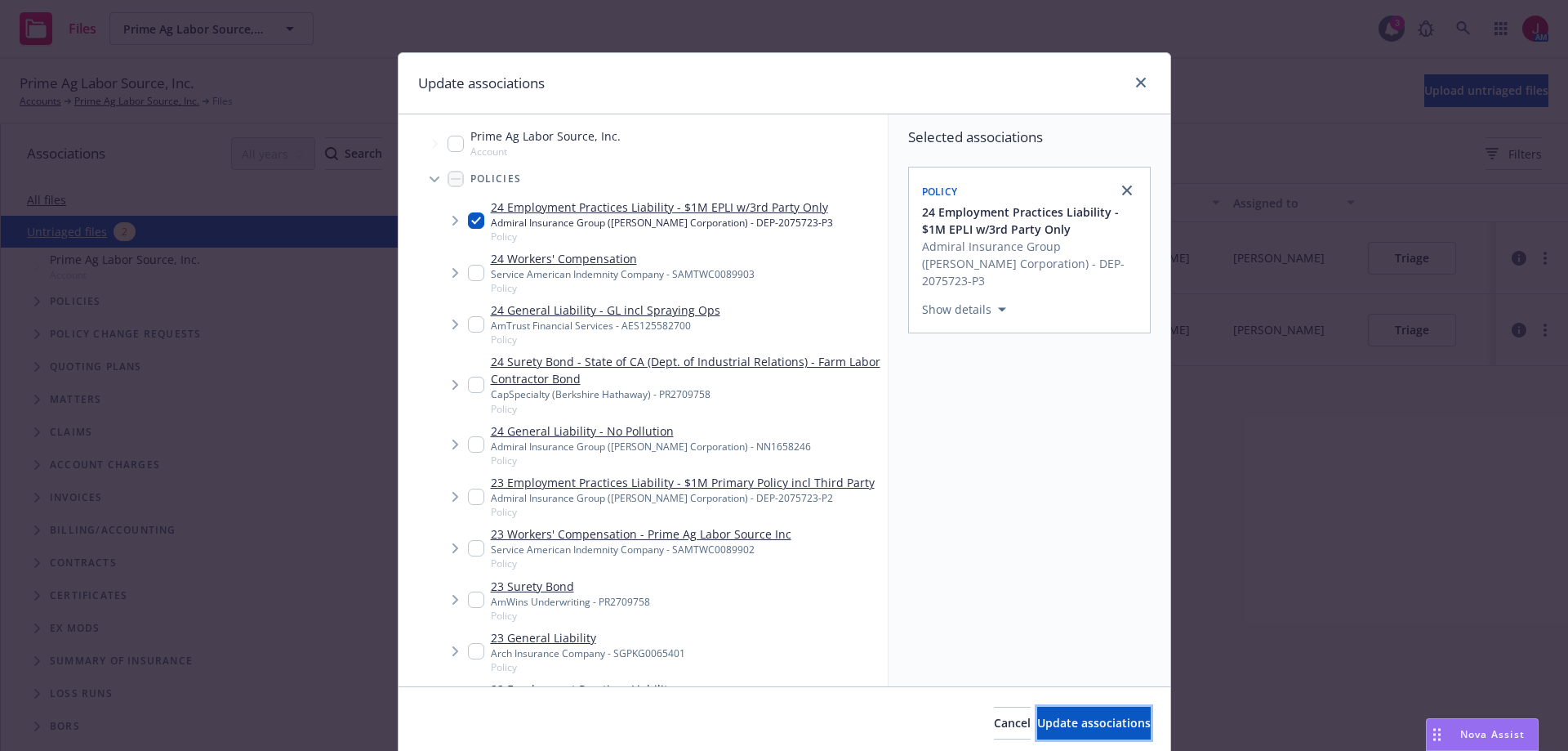
drag, startPoint x: 1047, startPoint y: 714, endPoint x: 1042, endPoint y: 691, distance: 23.5
click at [1047, 712] on button "Update associations" at bounding box center [1094, 723] width 114 height 33
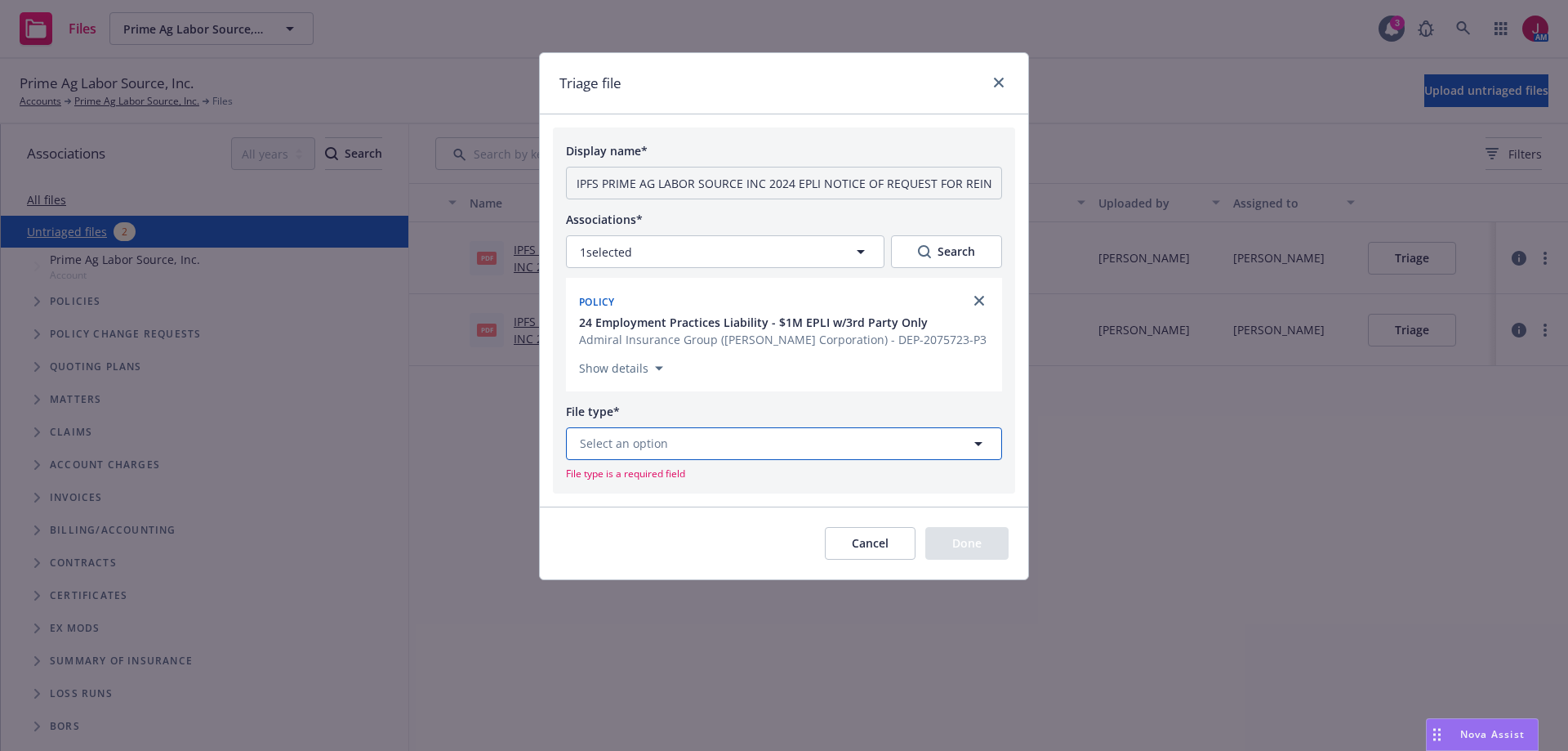
click at [784, 438] on button "Select an option" at bounding box center [784, 444] width 436 height 33
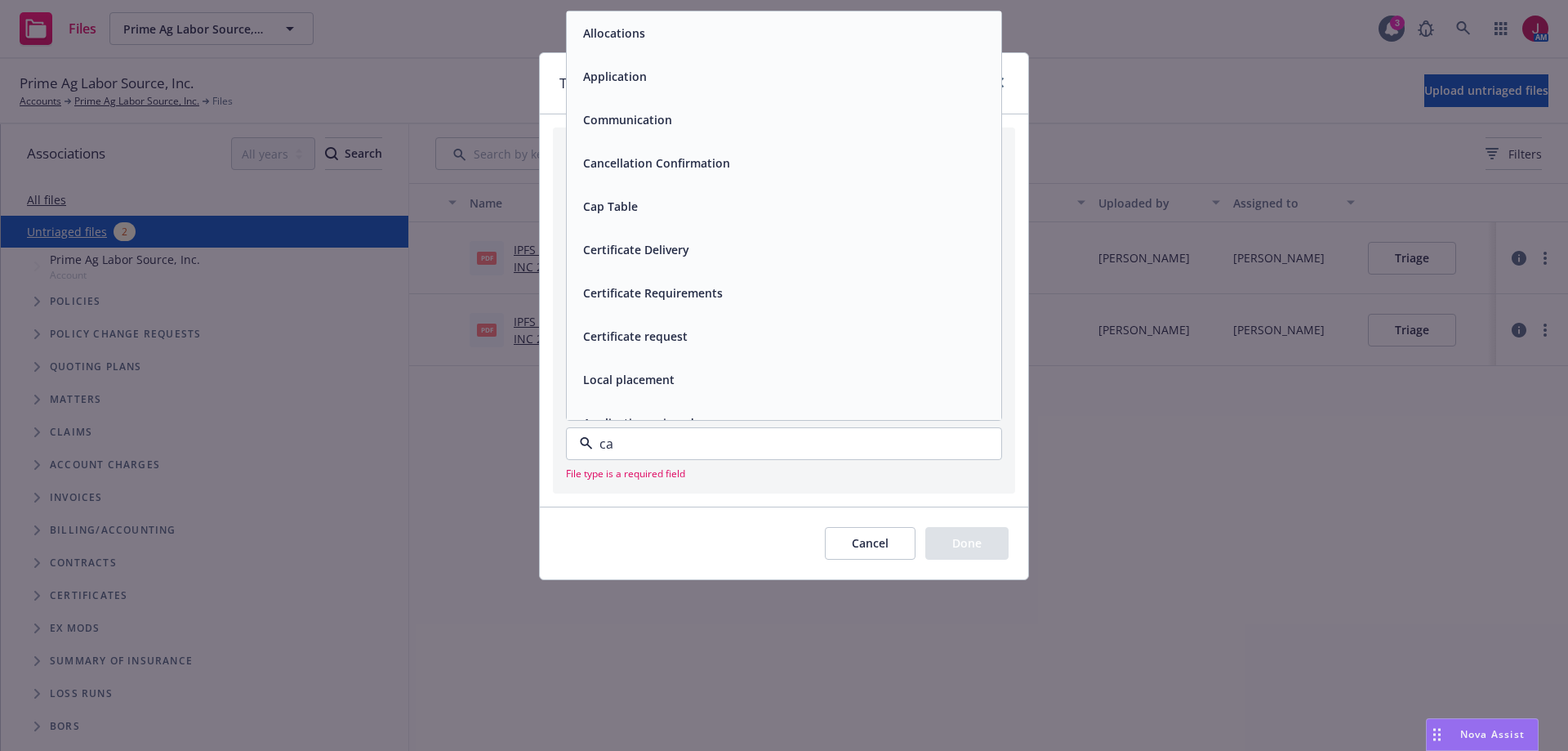
type input "can"
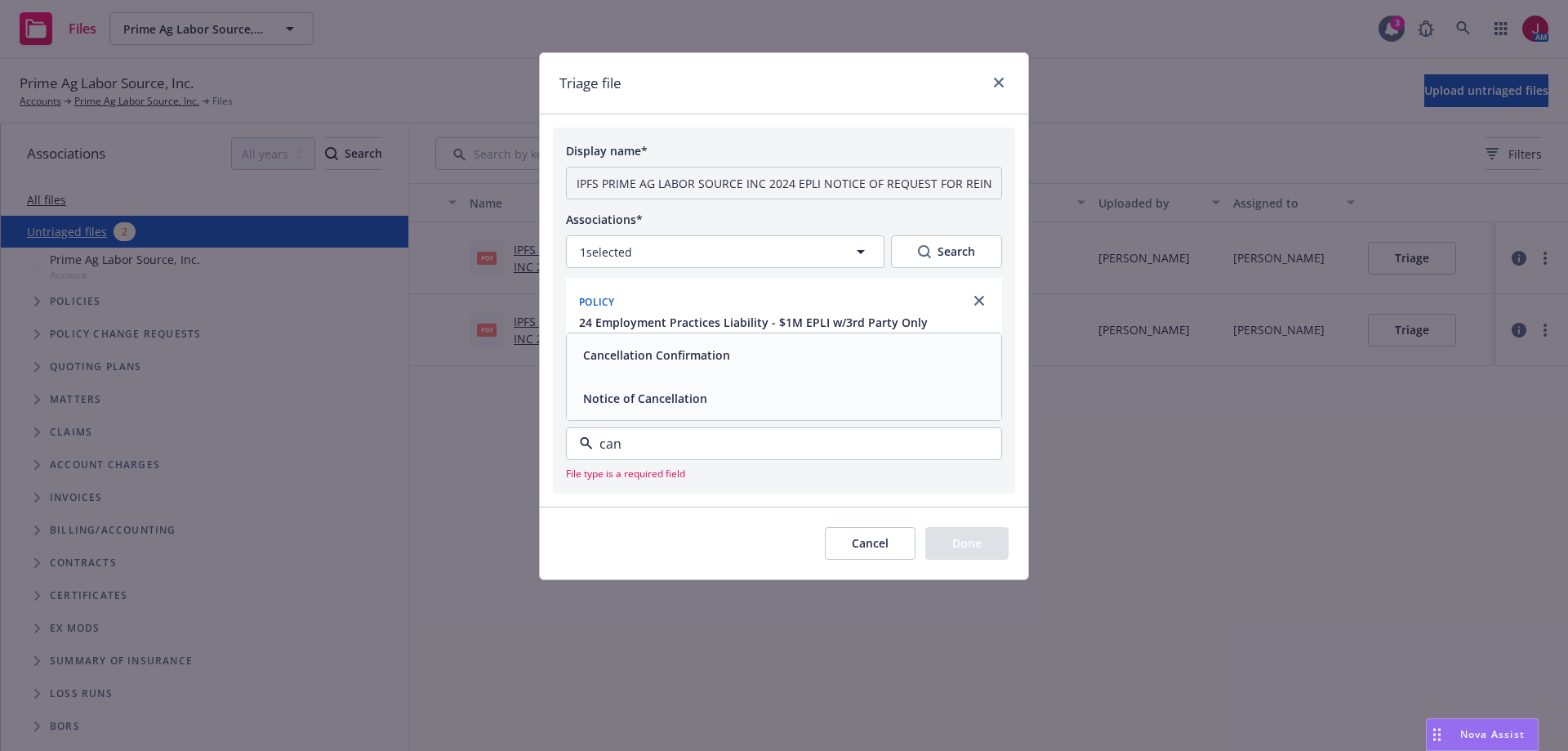
click at [702, 400] on span "Notice of Cancellation" at bounding box center [645, 398] width 124 height 17
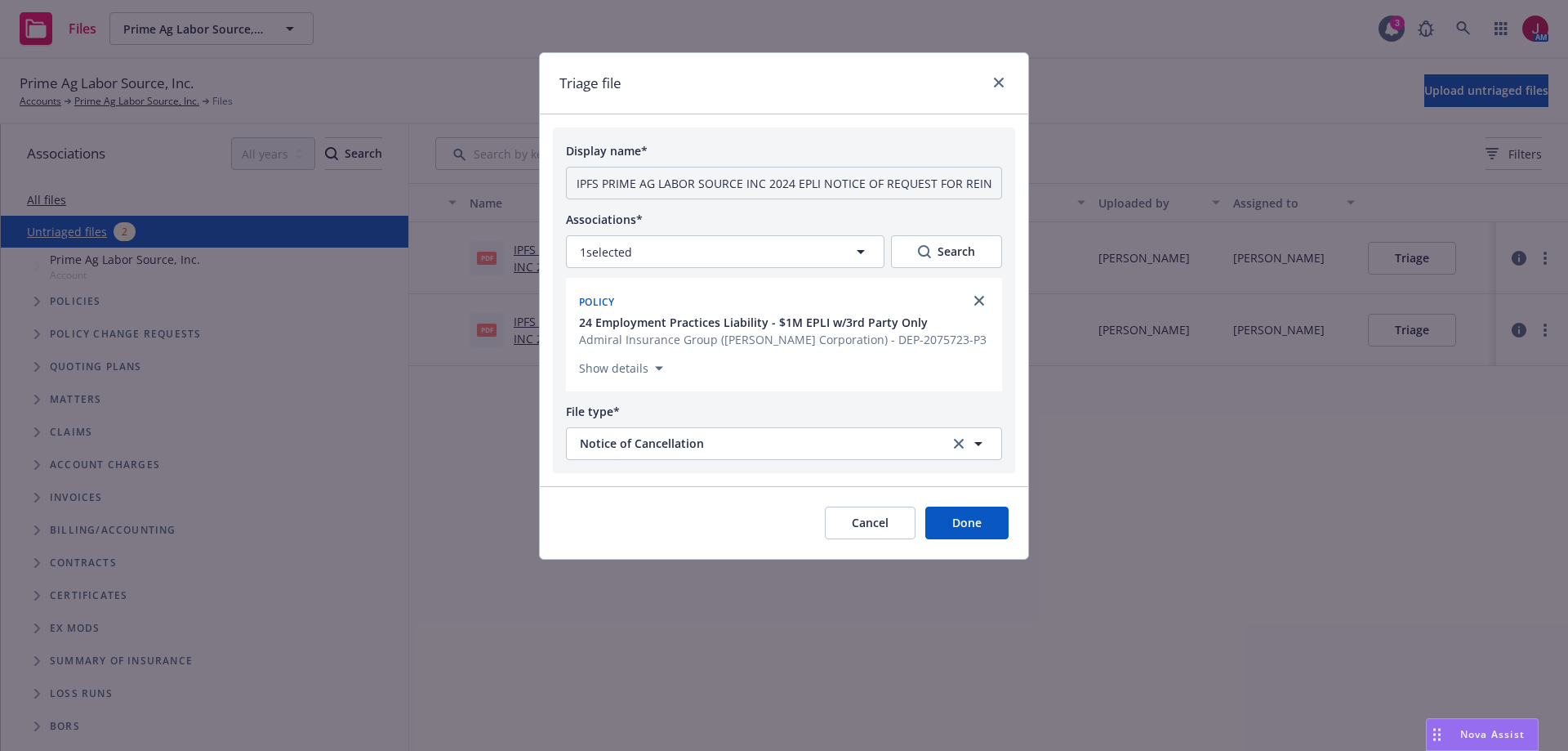
click at [957, 524] on button "Done" at bounding box center [967, 523] width 83 height 33
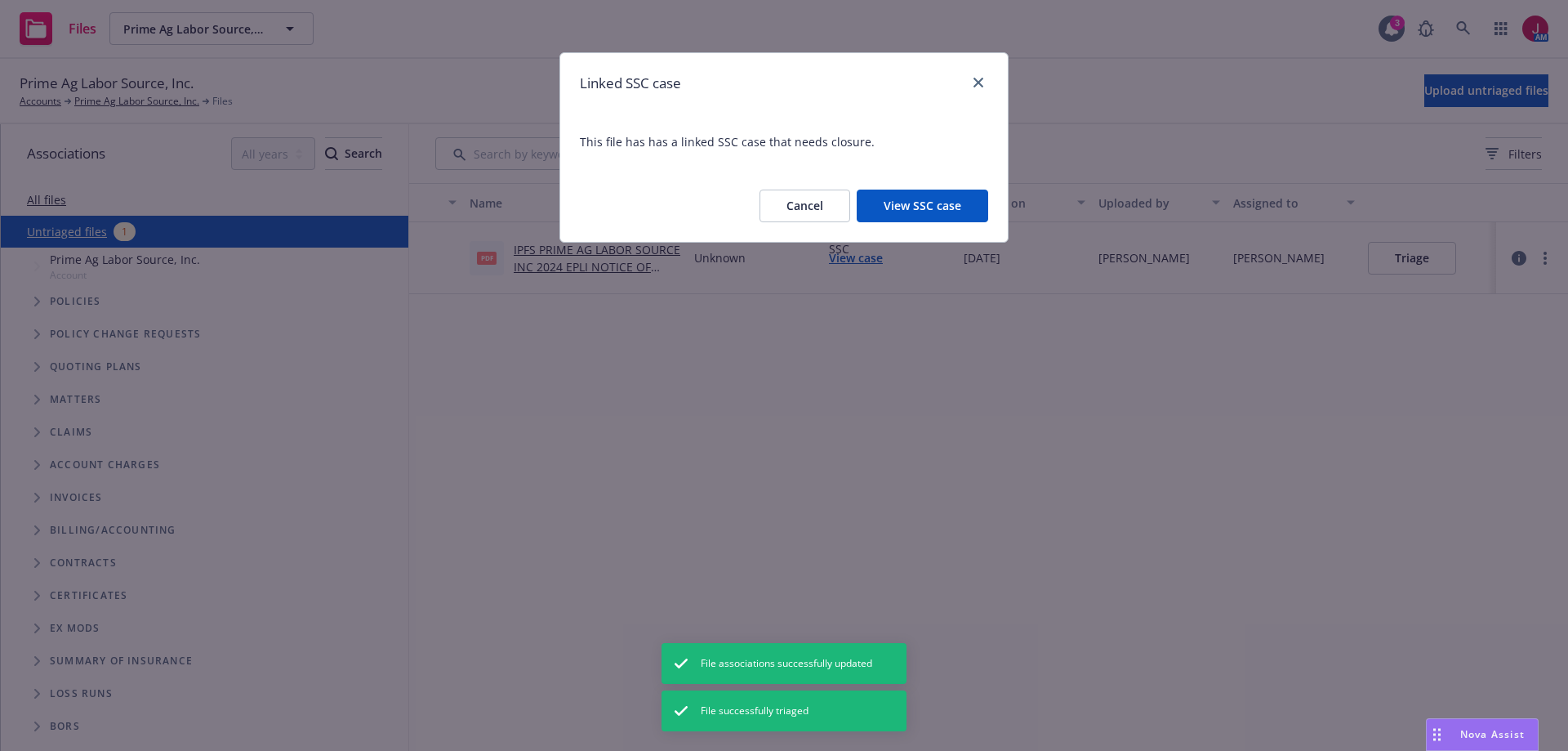
click at [820, 196] on button "Cancel" at bounding box center [805, 206] width 91 height 33
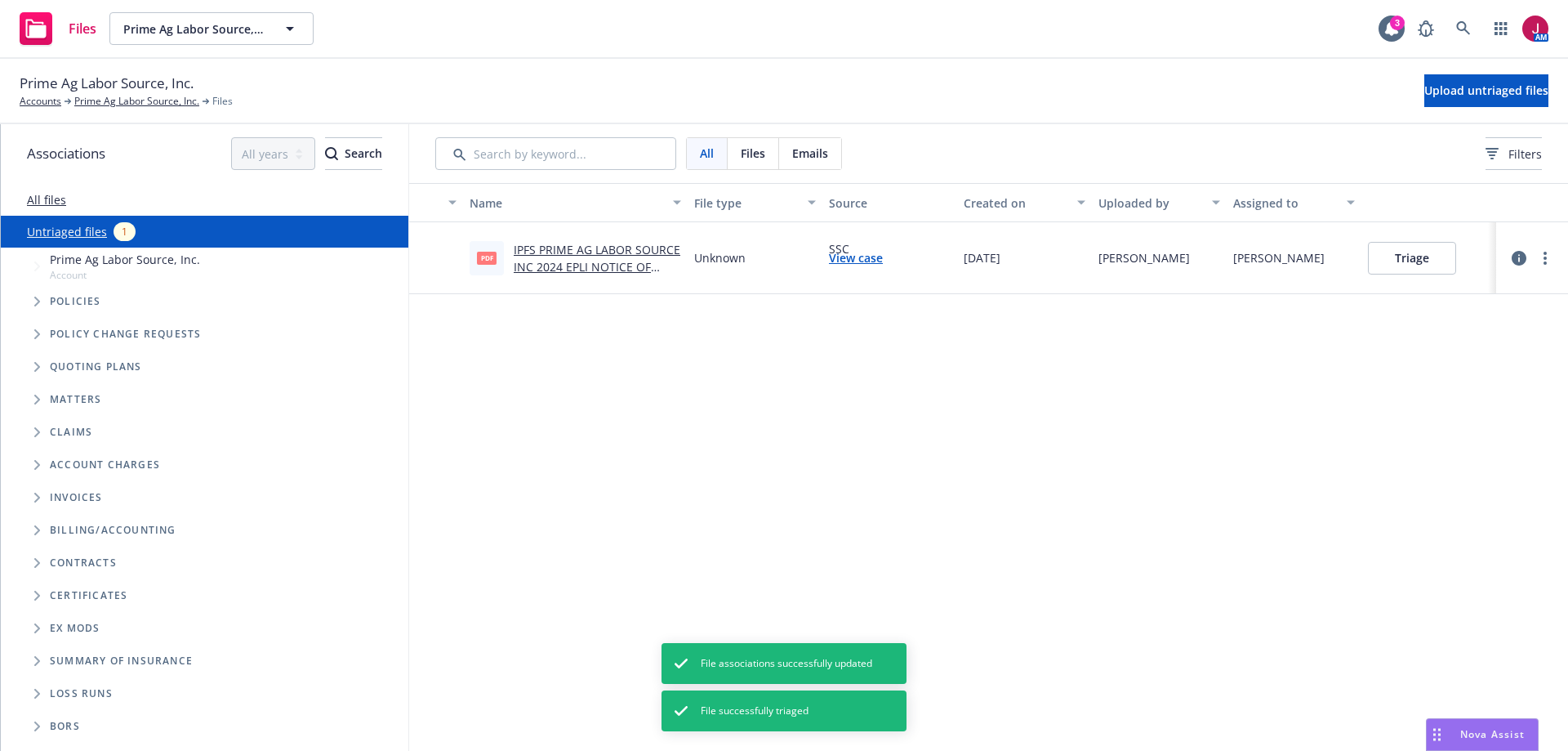
click at [592, 270] on link "IPFS PRIME AG LABOR SOURCE INC 2024 EPLI NOTICE OF CANCELLATION Eff 05-18-2025.…" at bounding box center [597, 267] width 167 height 50
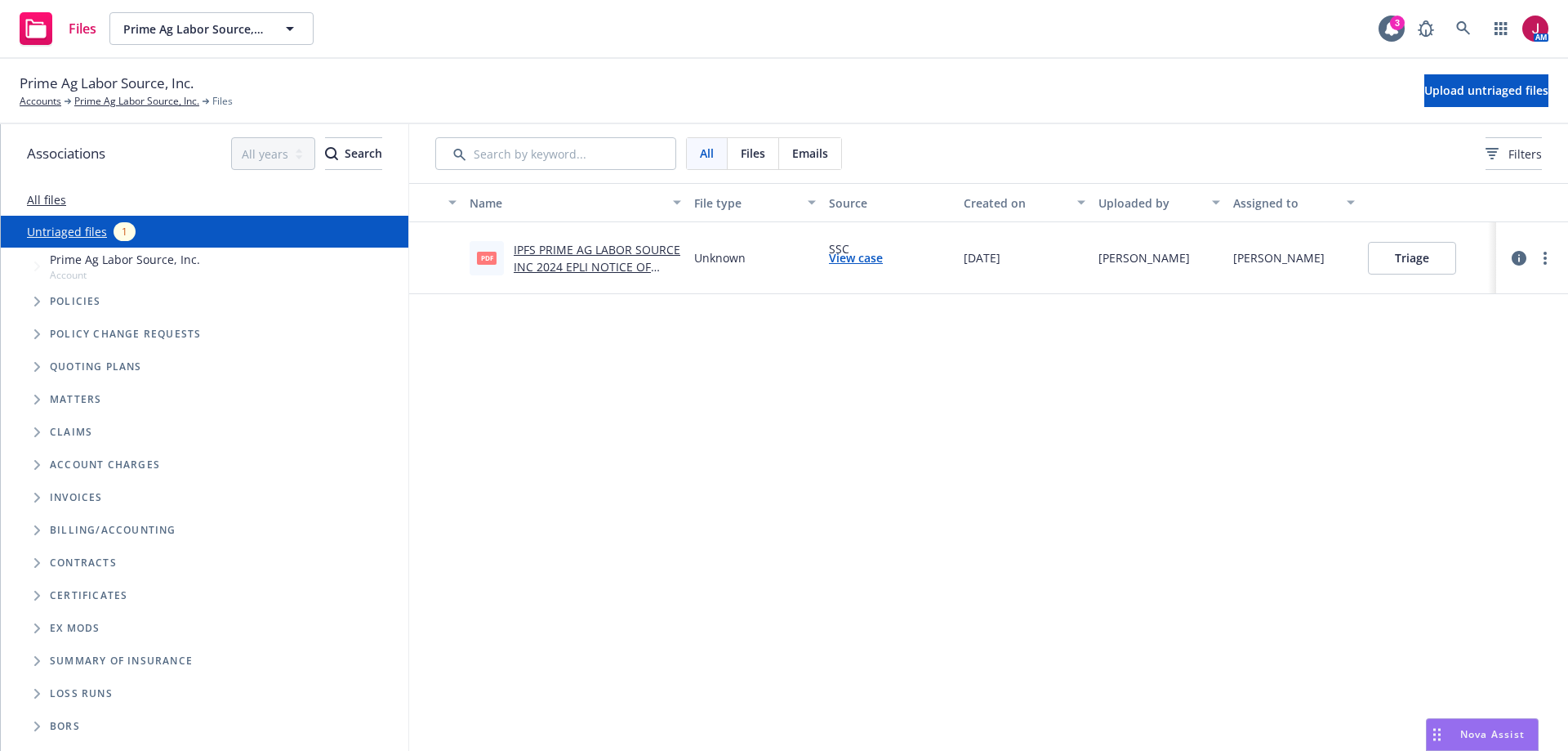
click at [1408, 257] on button "Triage" at bounding box center [1411, 258] width 88 height 33
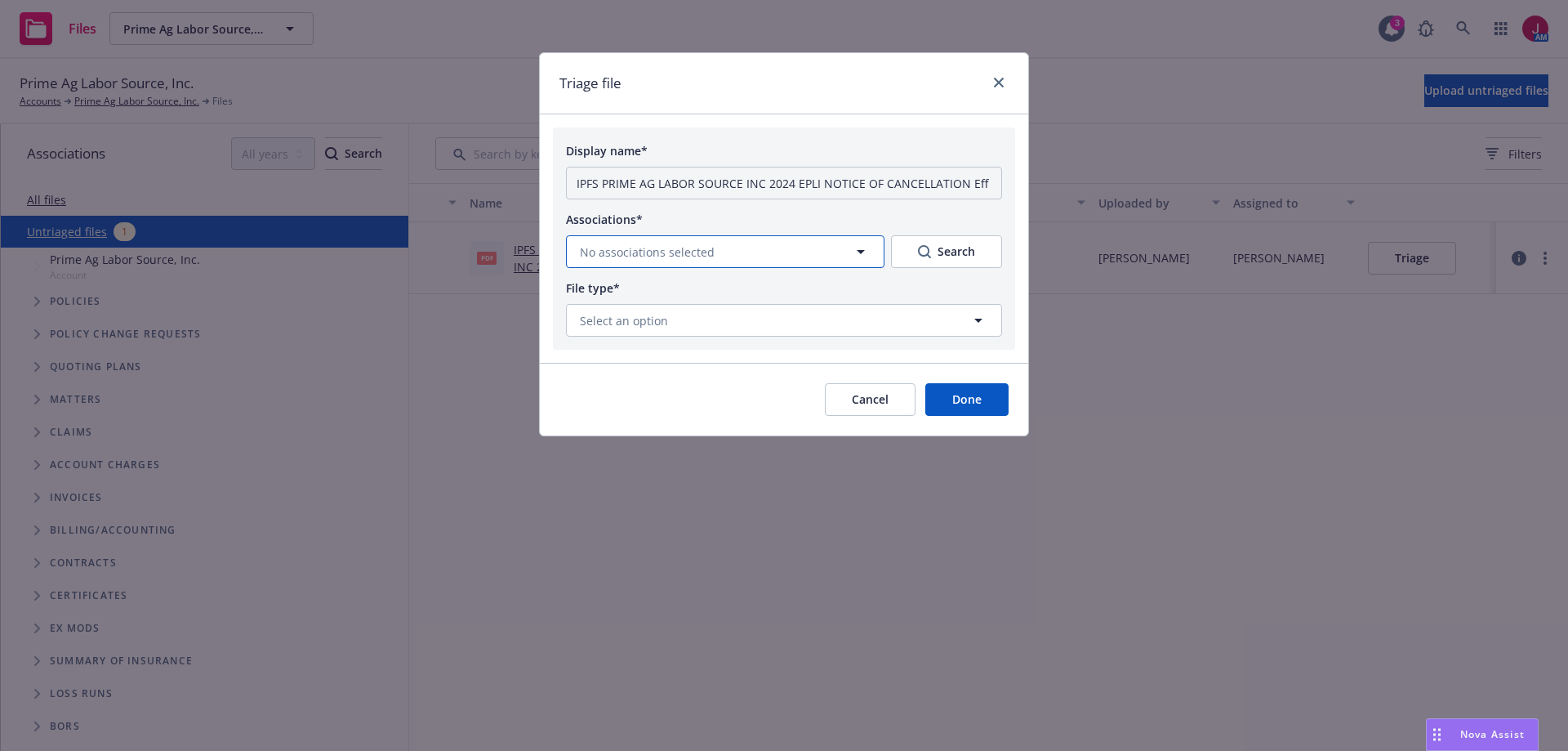
click at [751, 243] on button "No associations selected" at bounding box center [725, 252] width 318 height 33
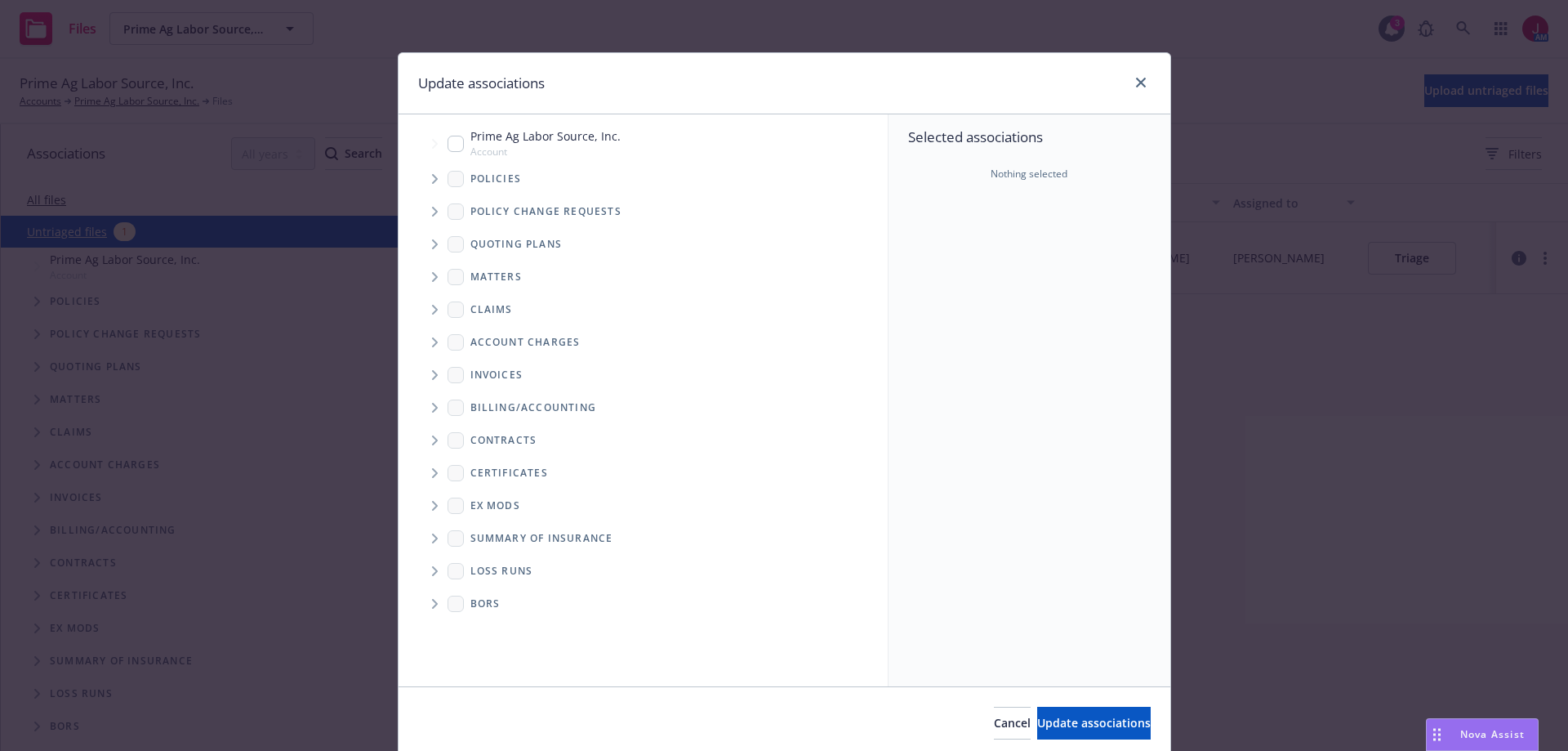
click at [431, 184] on span "Tree Example" at bounding box center [435, 179] width 26 height 26
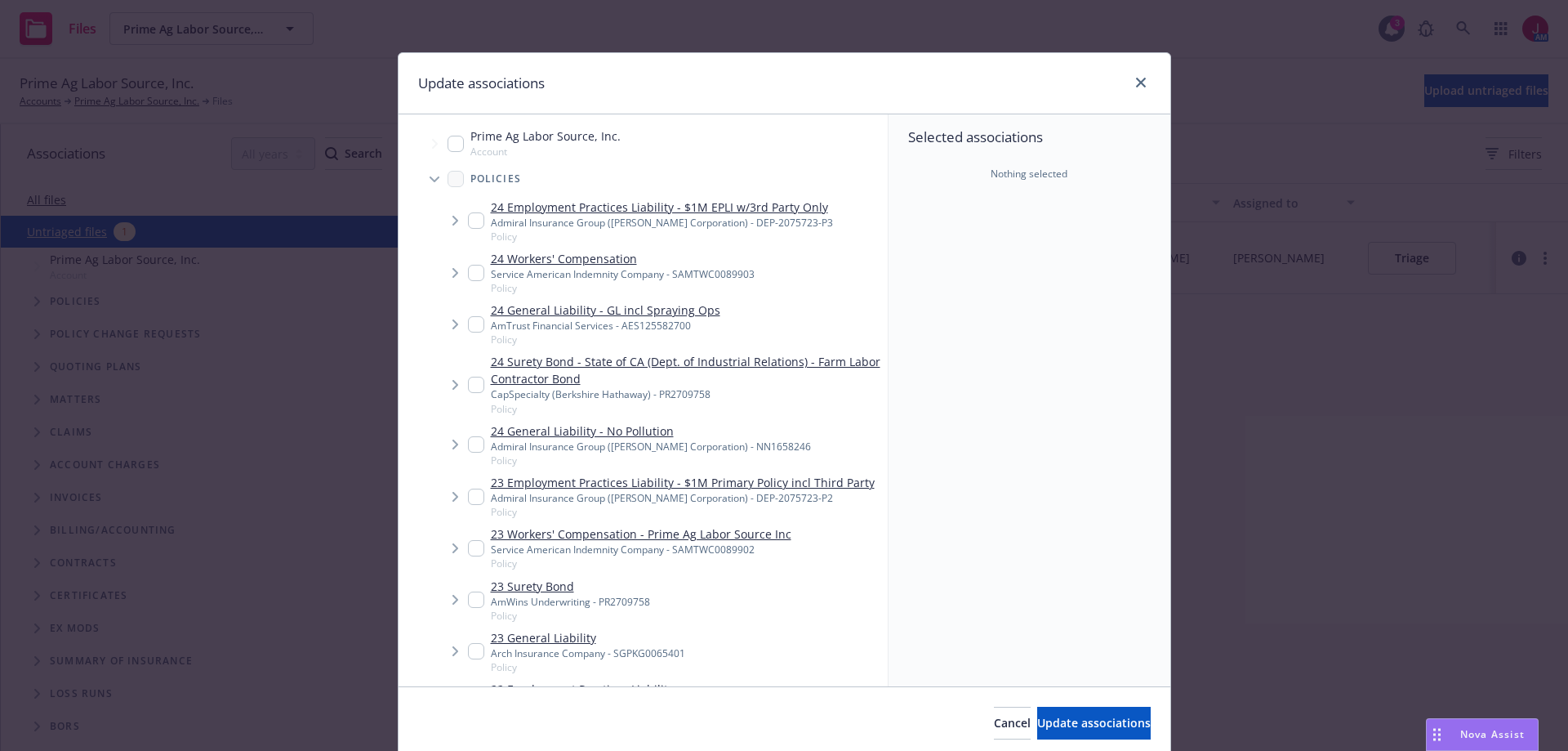
click at [468, 224] on input "Tree Example" at bounding box center [476, 220] width 16 height 17
checkbox input "true"
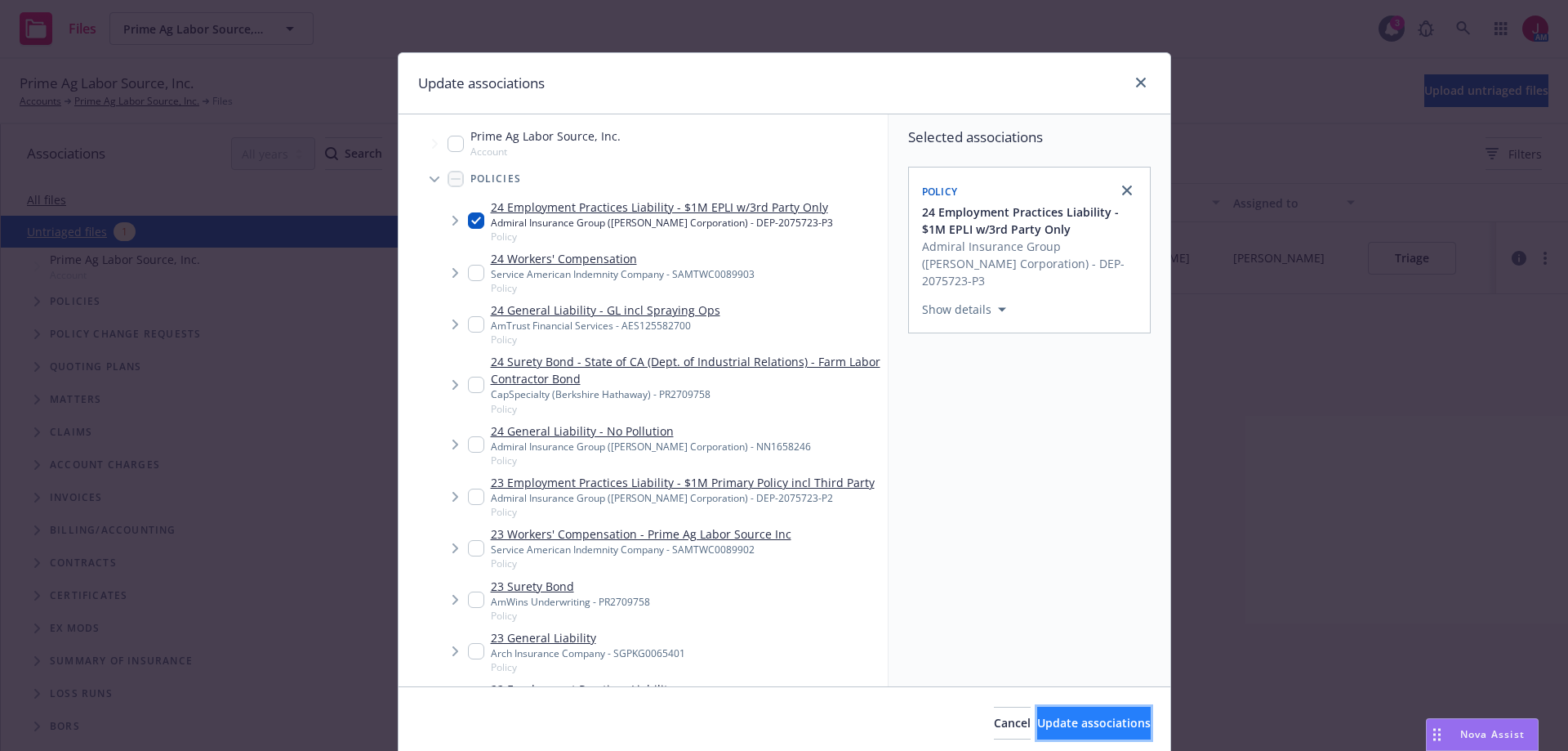
click at [1128, 728] on button "Update associations" at bounding box center [1094, 723] width 114 height 33
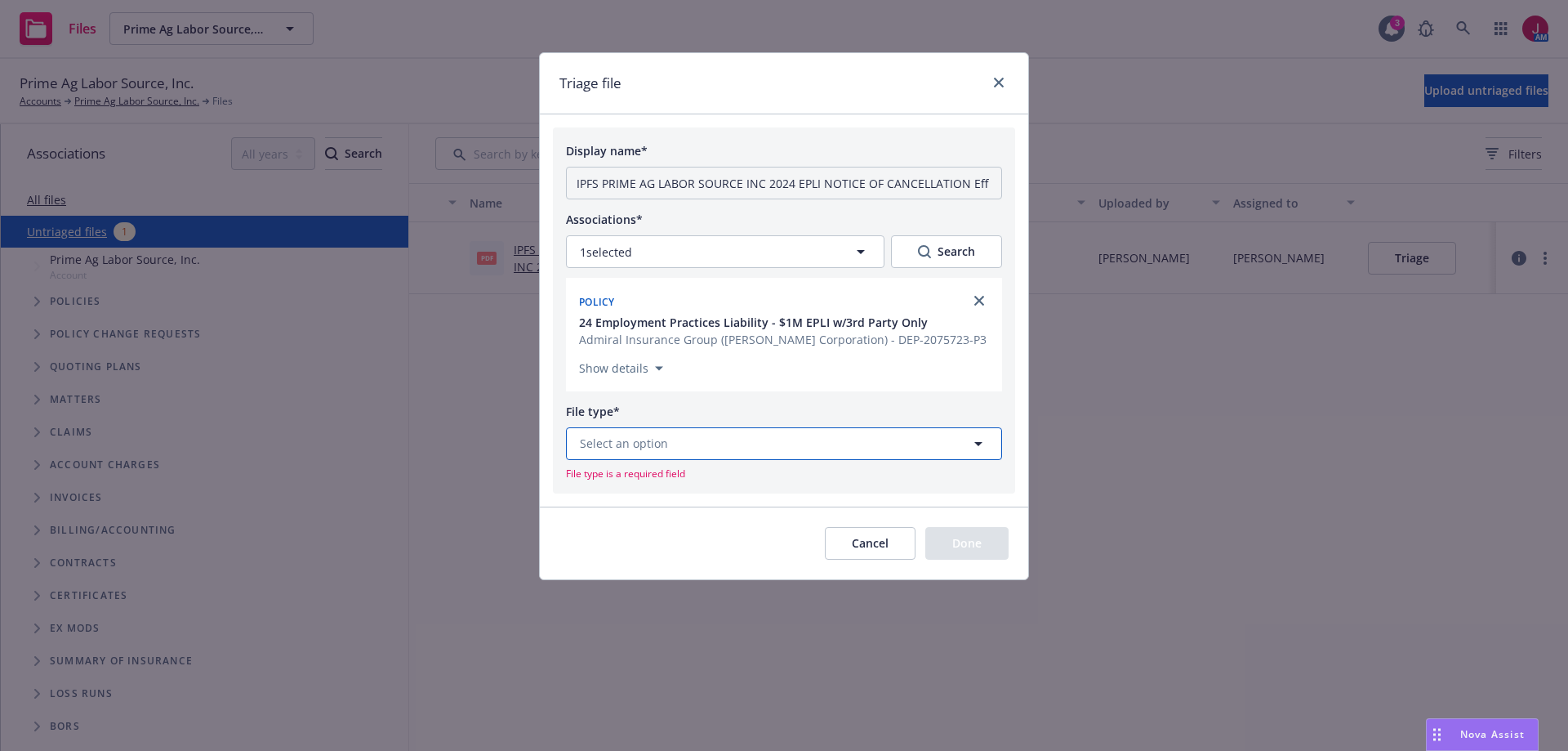
click at [828, 447] on button "Select an option" at bounding box center [784, 444] width 436 height 33
type input "canc"
click at [769, 394] on div "Notice of Cancellation" at bounding box center [784, 398] width 415 height 24
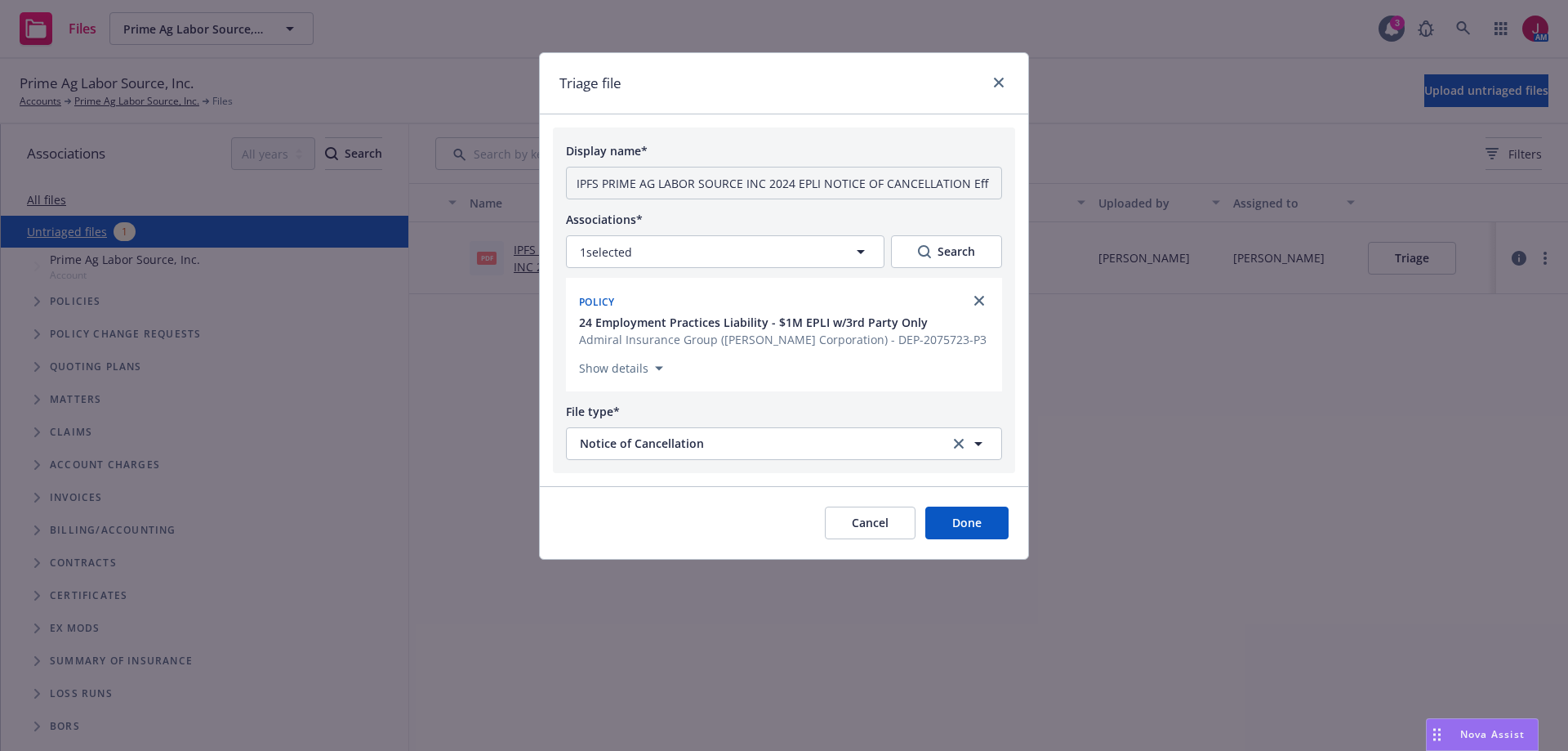
click at [947, 517] on button "Done" at bounding box center [967, 523] width 83 height 33
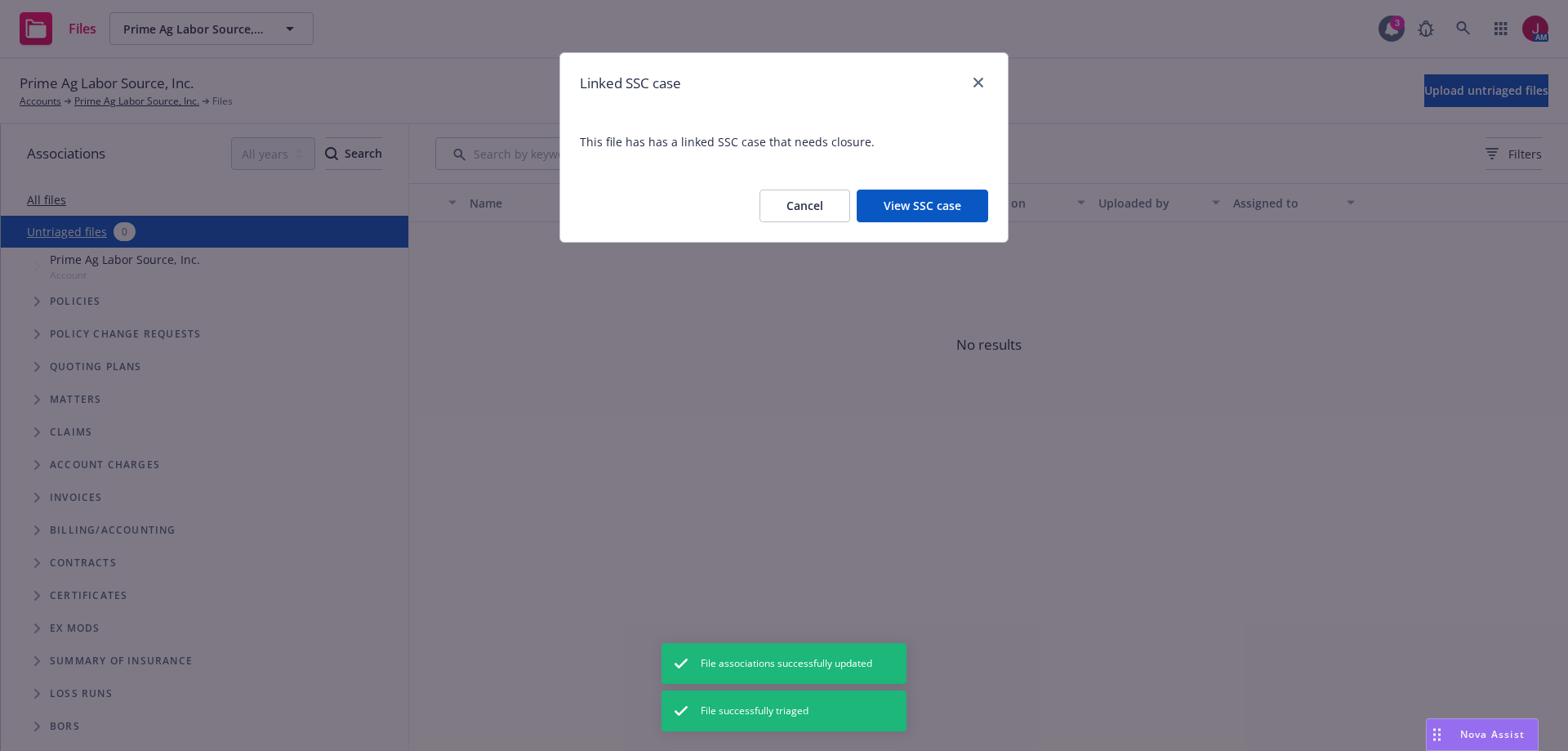
click at [814, 212] on button "Cancel" at bounding box center [805, 206] width 91 height 33
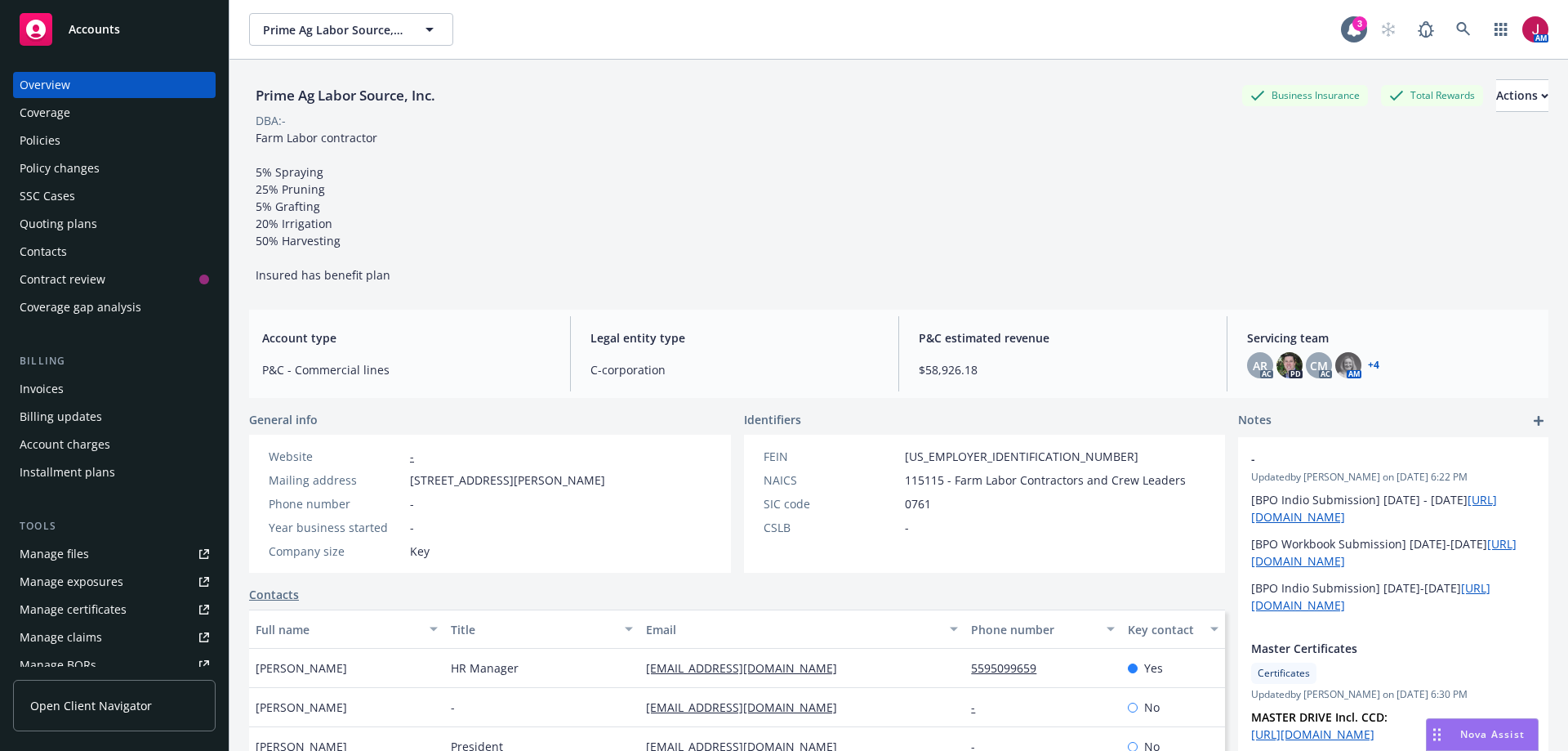
click at [67, 144] on div "Policies" at bounding box center [115, 140] width 190 height 26
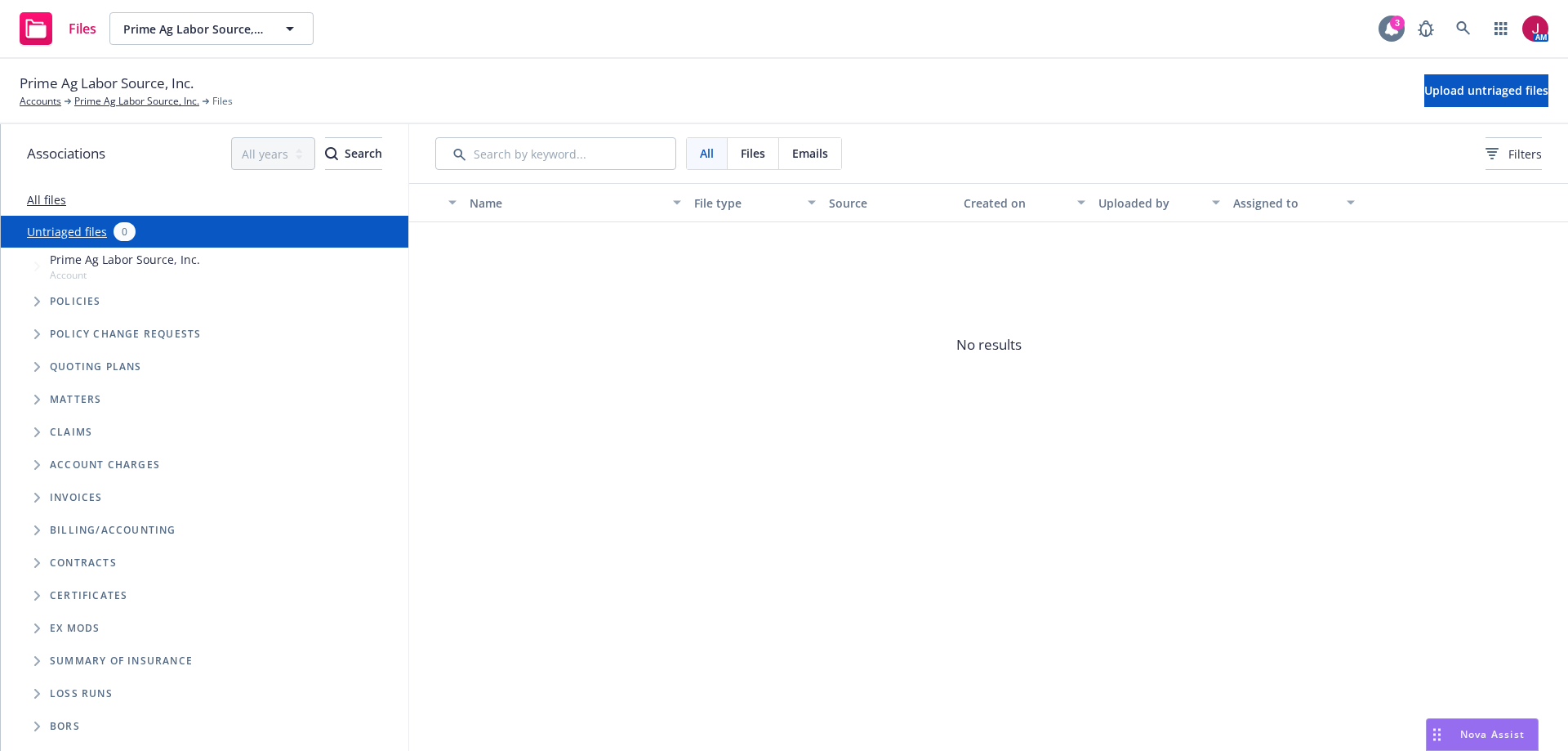
click at [1391, 31] on icon at bounding box center [1391, 29] width 13 height 15
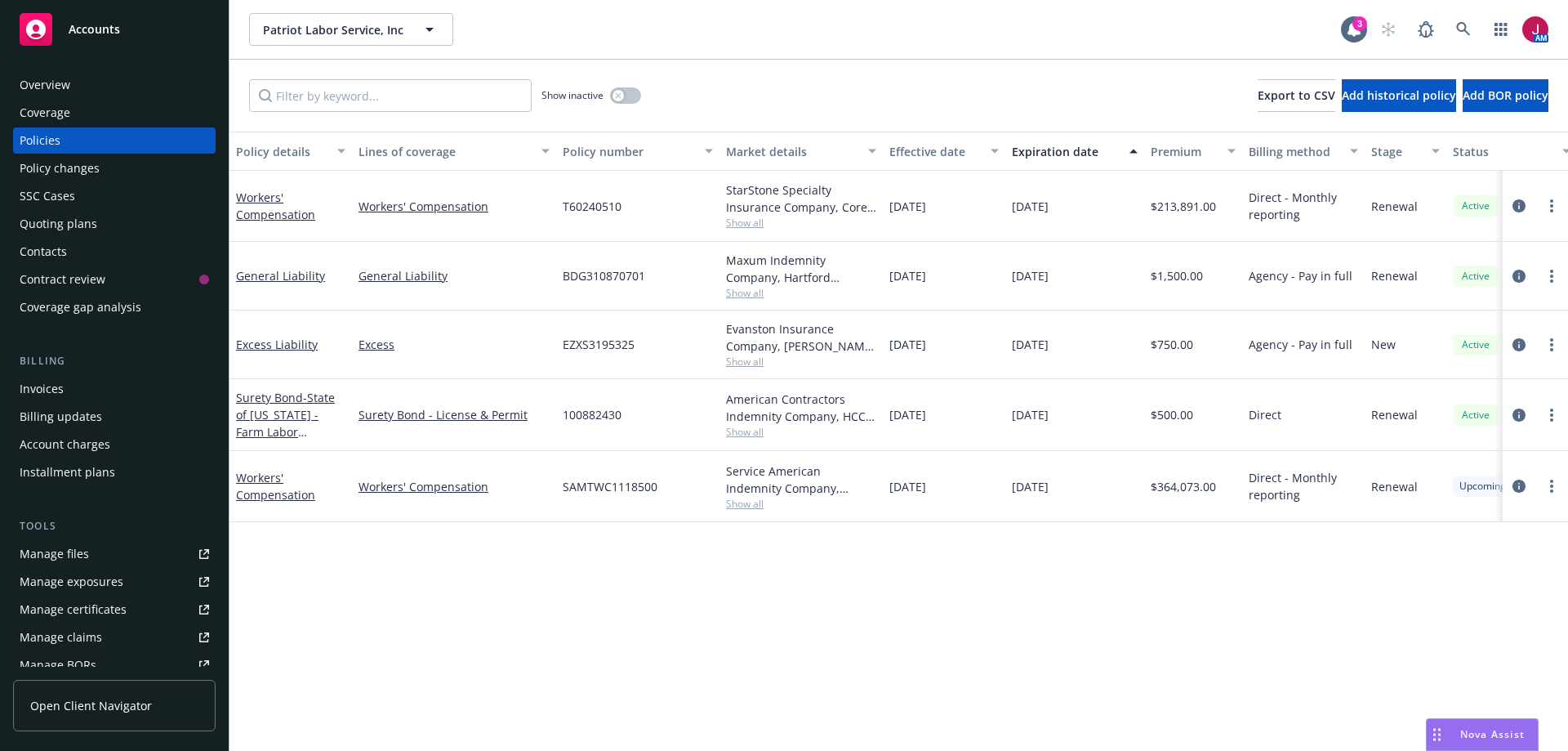
click at [129, 257] on div "Contacts" at bounding box center [115, 252] width 190 height 26
